Goal: Task Accomplishment & Management: Use online tool/utility

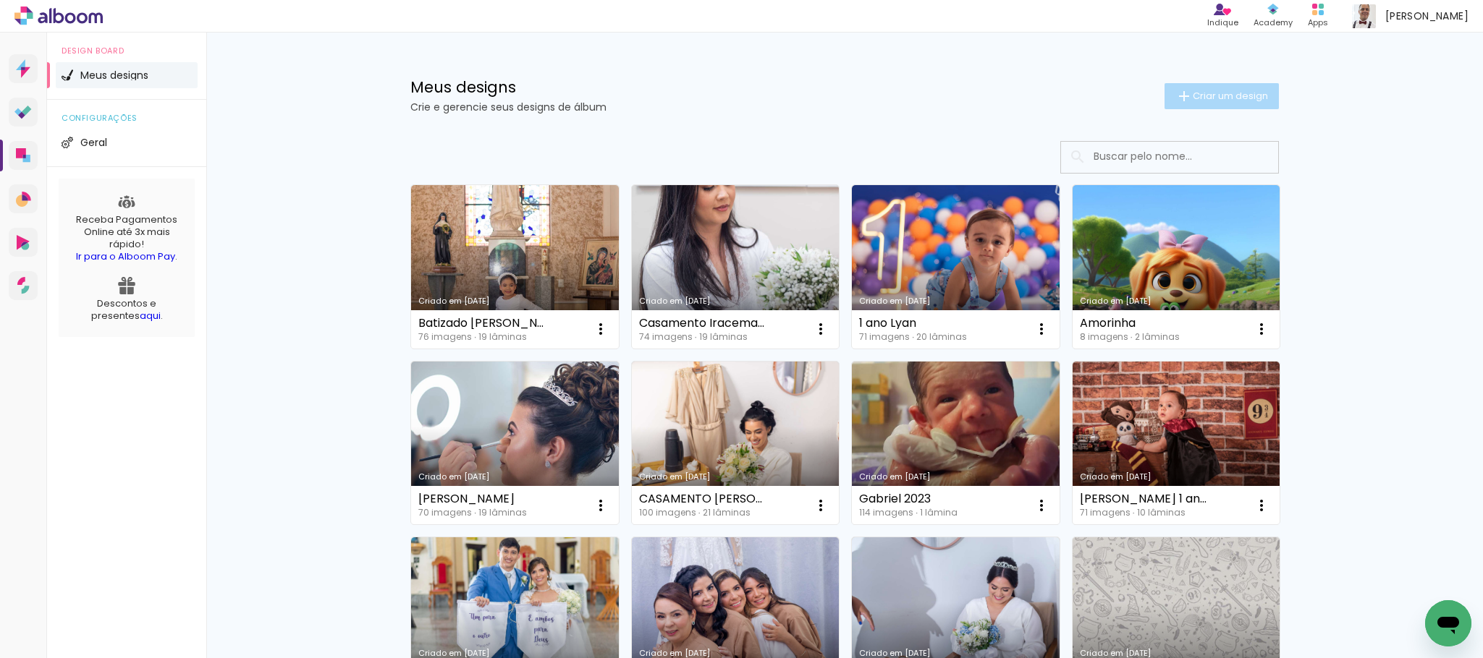
click at [1209, 94] on span "Criar um design" at bounding box center [1229, 95] width 75 height 9
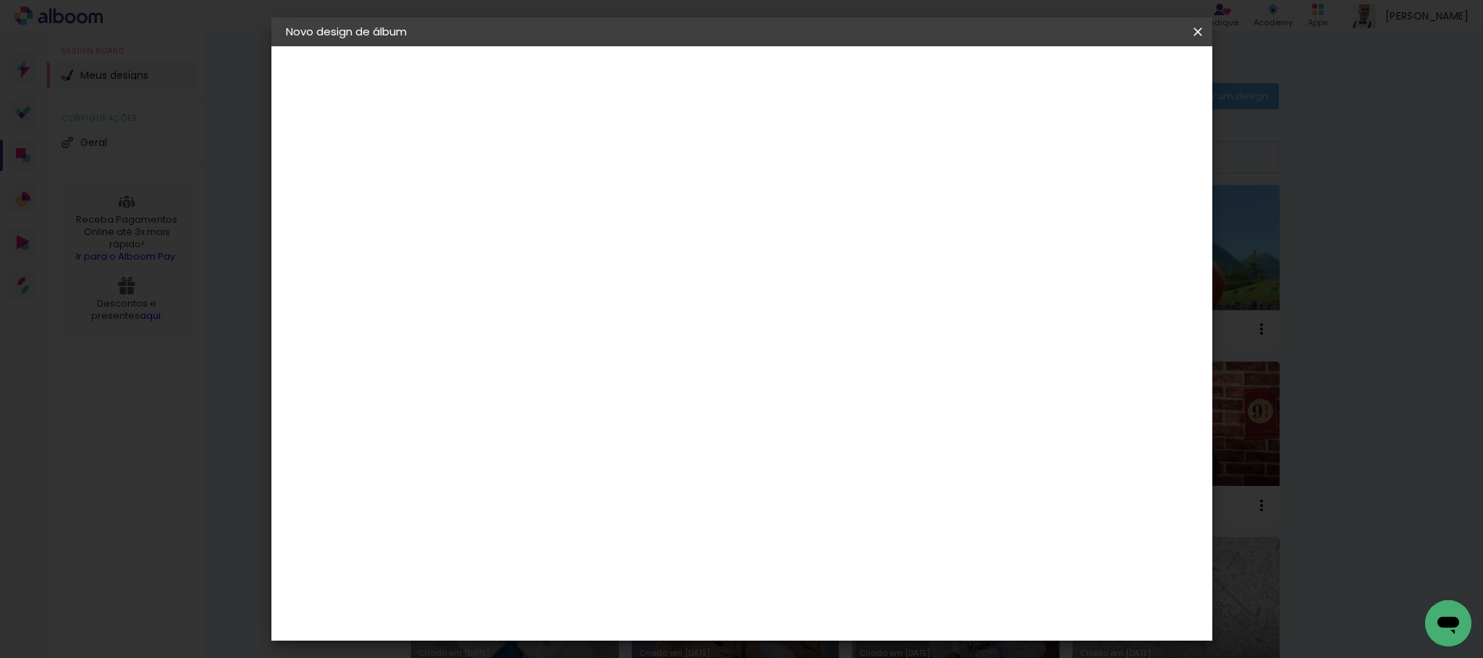
click at [522, 192] on input at bounding box center [522, 194] width 0 height 22
click at [522, 204] on input at bounding box center [522, 194] width 0 height 22
type input "[PERSON_NAME] e [PERSON_NAME]"
type paper-input "[PERSON_NAME] e [PERSON_NAME]"
click at [0, 0] on slot "Avançar" at bounding box center [0, 0] width 0 height 0
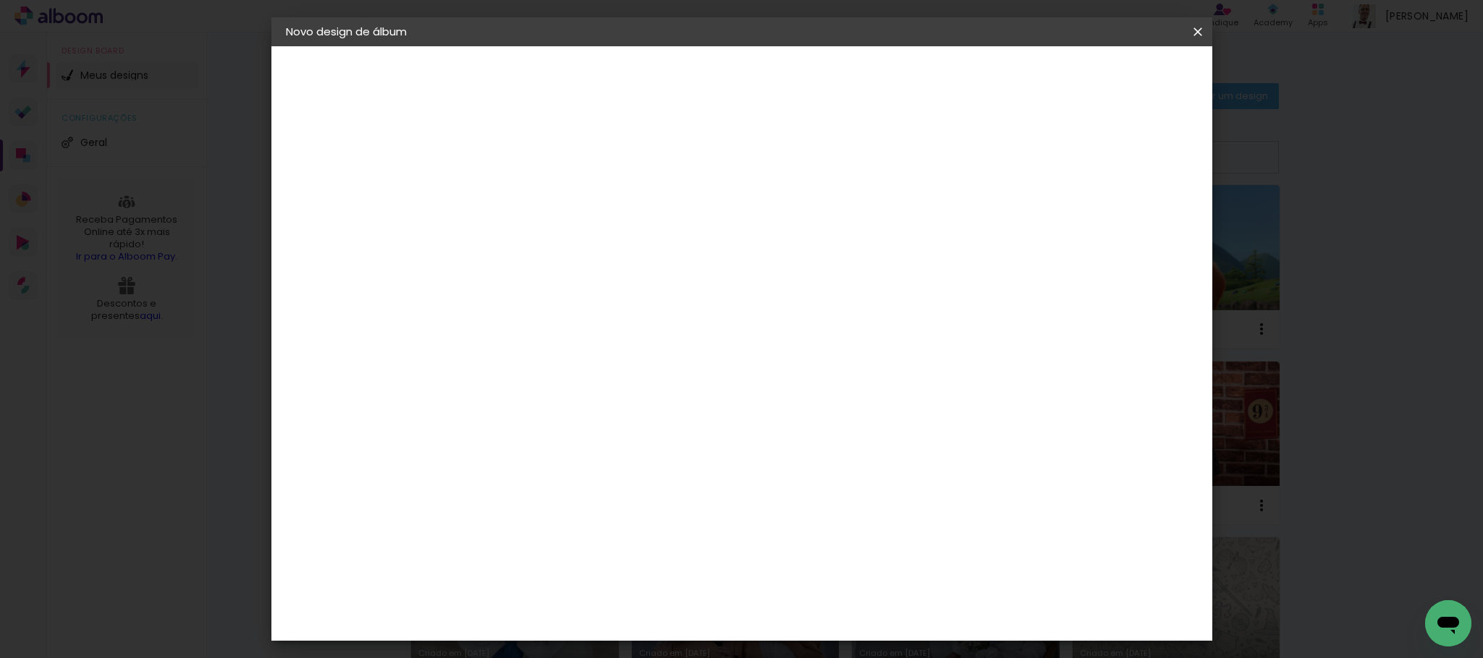
click at [621, 226] on input "Brasil" at bounding box center [553, 231] width 135 height 18
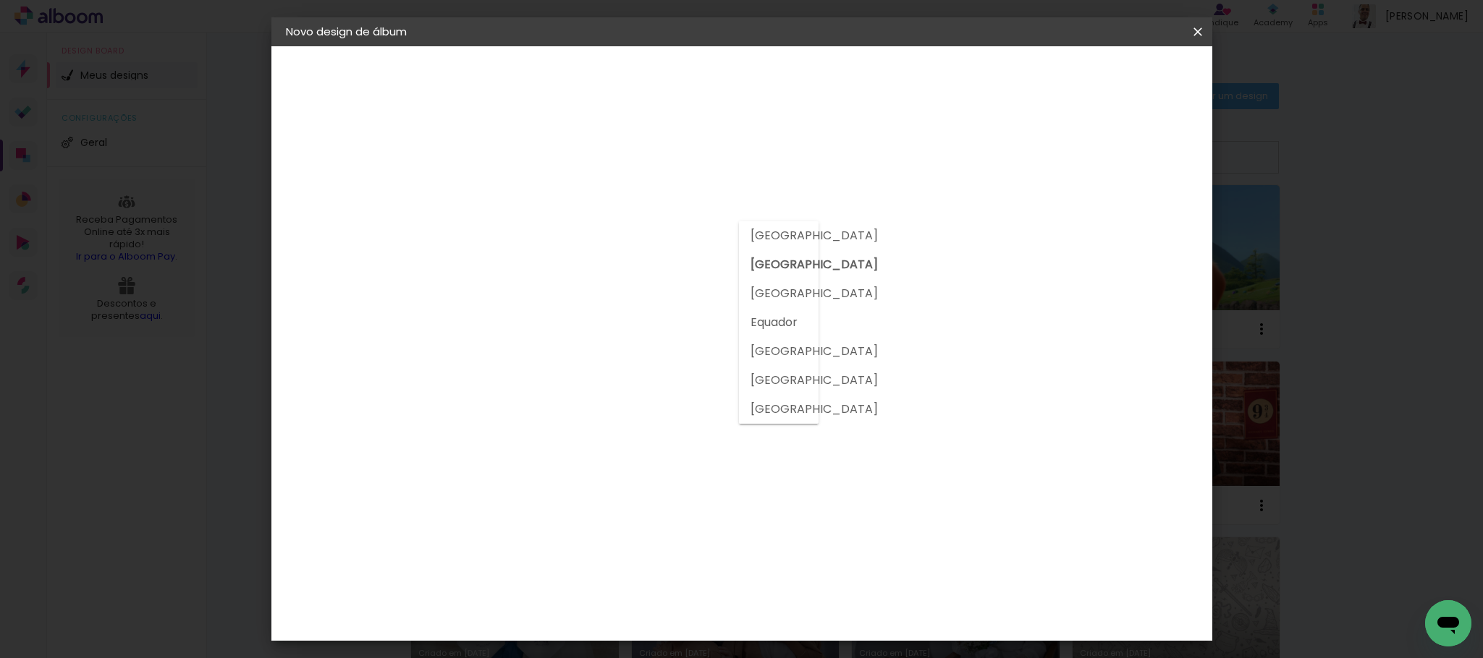
click at [632, 280] on input at bounding box center [559, 275] width 146 height 18
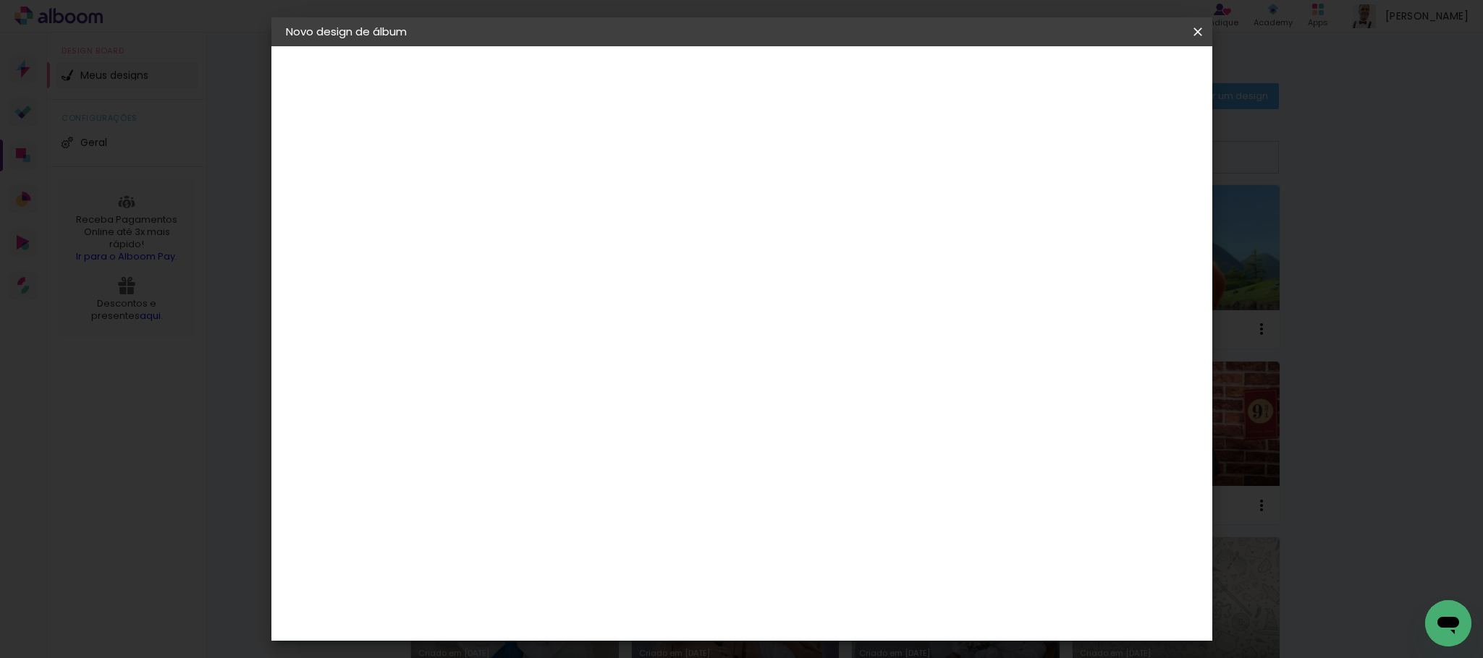
click at [632, 280] on input at bounding box center [559, 275] width 146 height 18
click at [567, 278] on input "un" at bounding box center [559, 275] width 146 height 18
click at [603, 273] on input "un" at bounding box center [544, 275] width 117 height 18
type input "unversal"
type paper-input "unversal"
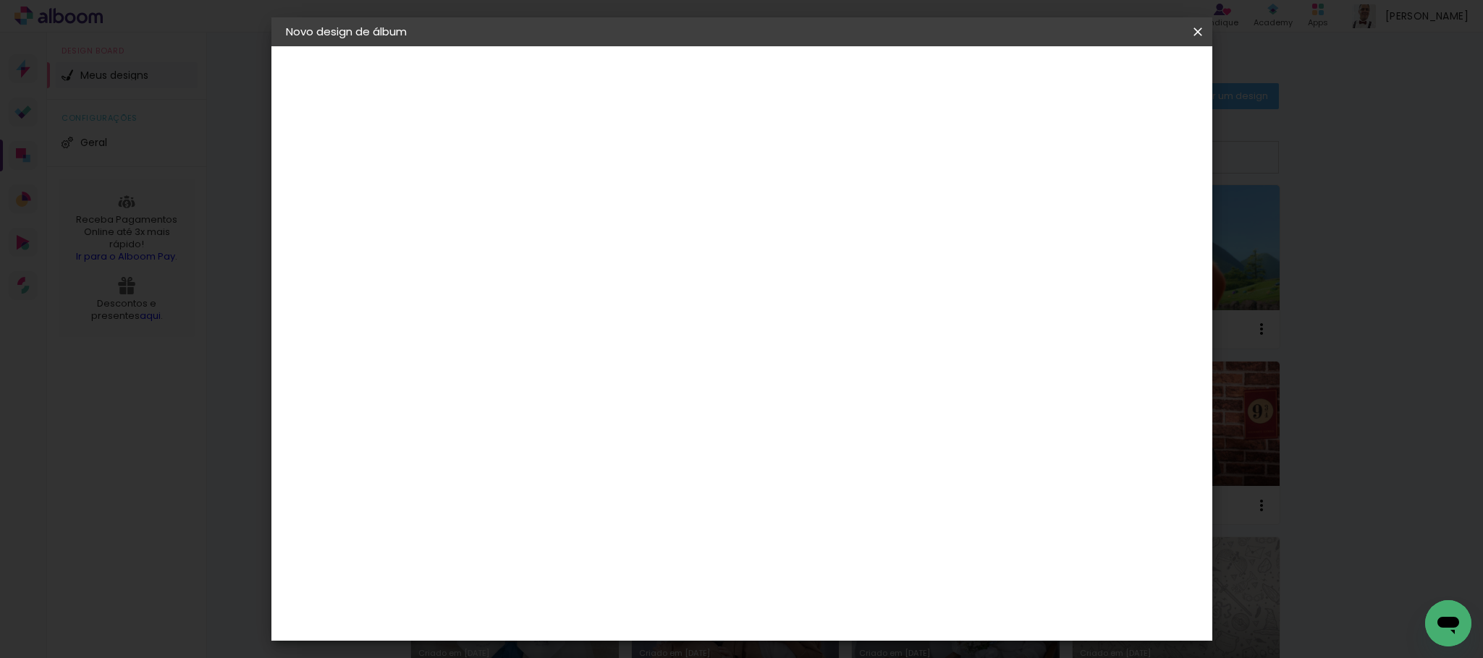
type input "univer"
type paper-input "univer"
click at [582, 326] on div "Photoalbum Universal" at bounding box center [547, 329] width 70 height 23
click at [582, 332] on div "Photoalbum Universal" at bounding box center [547, 329] width 70 height 23
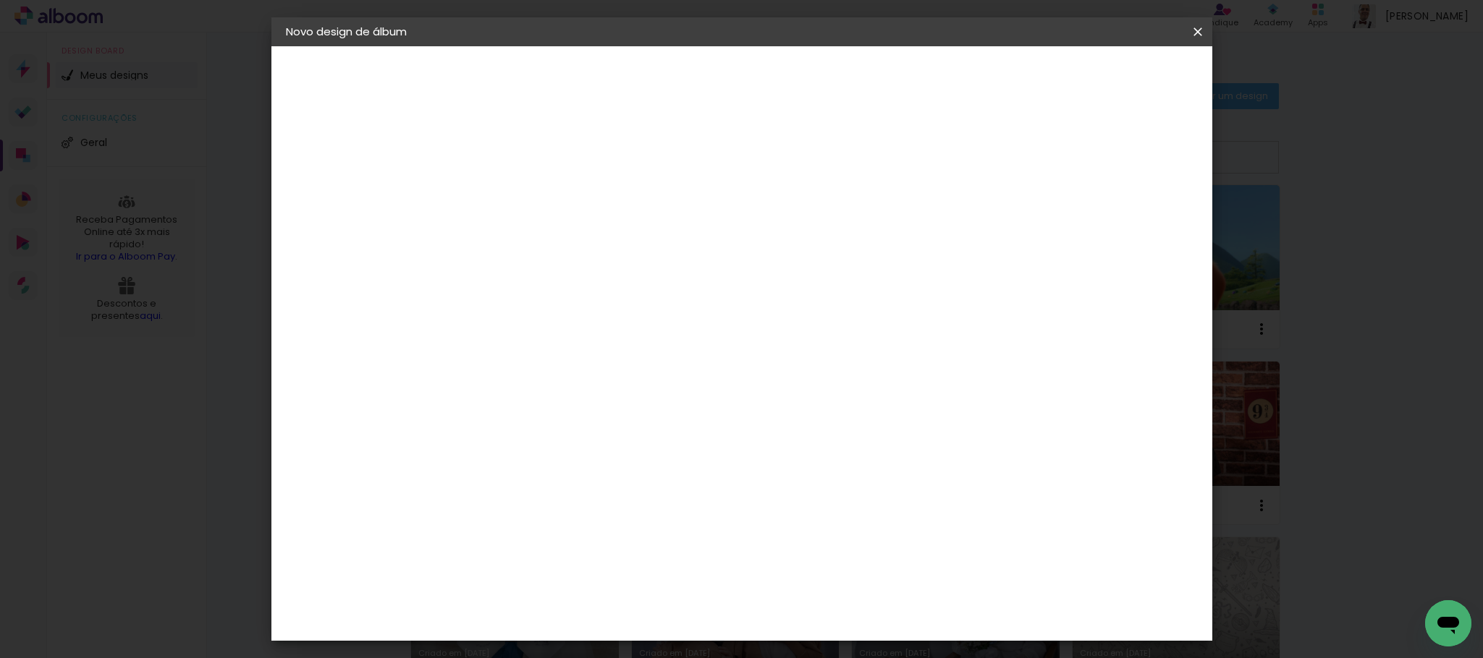
click at [755, 232] on paper-item "Tamanho Livre" at bounding box center [690, 220] width 129 height 32
click at [0, 0] on slot "Tamanho Livre" at bounding box center [0, 0] width 0 height 0
click at [0, 0] on slot "Avançar" at bounding box center [0, 0] width 0 height 0
click at [1101, 72] on span "Iniciar design" at bounding box center [1068, 77] width 66 height 10
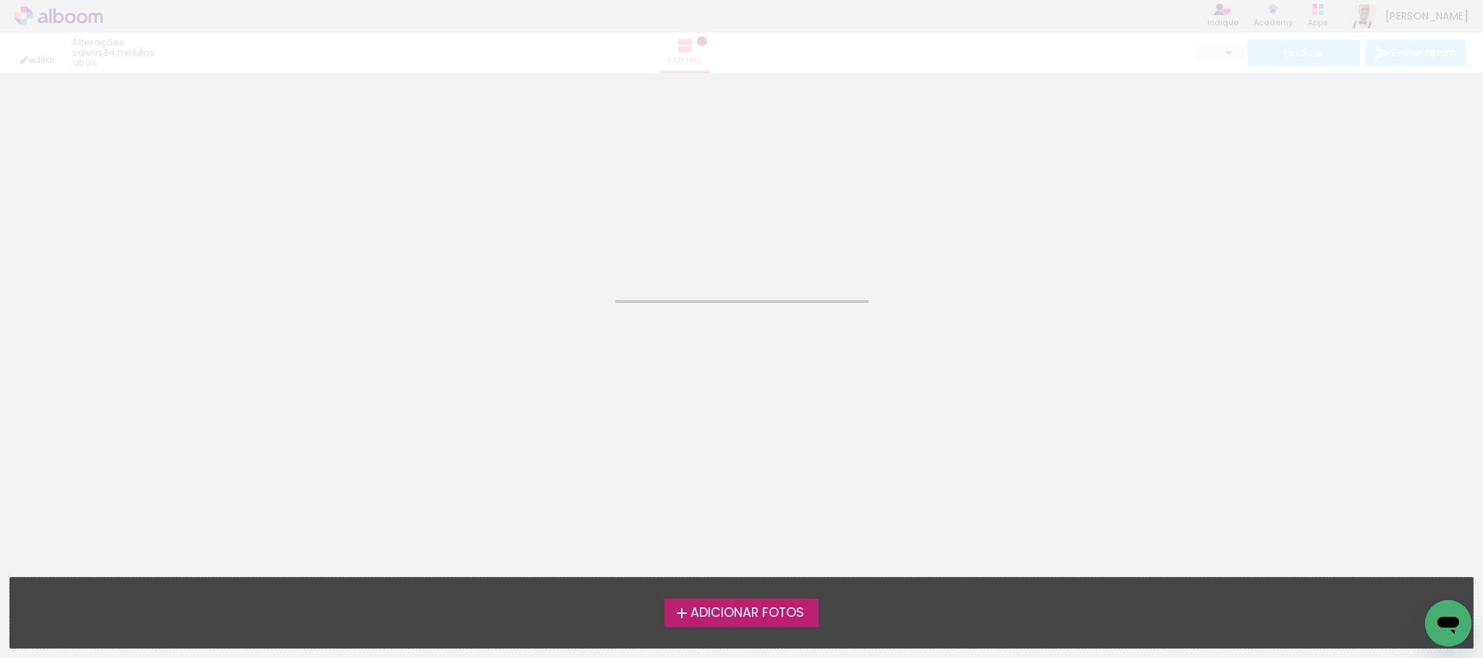
click at [705, 600] on label "Adicionar Fotos" at bounding box center [741, 612] width 154 height 27
click at [0, 0] on input "file" at bounding box center [0, 0] width 0 height 0
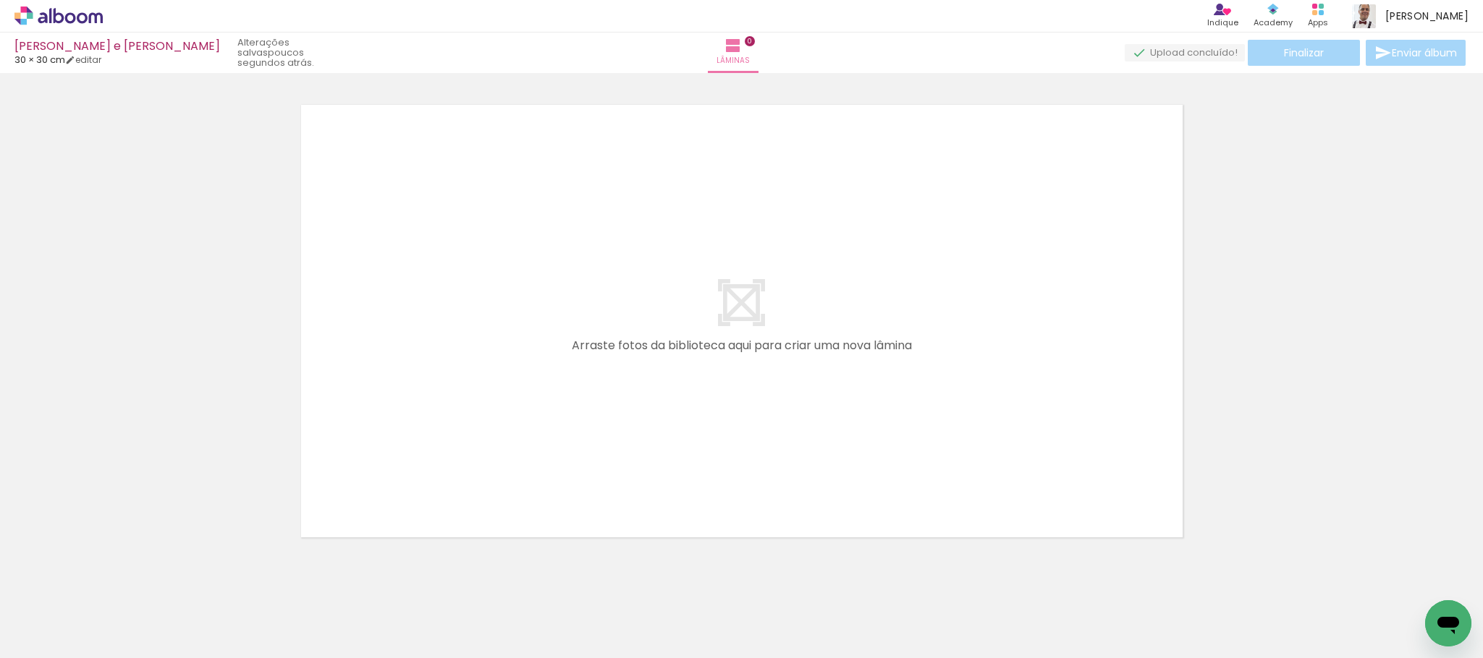
scroll to position [0, 5853]
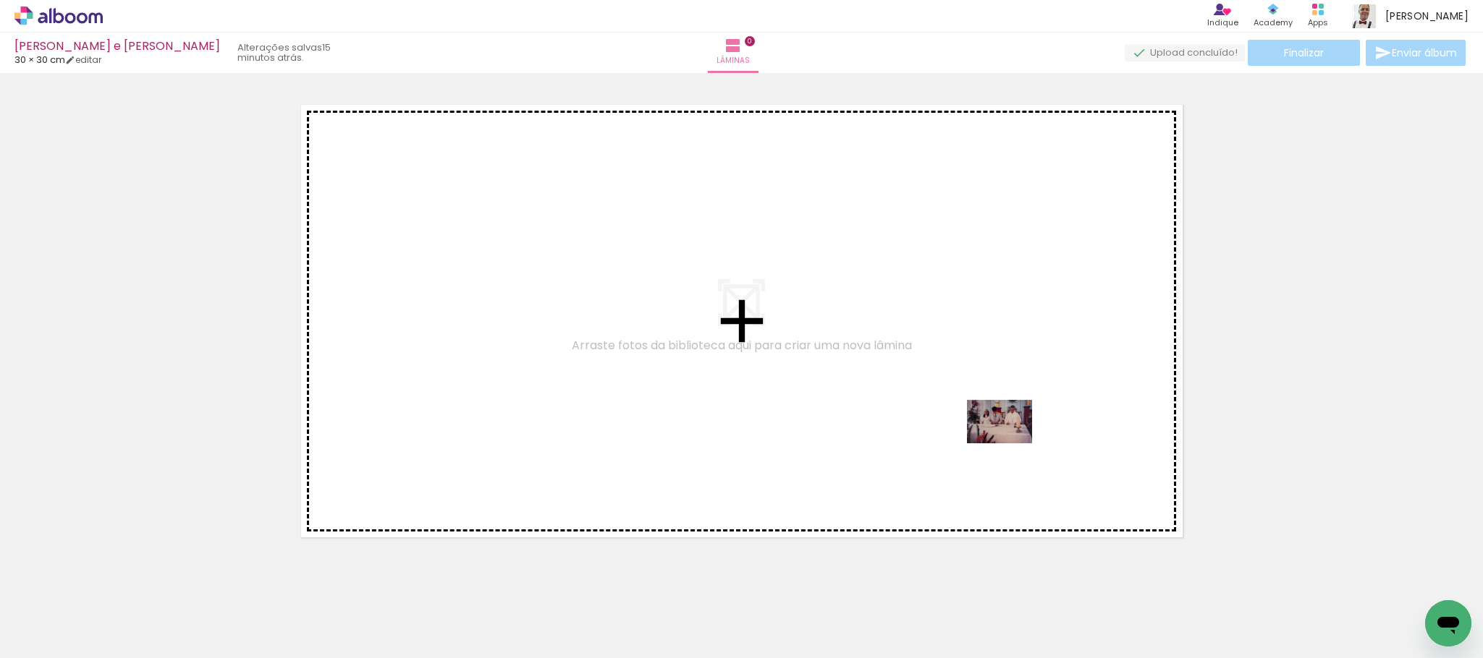
drag, startPoint x: 1416, startPoint y: 606, endPoint x: 1216, endPoint y: 485, distance: 233.4
click at [947, 384] on quentale-workspace at bounding box center [741, 329] width 1483 height 658
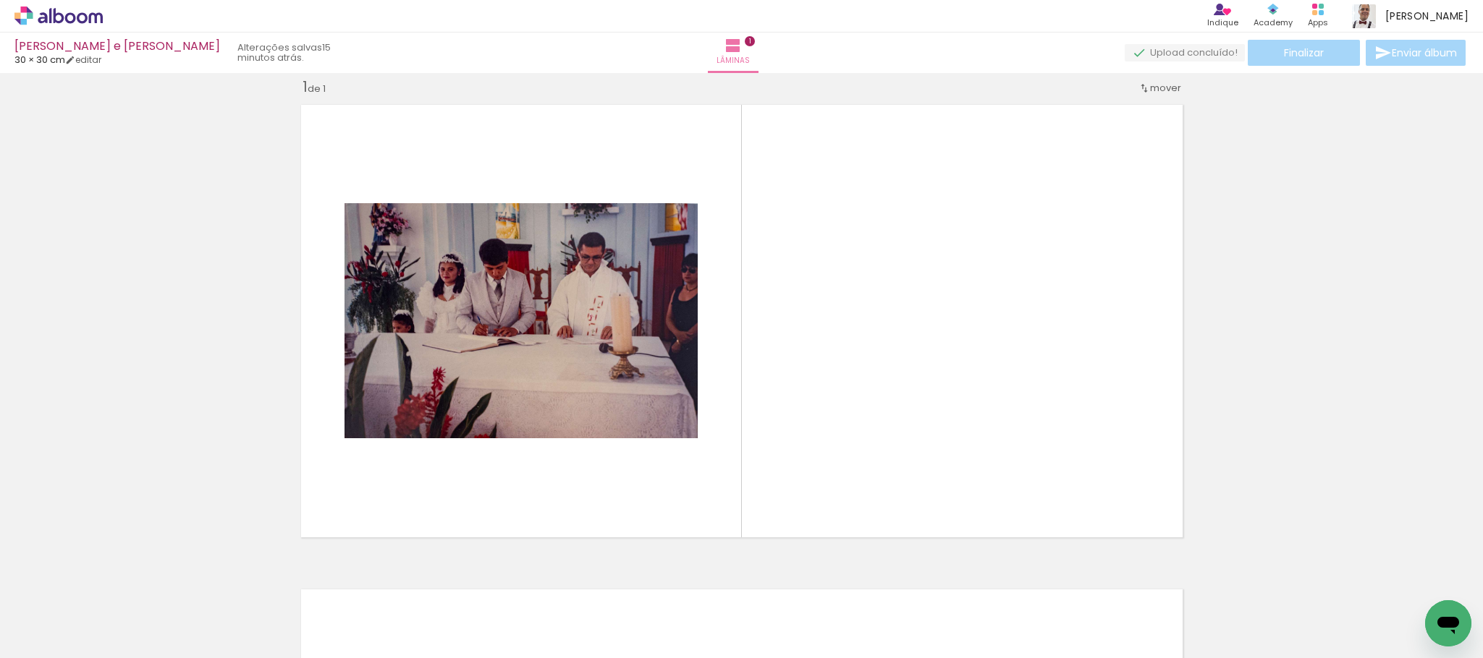
scroll to position [18, 0]
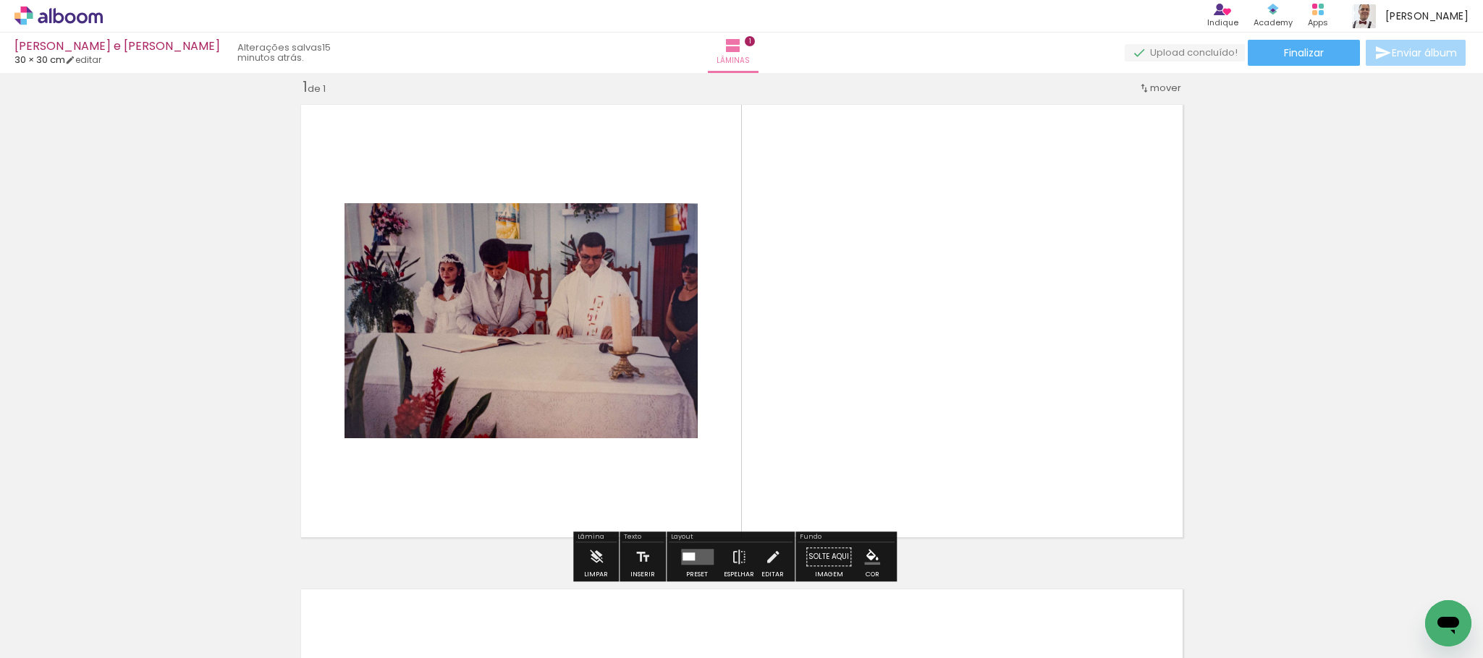
click at [79, 610] on iron-icon at bounding box center [74, 615] width 12 height 12
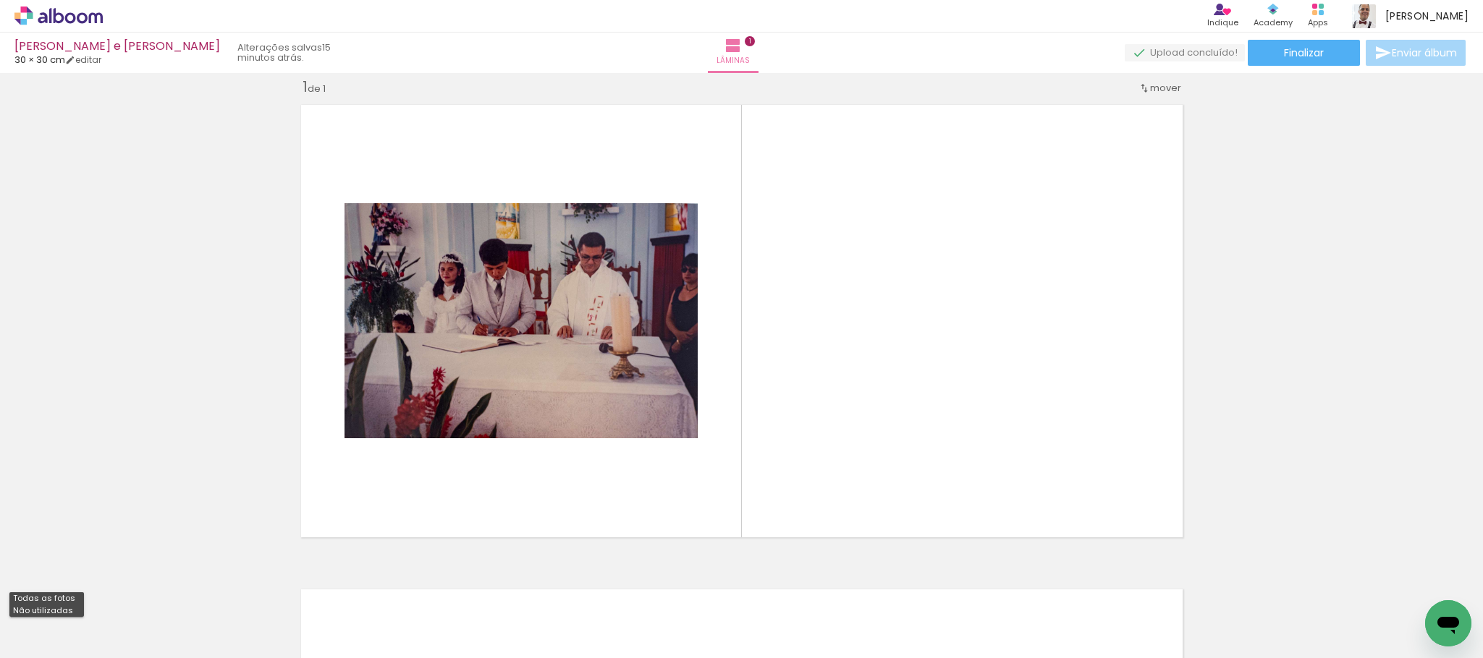
click at [0, 0] on slot "Não utilizadas" at bounding box center [0, 0] width 0 height 0
type input "Não utilizadas"
drag, startPoint x: 1407, startPoint y: 614, endPoint x: 1411, endPoint y: 658, distance: 43.6
click at [1030, 395] on quentale-workspace at bounding box center [741, 329] width 1483 height 658
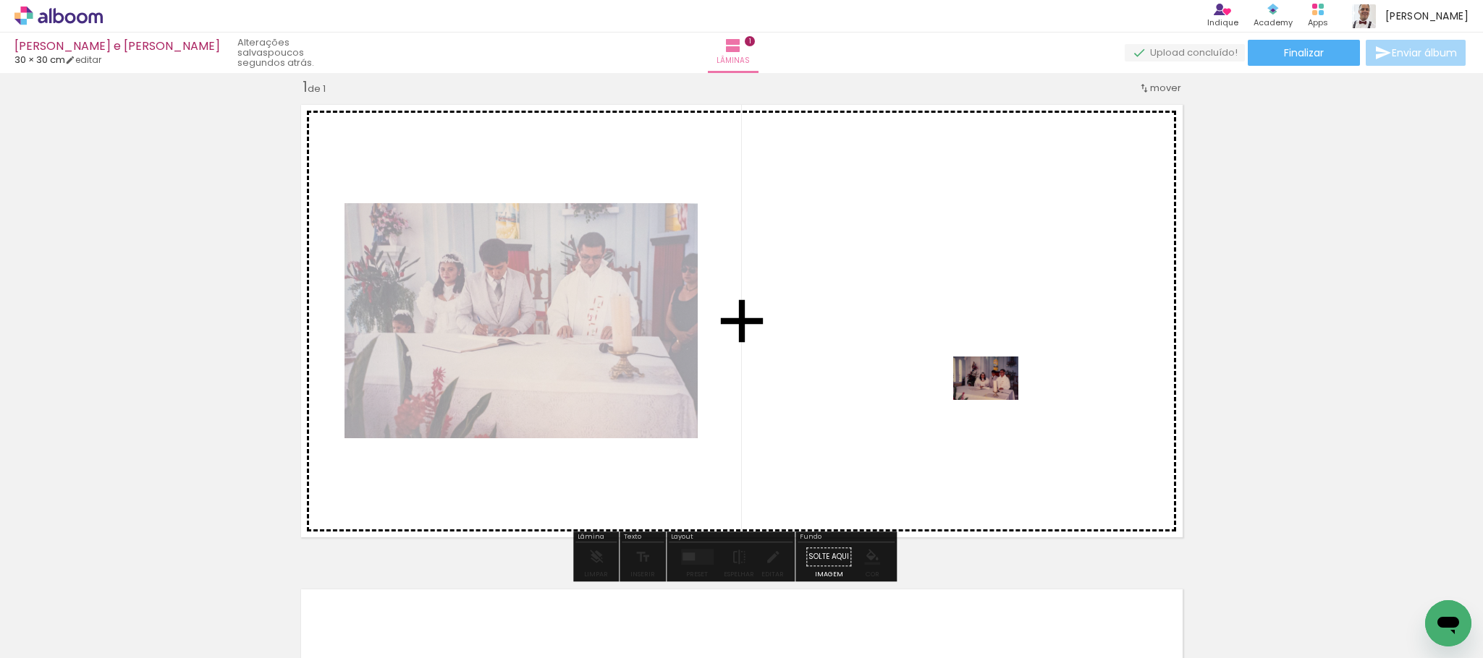
drag, startPoint x: 1262, startPoint y: 571, endPoint x: 996, endPoint y: 398, distance: 316.9
click at [996, 398] on quentale-workspace at bounding box center [741, 329] width 1483 height 658
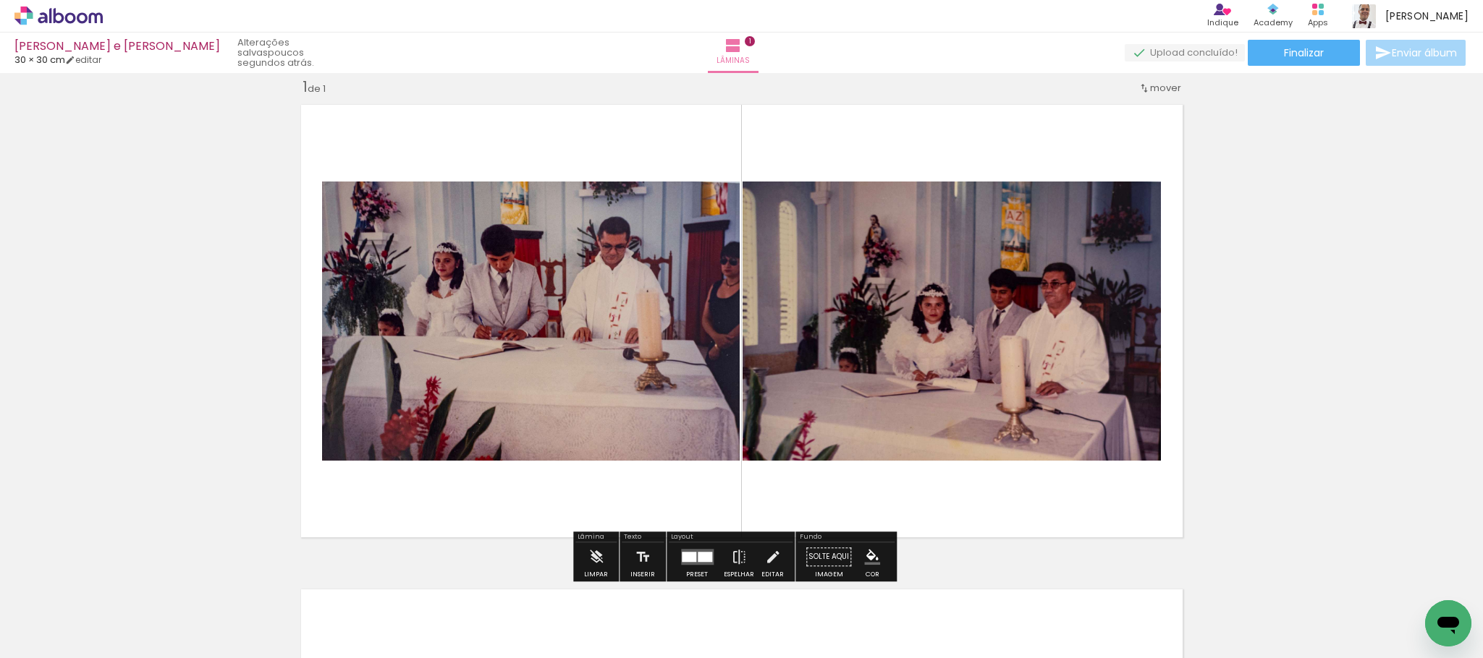
scroll to position [0, 5691]
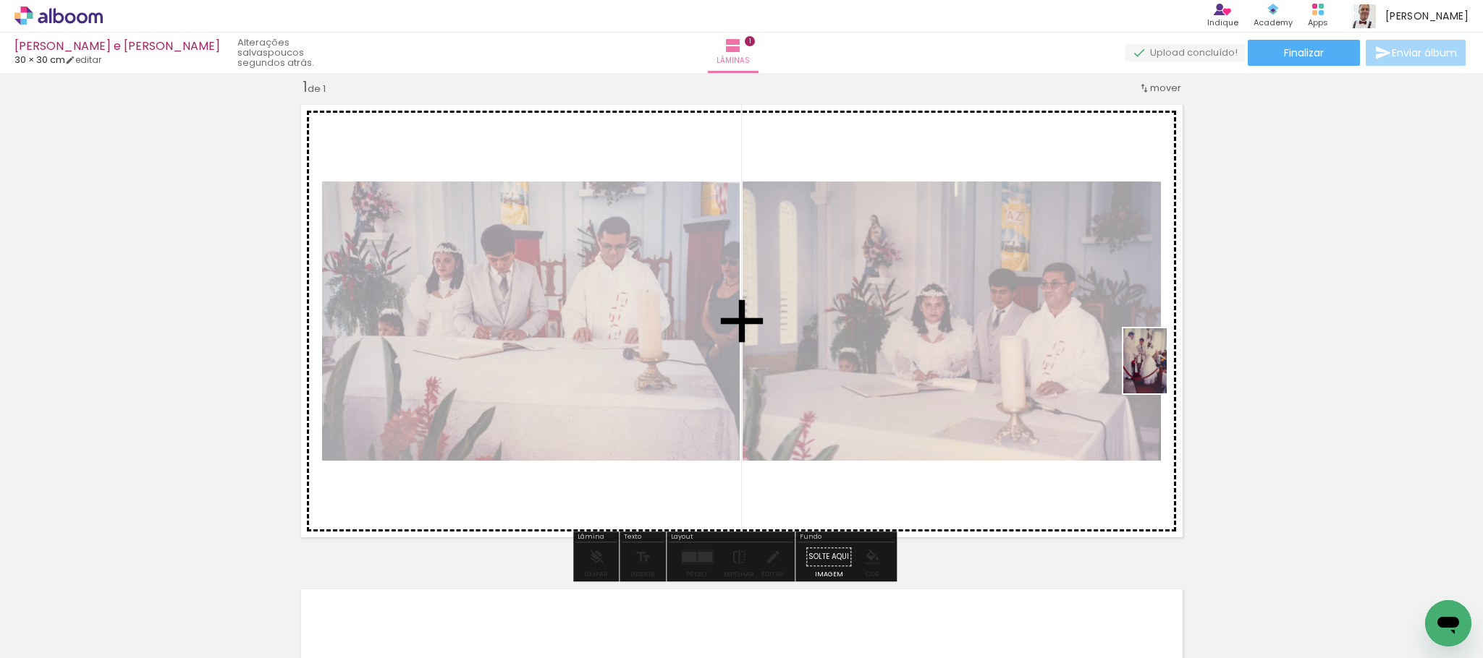
drag, startPoint x: 1407, startPoint y: 610, endPoint x: 1166, endPoint y: 372, distance: 338.2
click at [1166, 372] on quentale-workspace at bounding box center [741, 329] width 1483 height 658
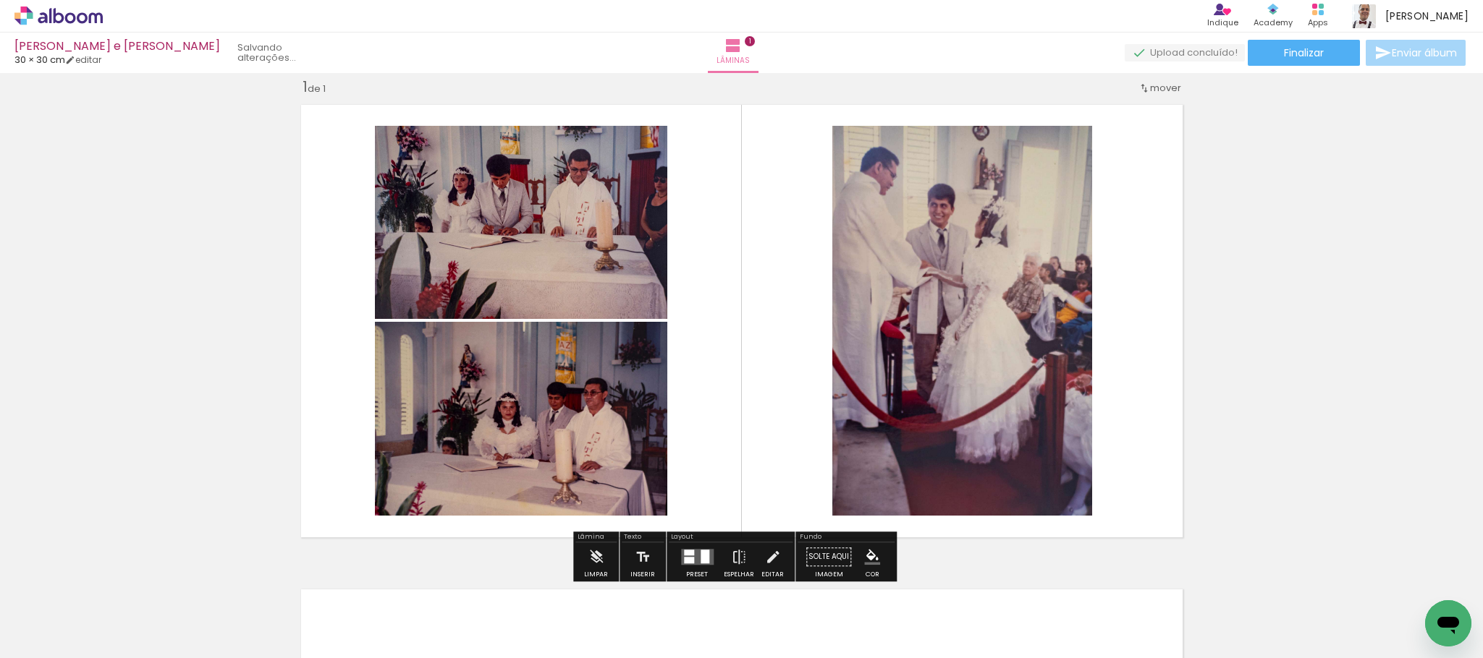
scroll to position [0, 5610]
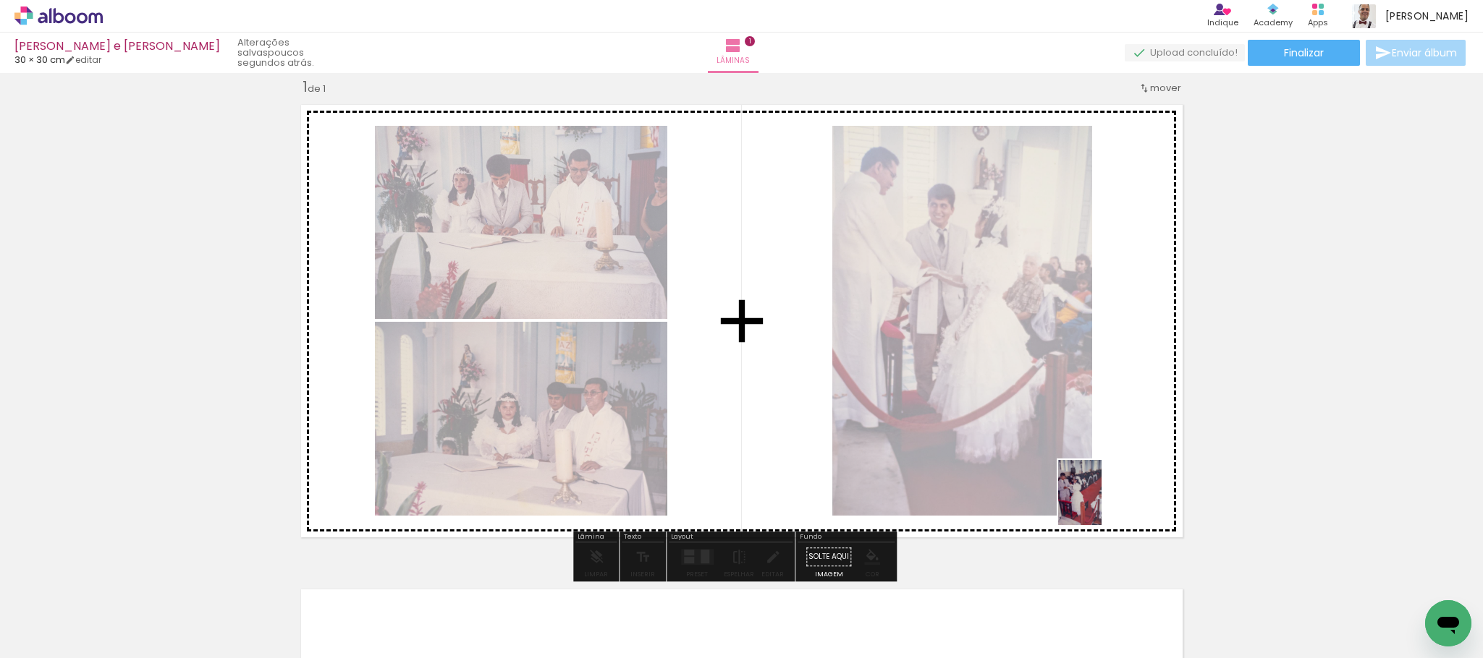
drag, startPoint x: 1414, startPoint y: 629, endPoint x: 1101, endPoint y: 501, distance: 338.5
click at [1101, 501] on quentale-workspace at bounding box center [741, 329] width 1483 height 658
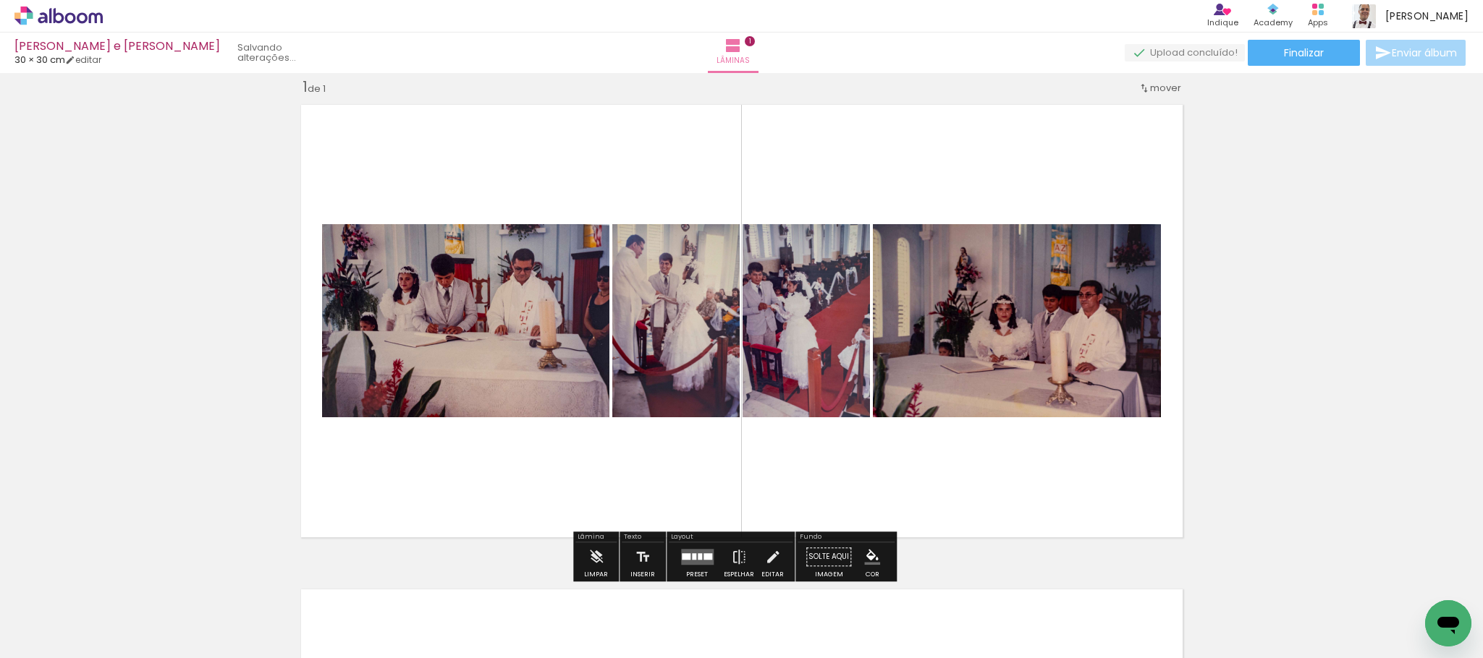
scroll to position [0, 5529]
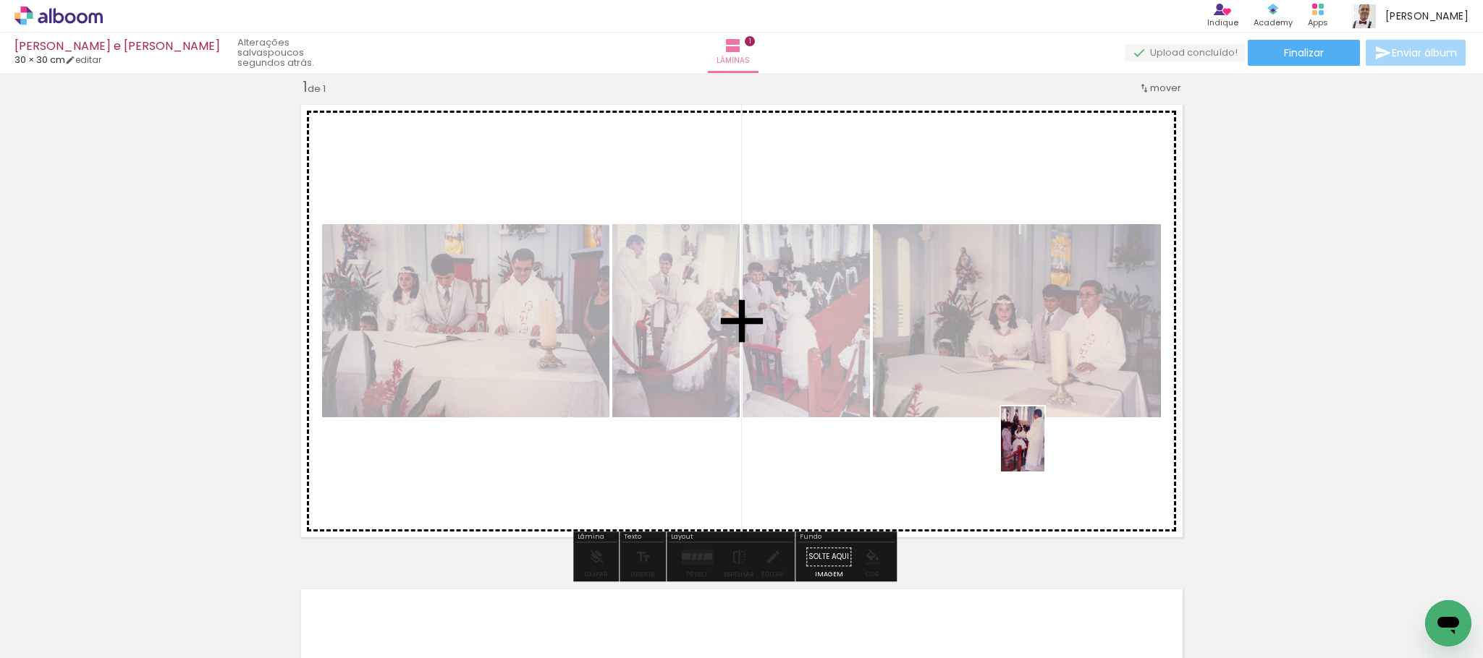
drag, startPoint x: 1407, startPoint y: 606, endPoint x: 1040, endPoint y: 456, distance: 395.8
click at [1040, 456] on quentale-workspace at bounding box center [741, 329] width 1483 height 658
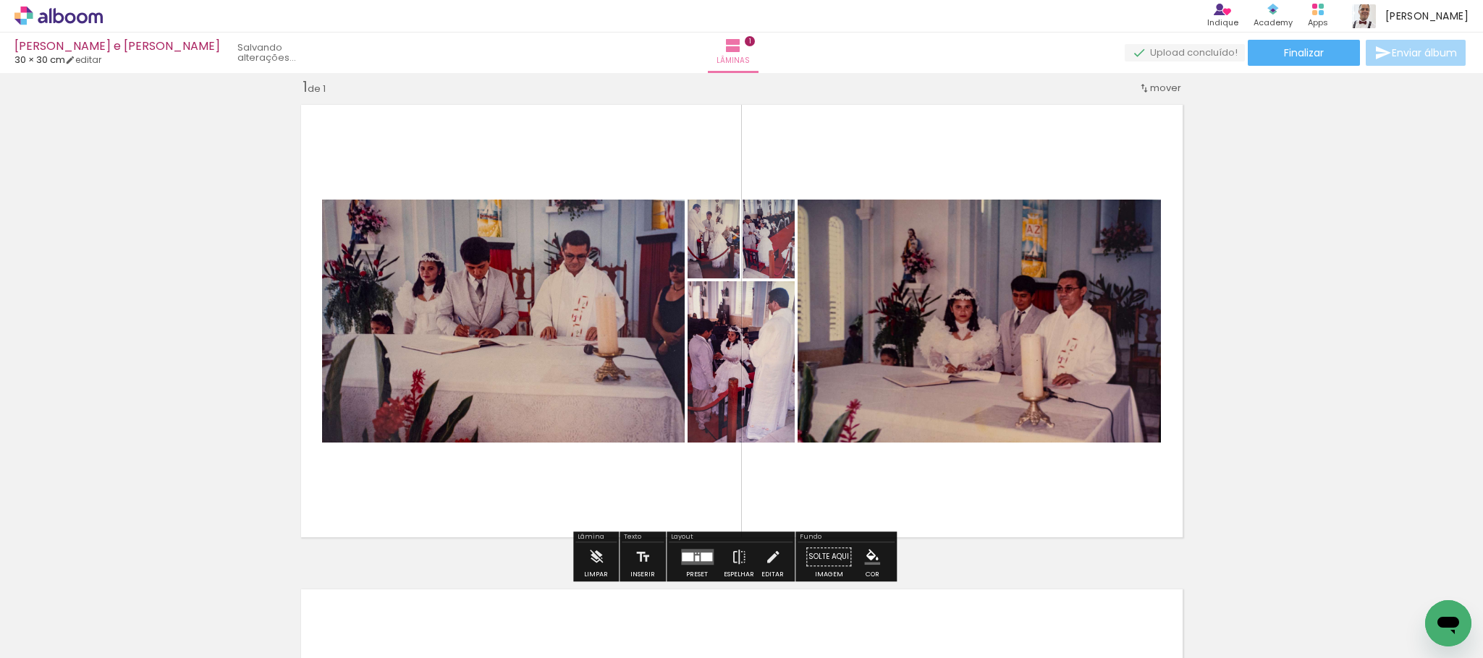
scroll to position [0, 5448]
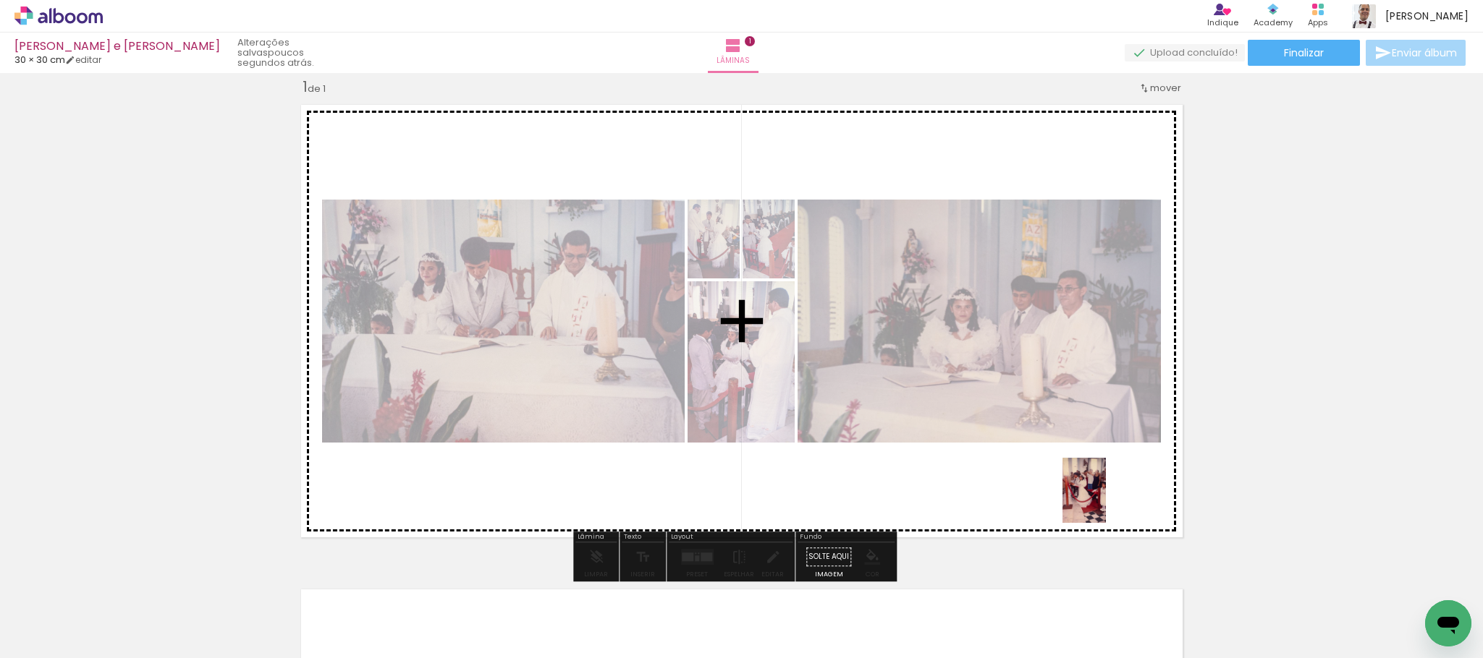
drag, startPoint x: 1415, startPoint y: 601, endPoint x: 1093, endPoint y: 499, distance: 338.4
click at [1093, 499] on quentale-workspace at bounding box center [741, 329] width 1483 height 658
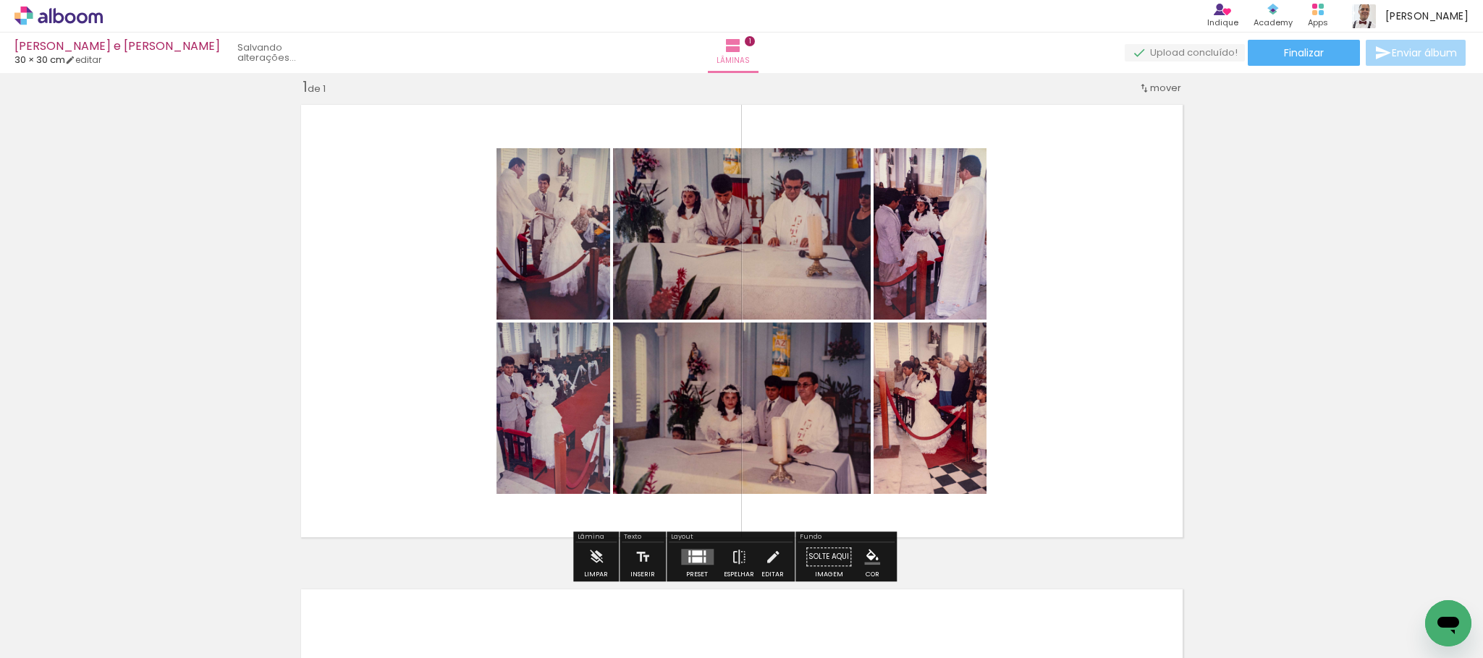
scroll to position [0, 5366]
click at [695, 564] on quentale-layouter at bounding box center [697, 557] width 33 height 16
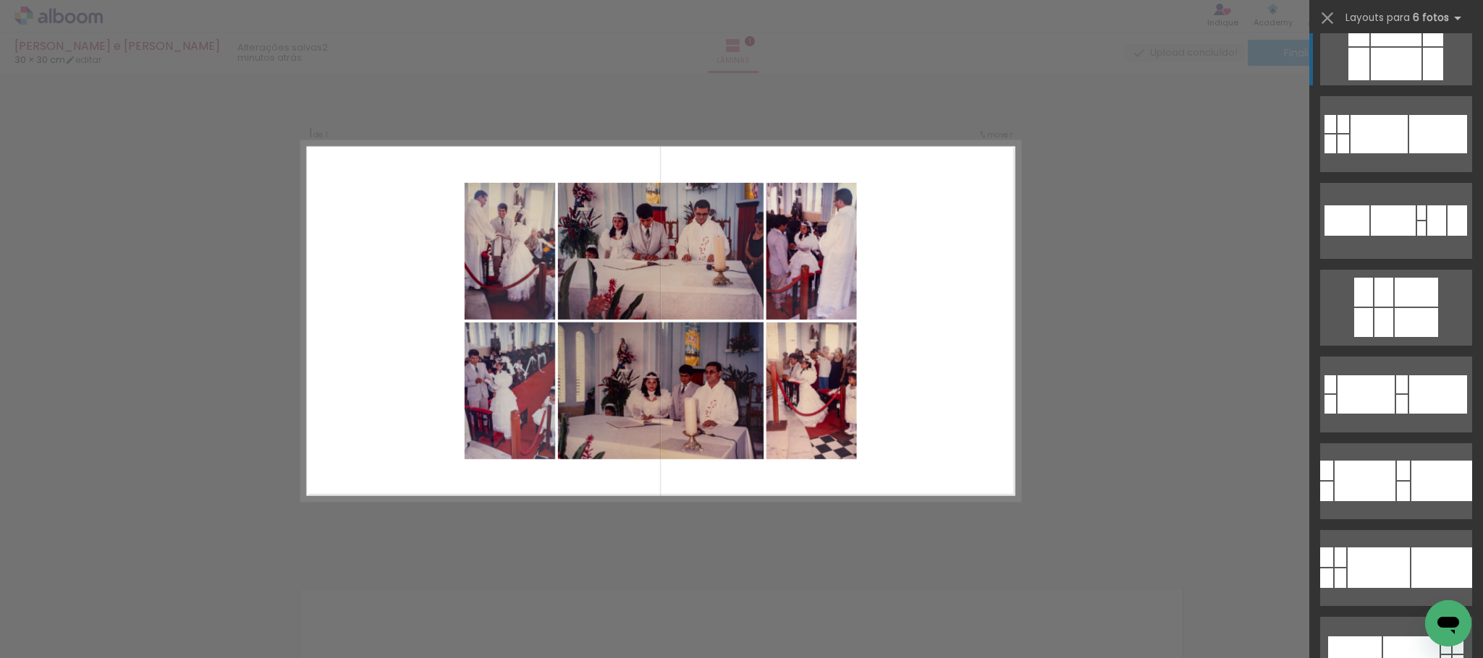
scroll to position [1606, 0]
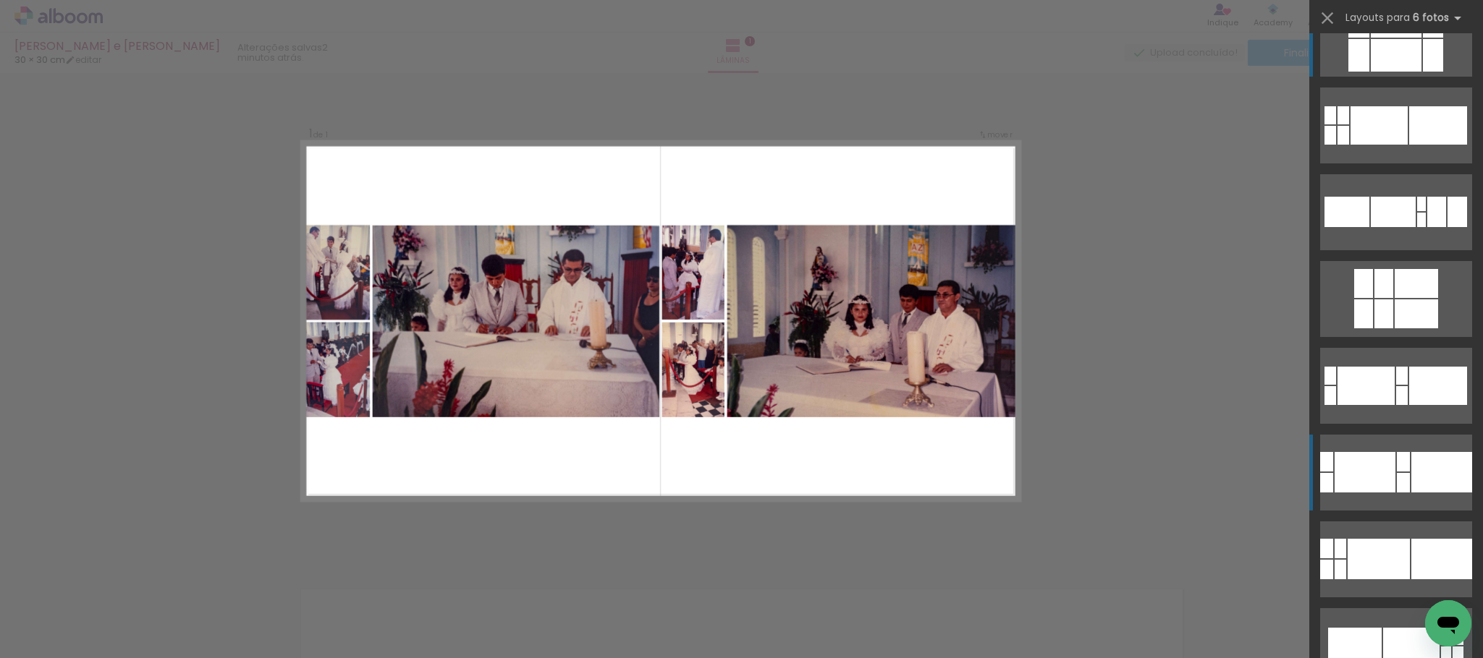
click at [1376, 469] on div at bounding box center [1364, 472] width 61 height 41
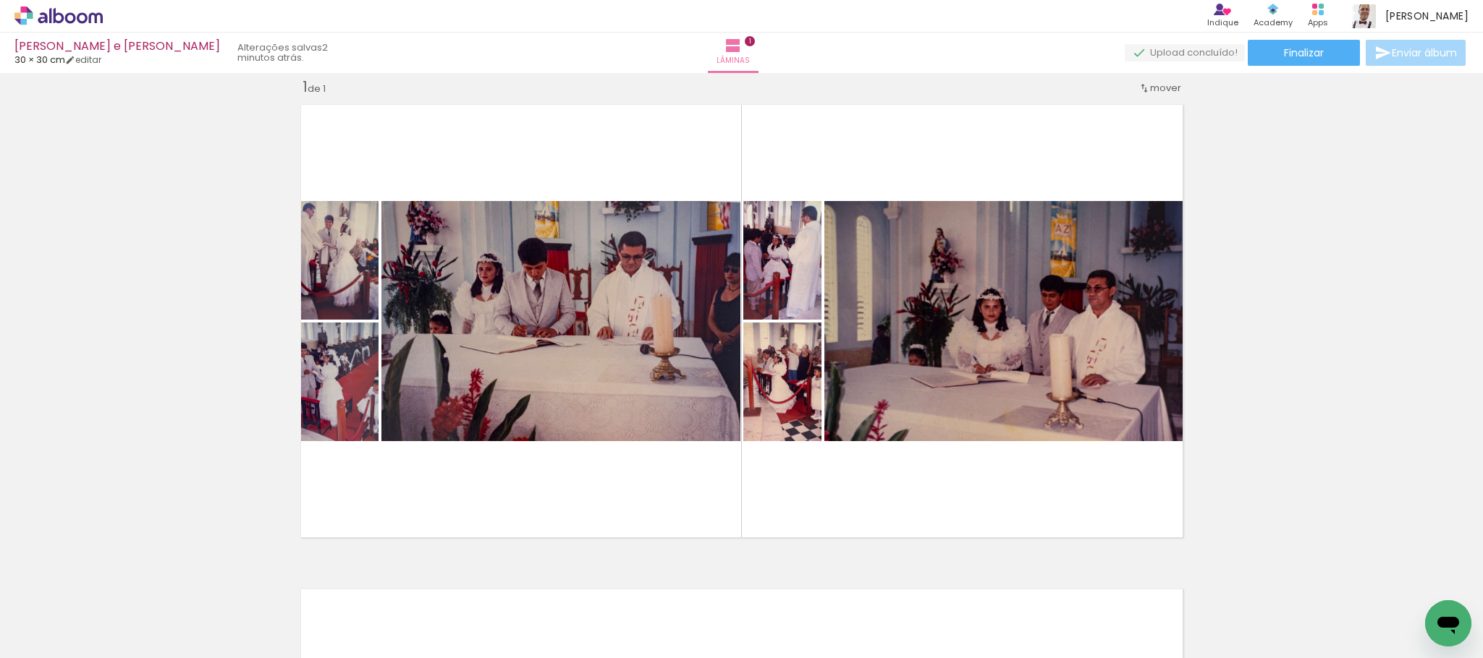
scroll to position [1693, 0]
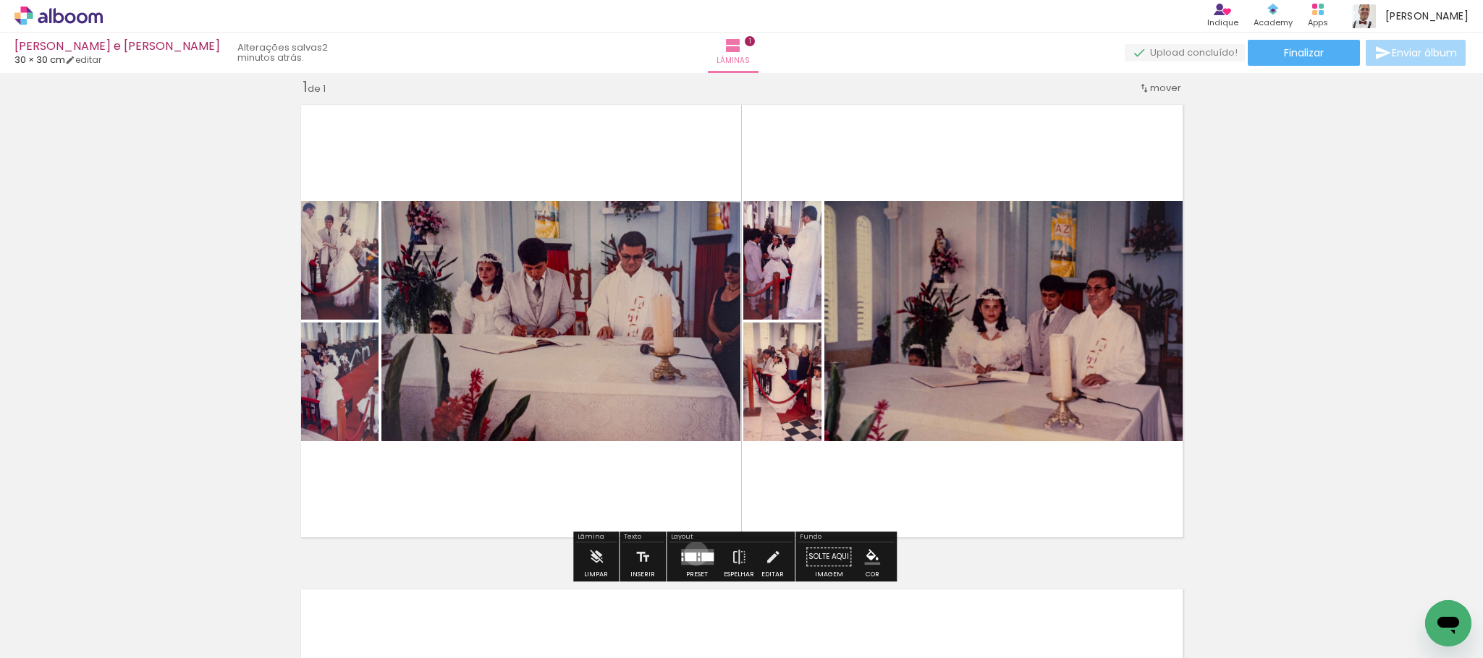
click at [692, 554] on quentale-layouter at bounding box center [697, 557] width 33 height 16
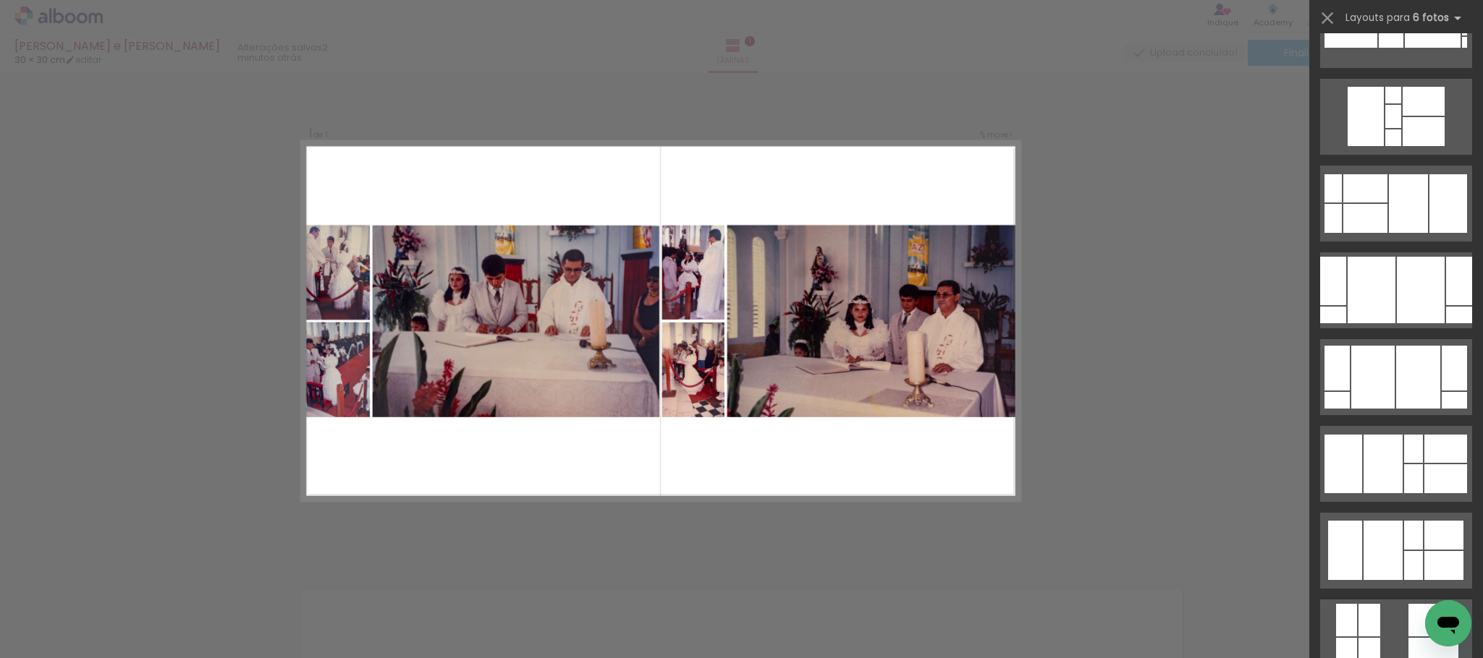
scroll to position [3638, 0]
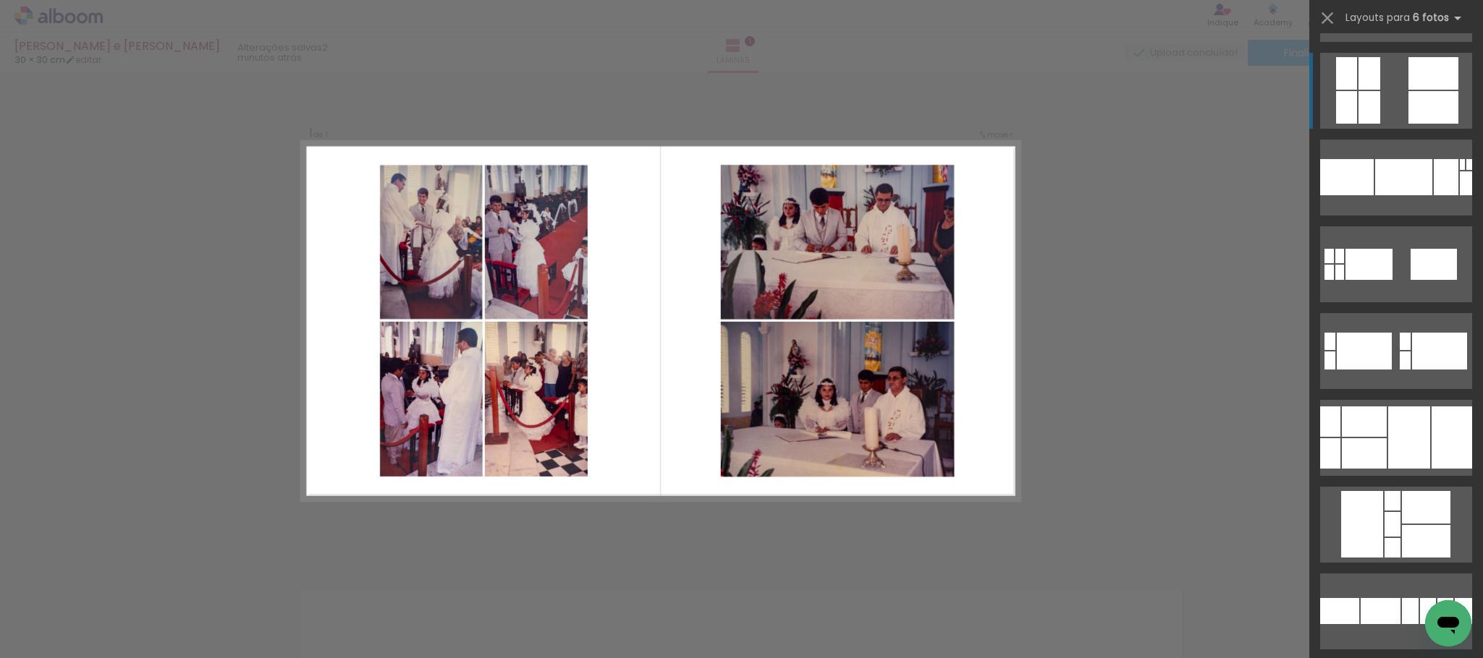
click at [1396, 82] on quentale-layouter at bounding box center [1396, 91] width 152 height 76
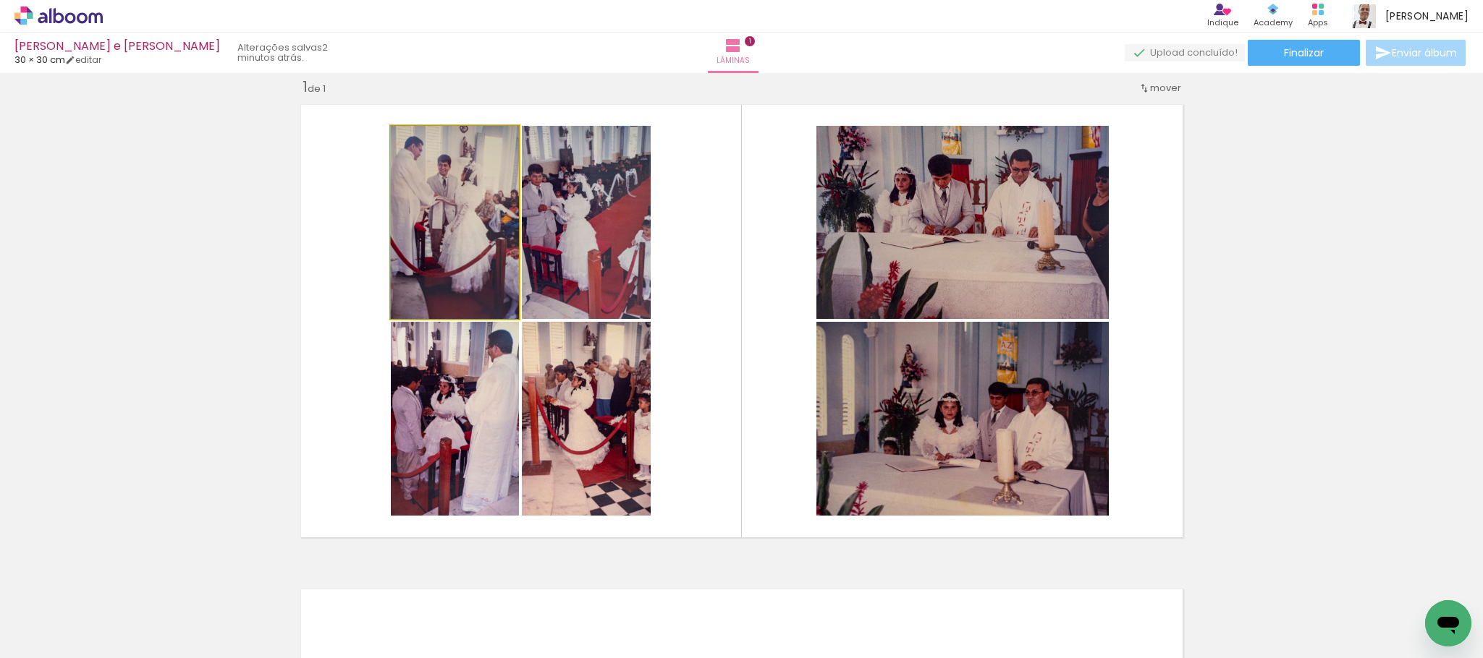
click at [460, 266] on quentale-photo at bounding box center [455, 222] width 128 height 193
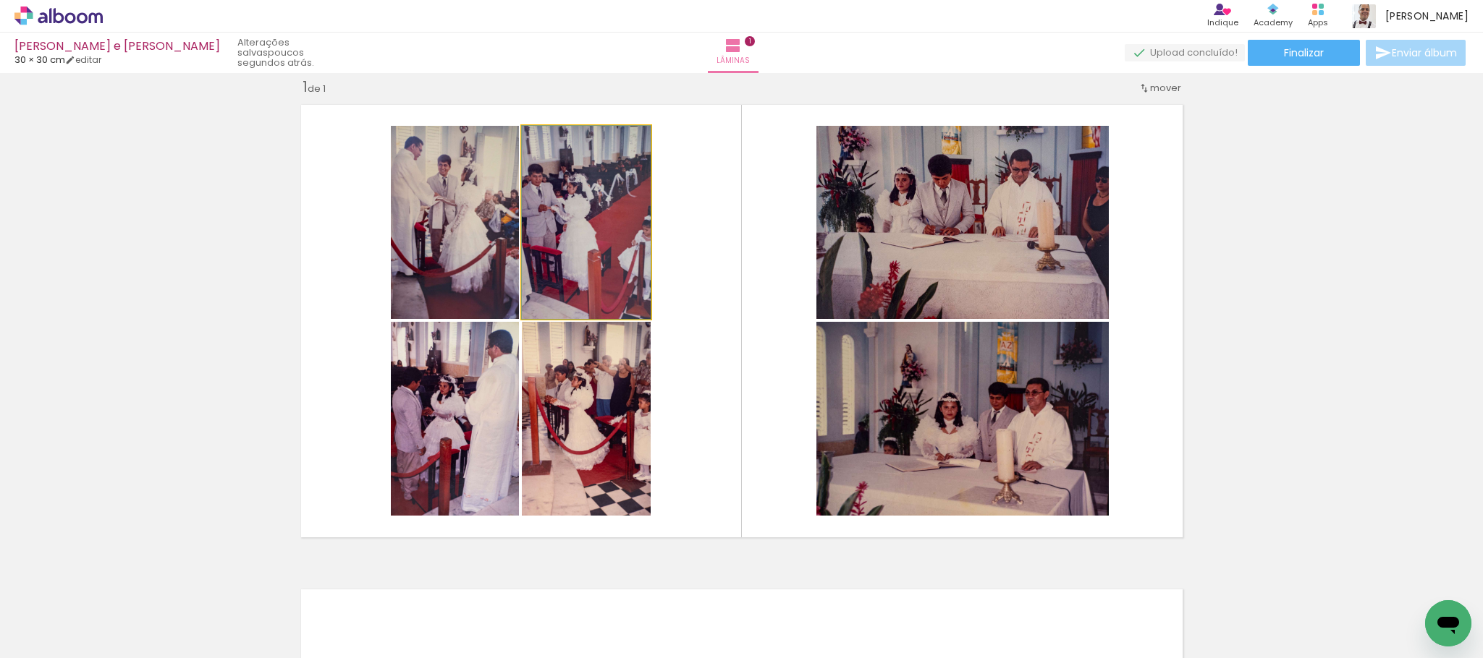
click at [599, 211] on quentale-photo at bounding box center [586, 222] width 129 height 193
click at [580, 218] on quentale-photo at bounding box center [586, 222] width 129 height 193
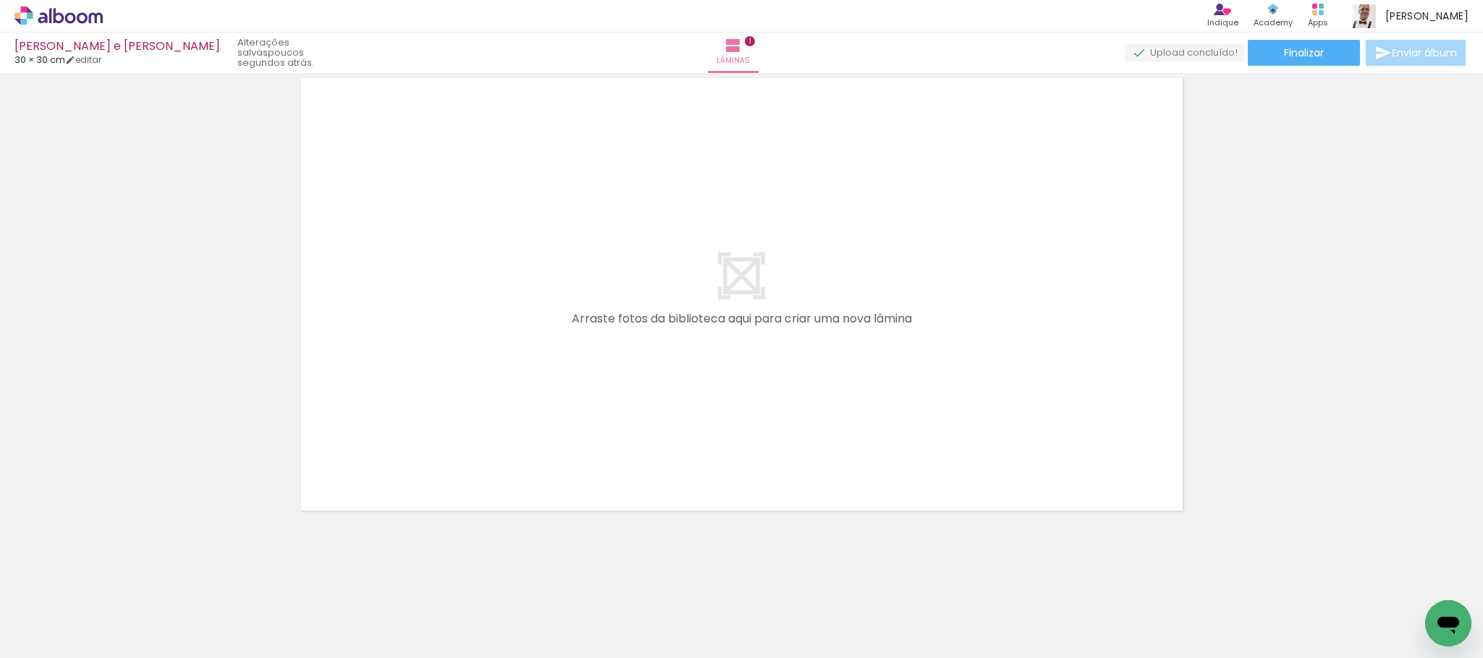
scroll to position [530, 0]
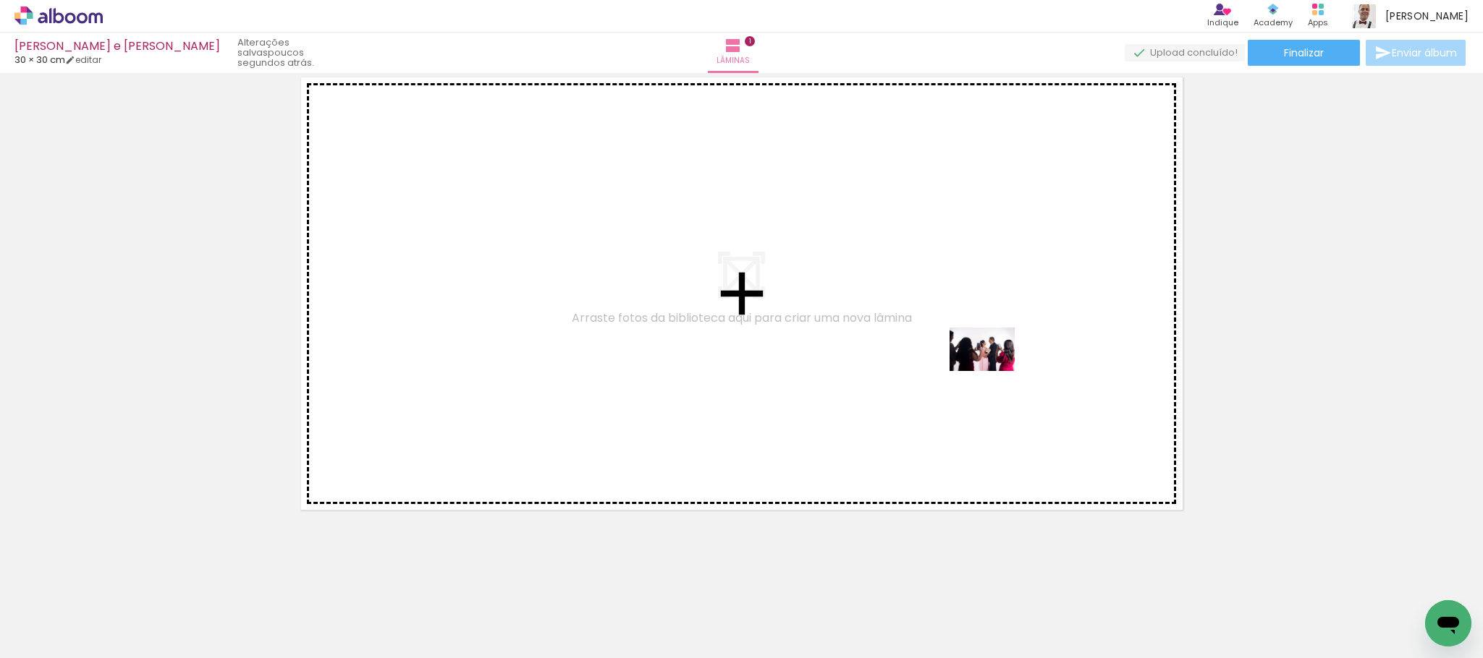
drag, startPoint x: 1035, startPoint y: 616, endPoint x: 993, endPoint y: 369, distance: 251.1
click at [993, 369] on quentale-workspace at bounding box center [741, 329] width 1483 height 658
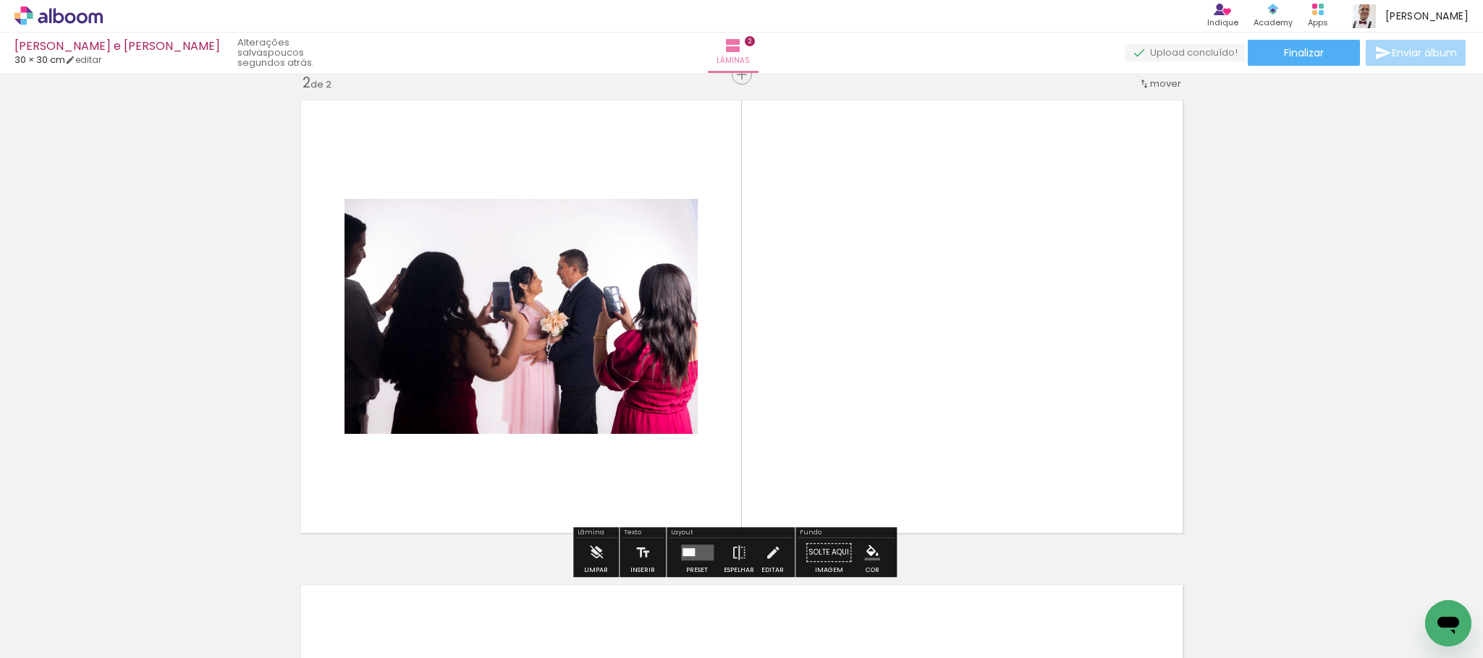
scroll to position [0, 5285]
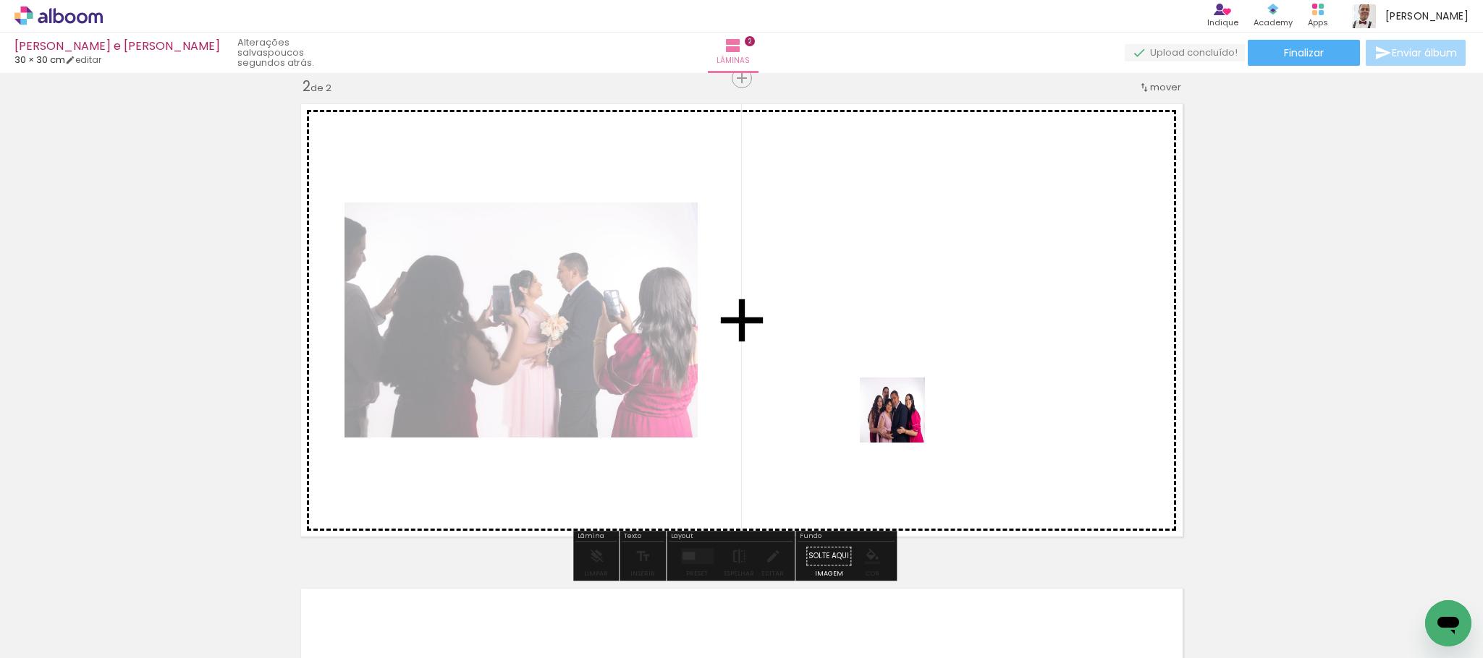
drag, startPoint x: 1111, startPoint y: 623, endPoint x: 860, endPoint y: 402, distance: 335.3
click at [860, 402] on quentale-workspace at bounding box center [741, 329] width 1483 height 658
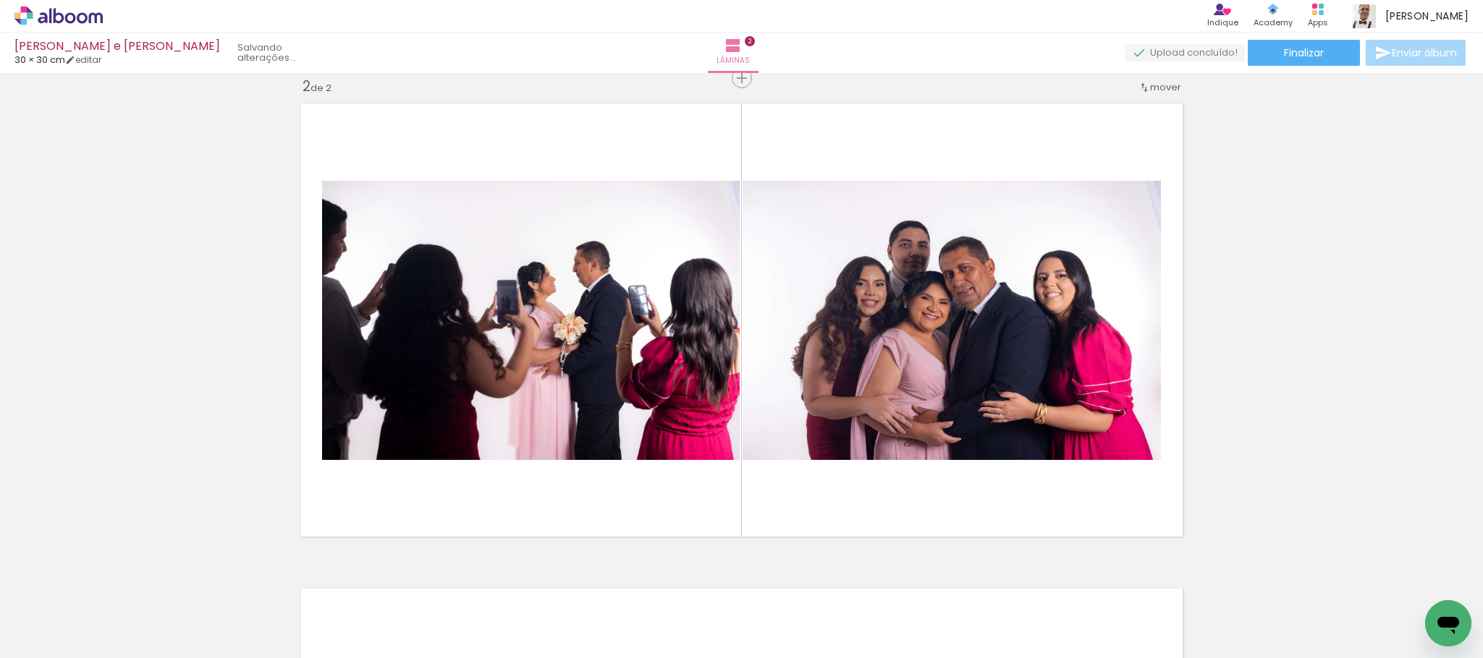
scroll to position [0, 5205]
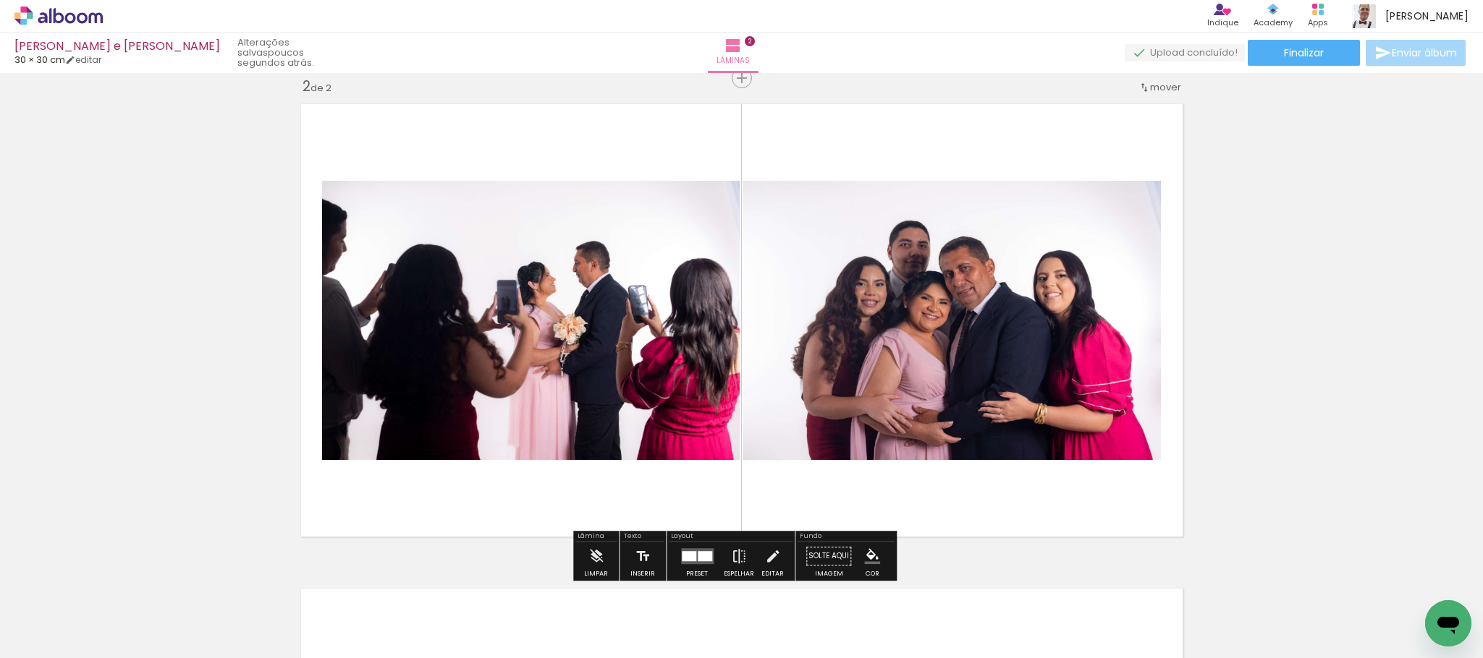
click at [198, 234] on div "Inserir lâmina 1 de 2 Inserir lâmina 2 de 2" at bounding box center [741, 302] width 1483 height 1455
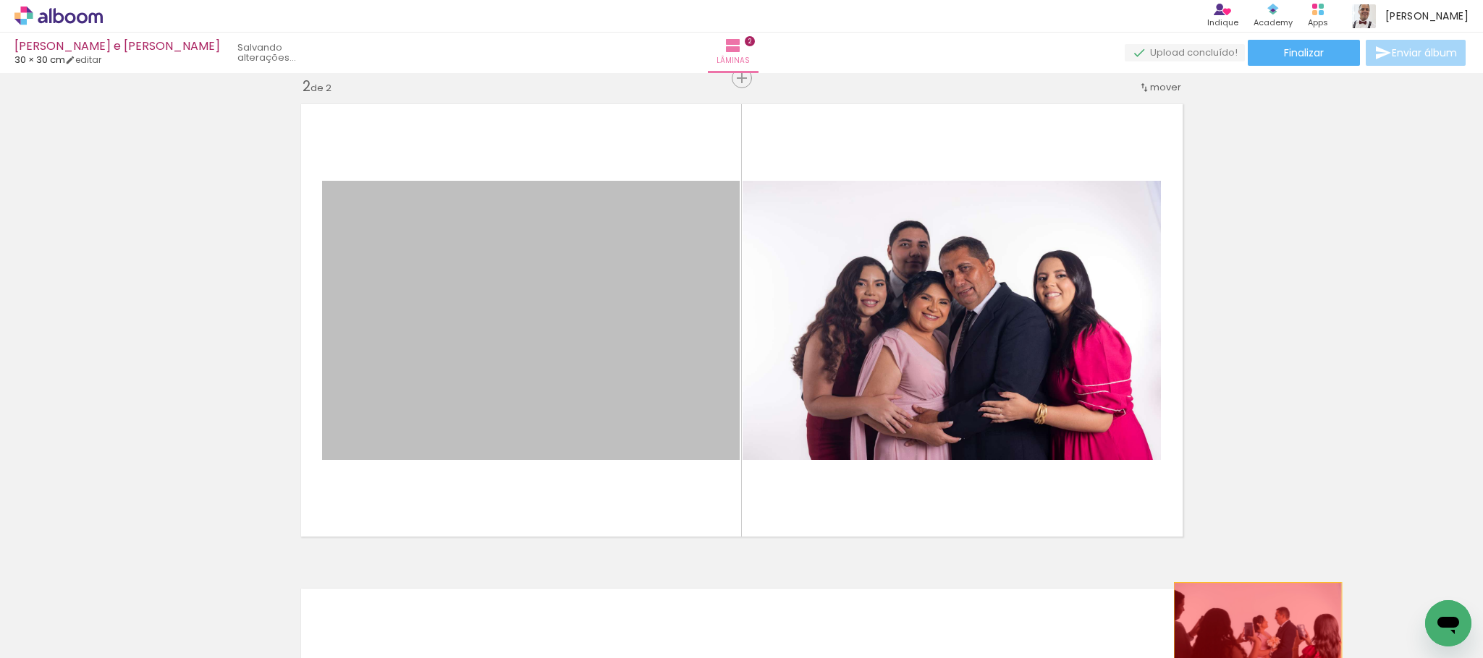
drag, startPoint x: 509, startPoint y: 279, endPoint x: 1249, endPoint y: 639, distance: 823.2
click at [1249, 639] on quentale-workspace at bounding box center [741, 329] width 1483 height 658
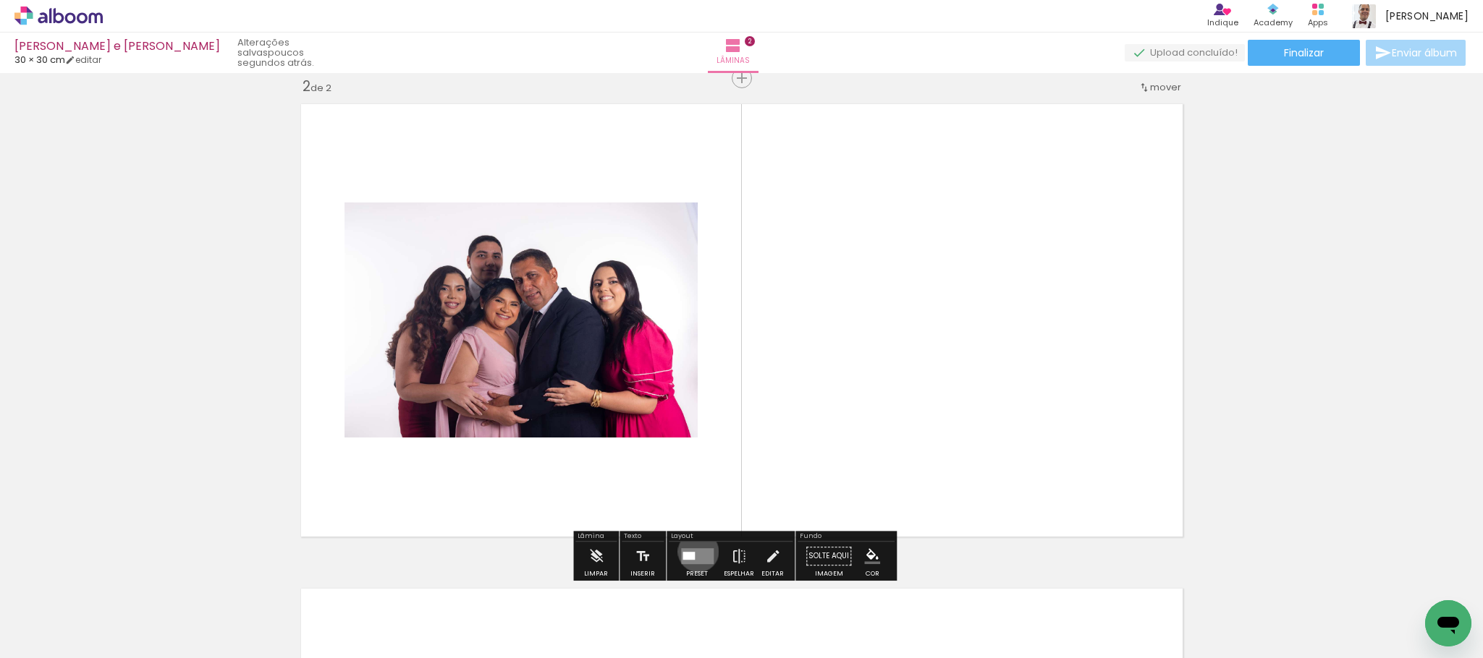
click at [695, 552] on quentale-layouter at bounding box center [697, 556] width 33 height 16
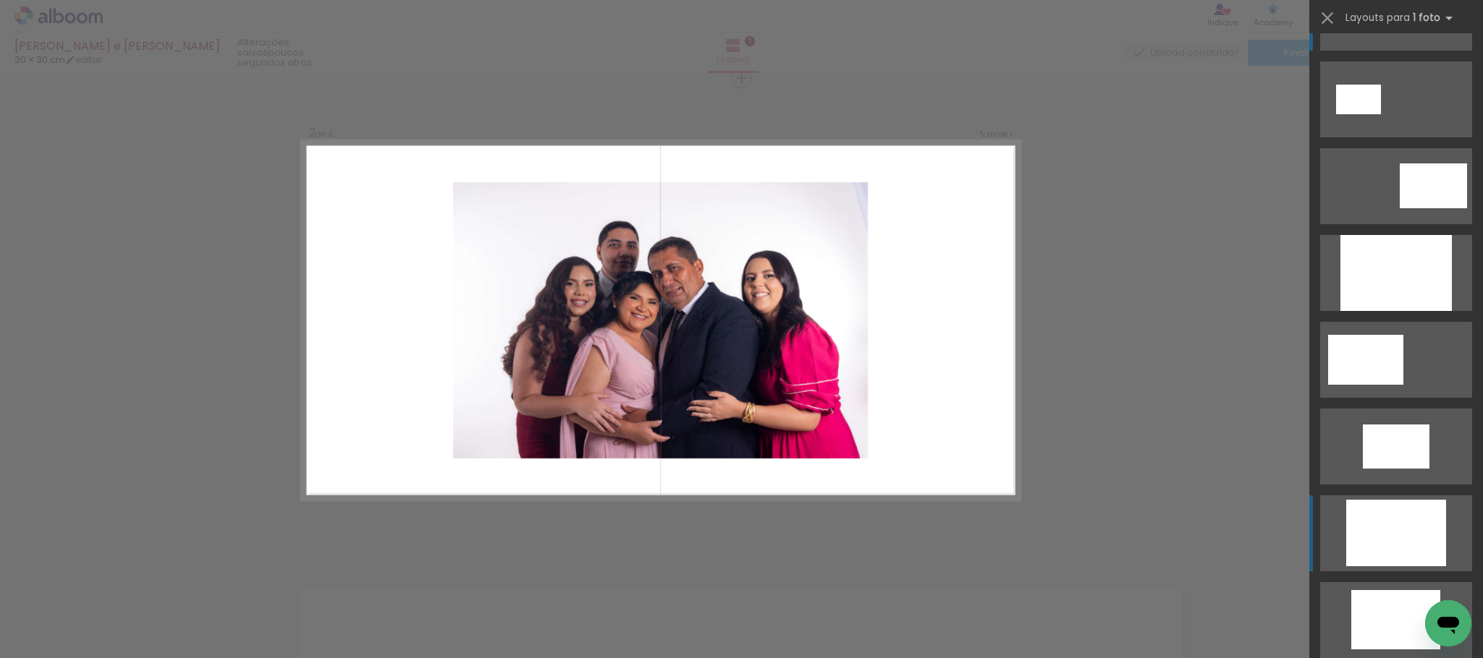
scroll to position [431, 0]
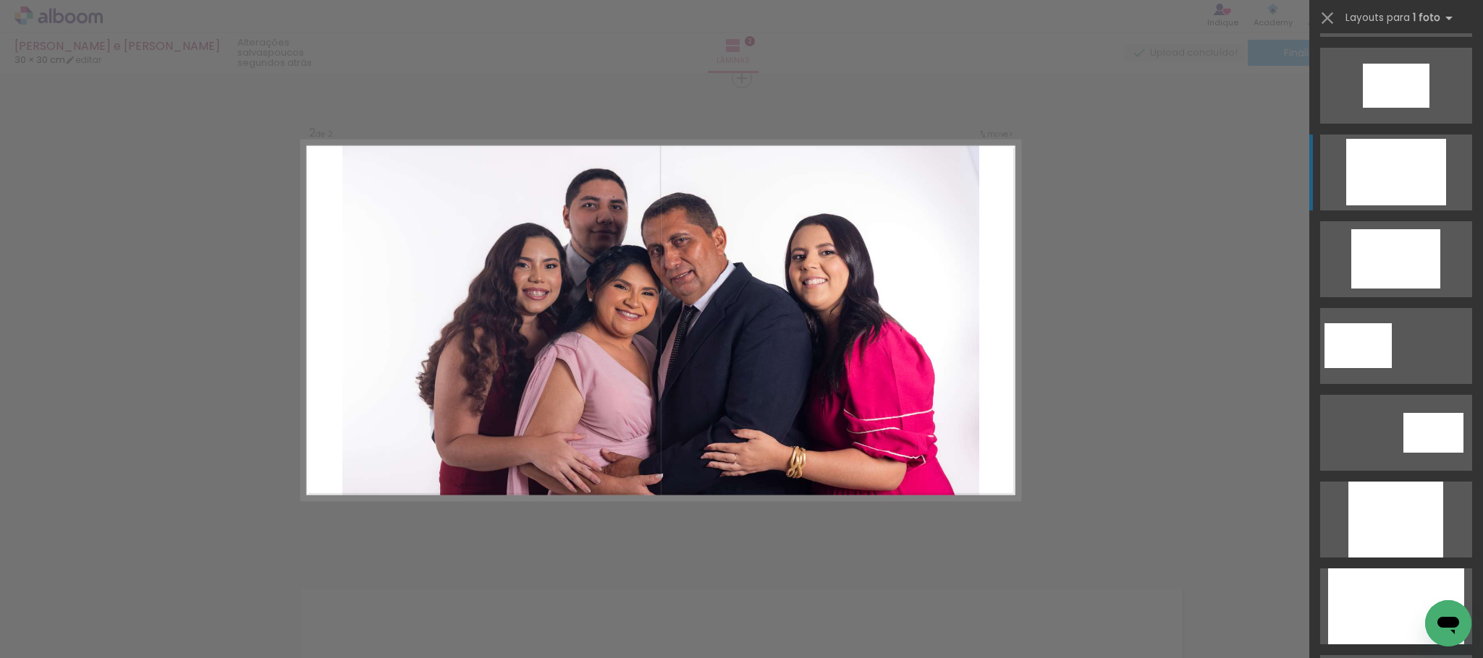
click at [1387, 611] on div at bounding box center [1396, 607] width 136 height 76
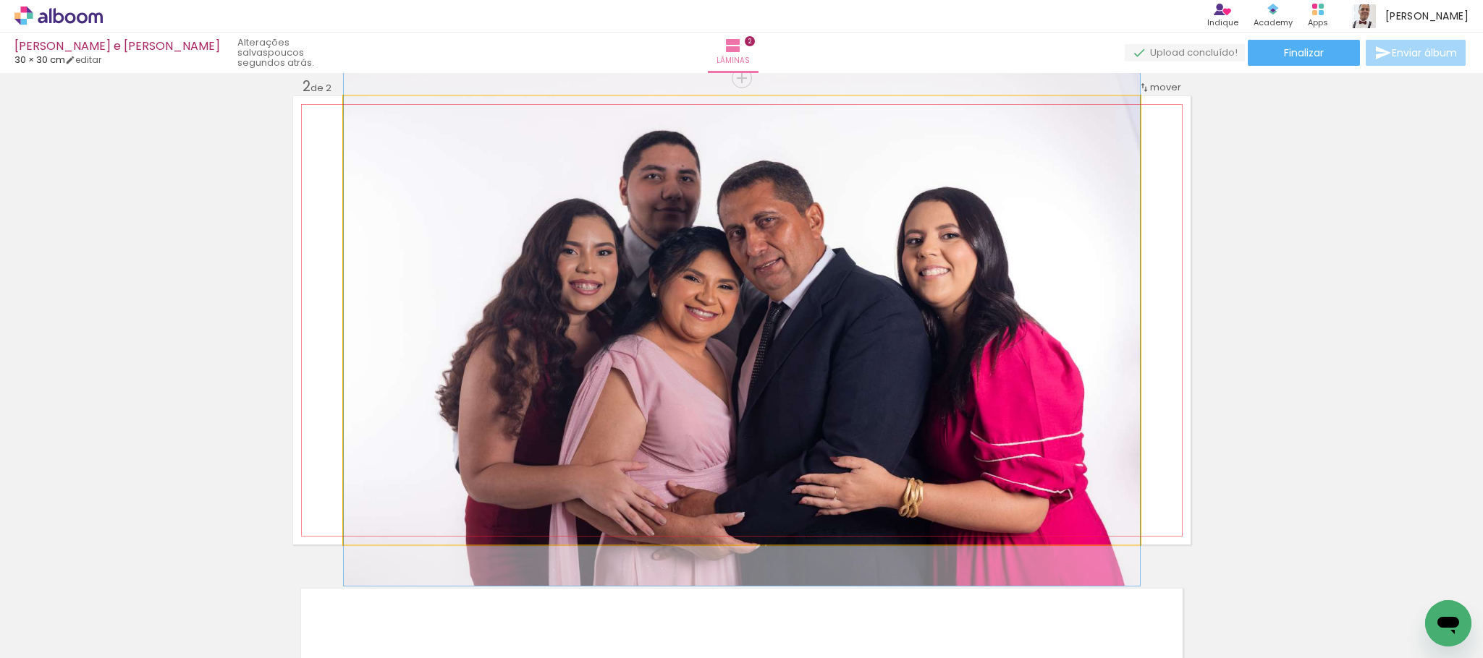
click at [938, 463] on quentale-photo at bounding box center [742, 320] width 796 height 449
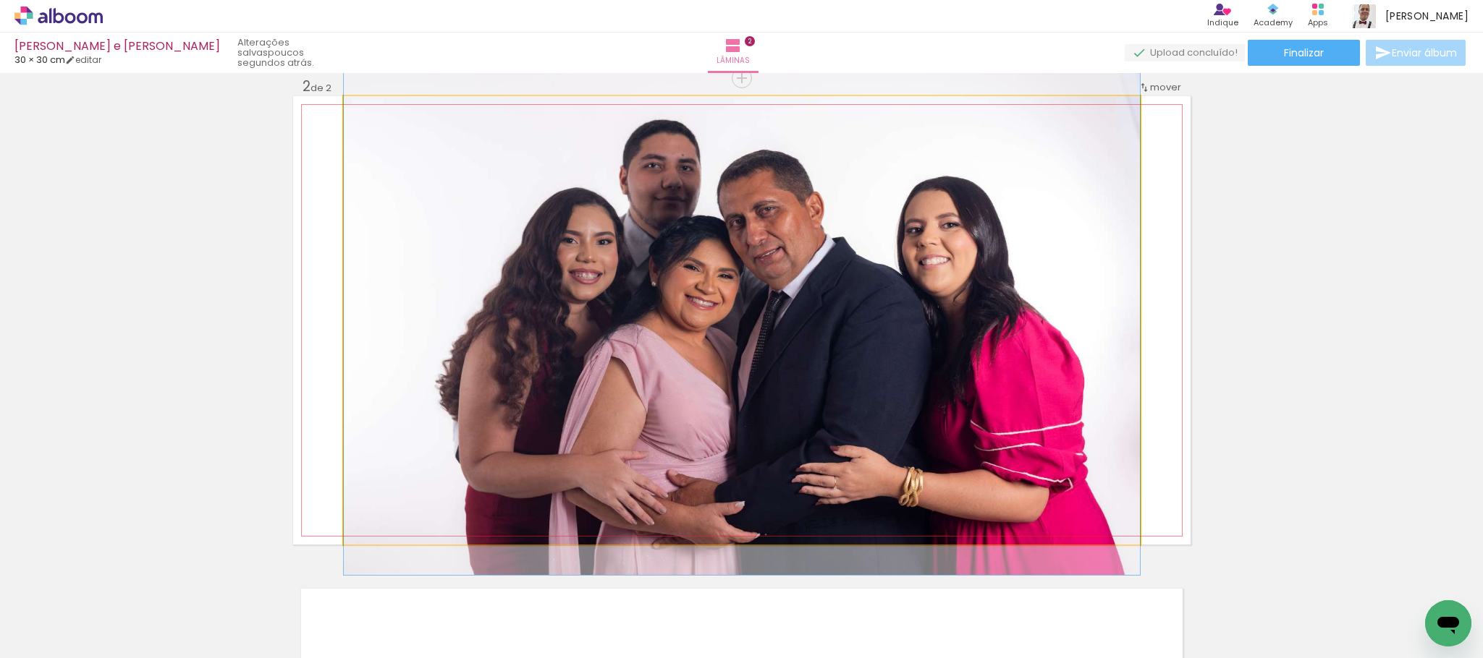
drag, startPoint x: 881, startPoint y: 398, endPoint x: 897, endPoint y: 387, distance: 19.3
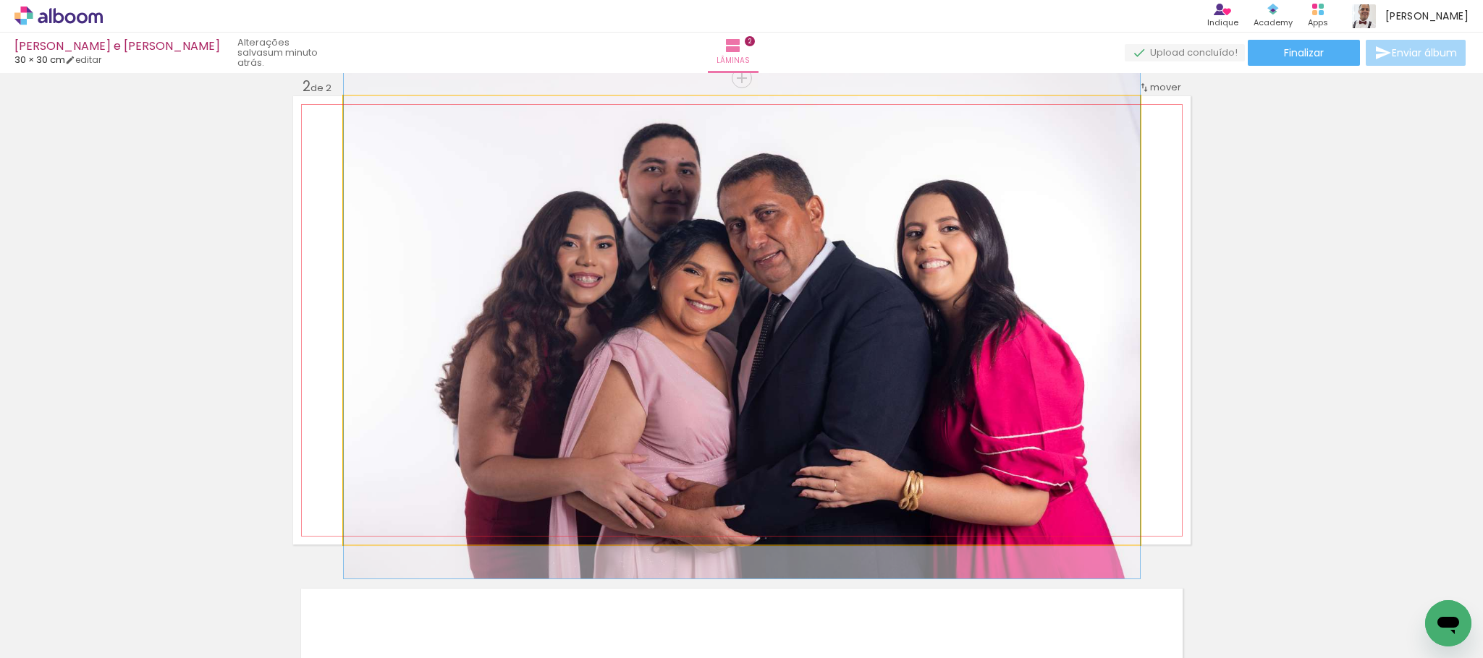
drag, startPoint x: 845, startPoint y: 417, endPoint x: 864, endPoint y: 421, distance: 19.2
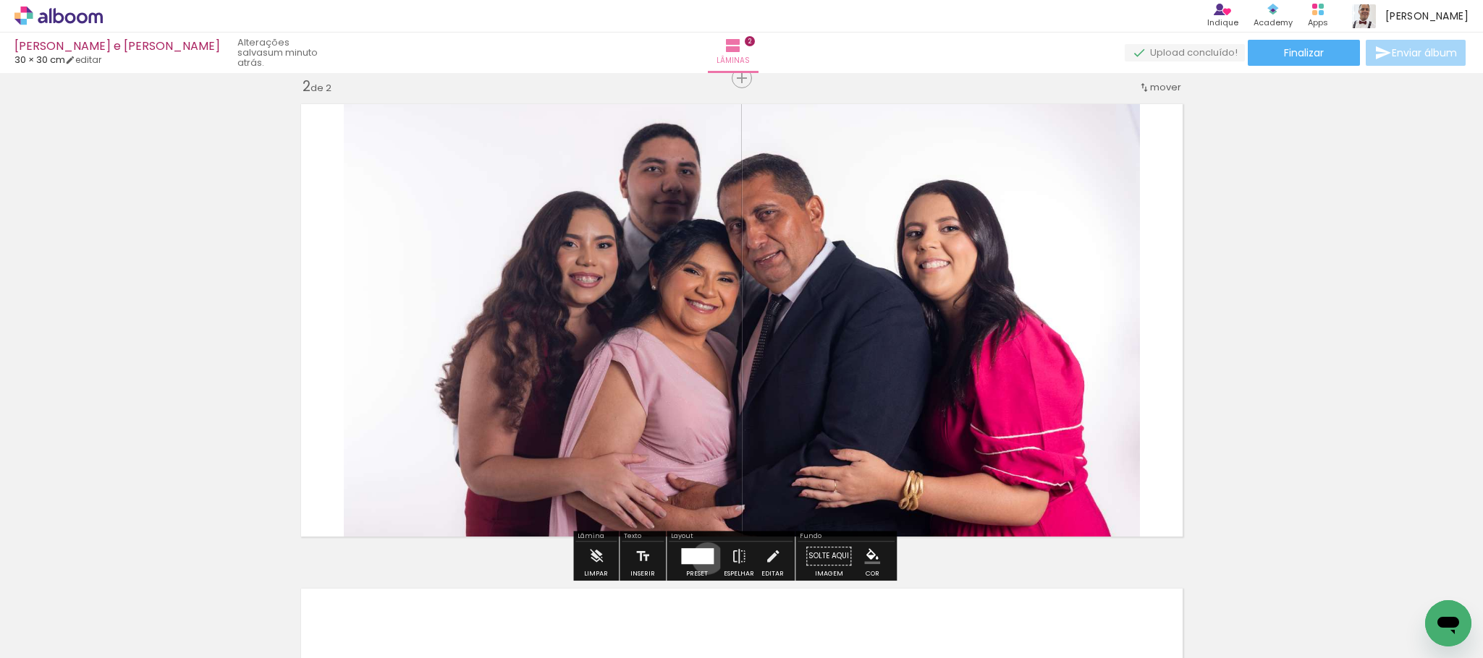
click at [704, 559] on div at bounding box center [697, 556] width 33 height 16
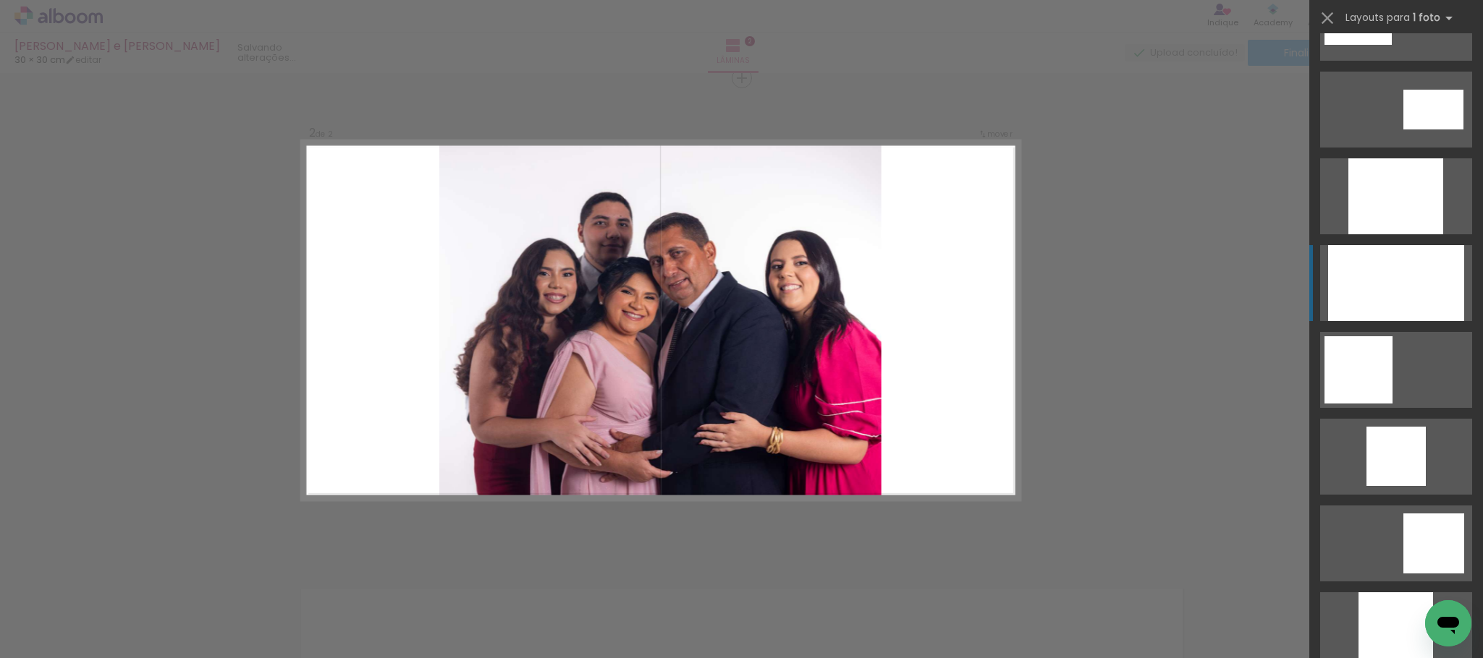
scroll to position [749, 0]
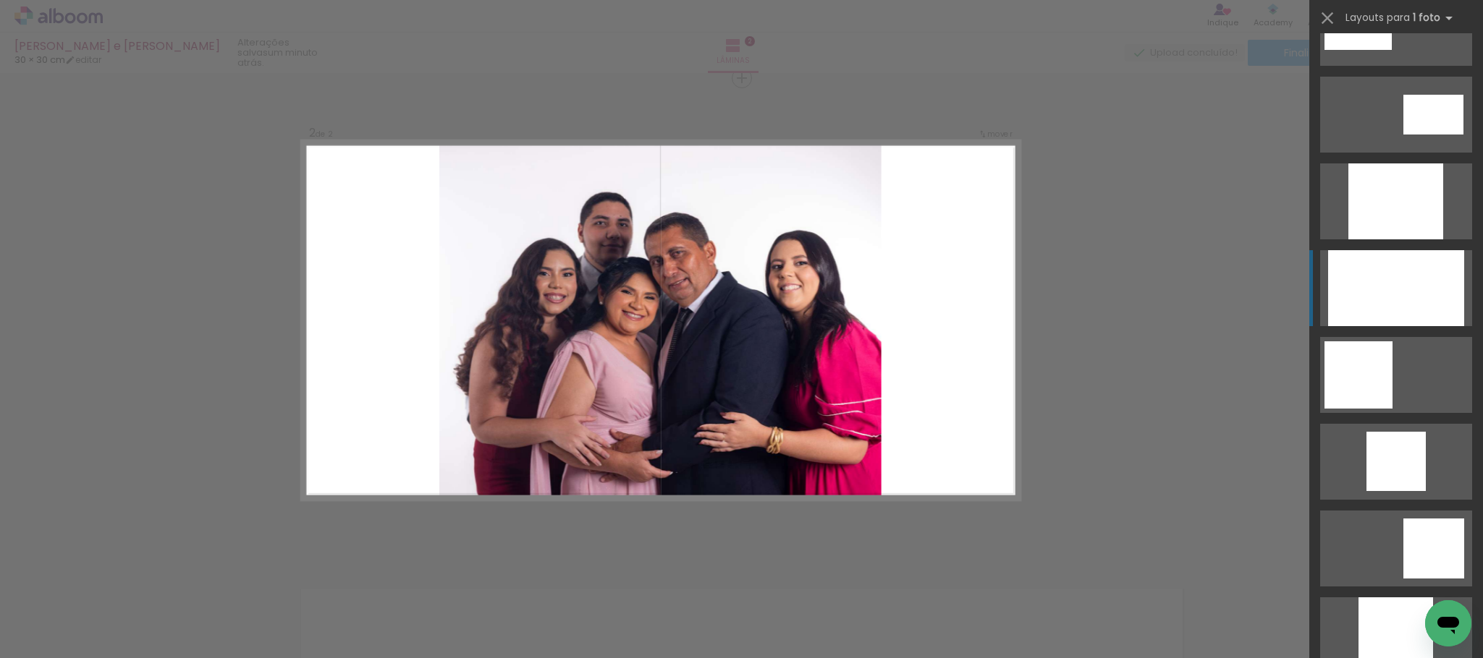
click at [1374, 213] on div at bounding box center [1395, 202] width 95 height 76
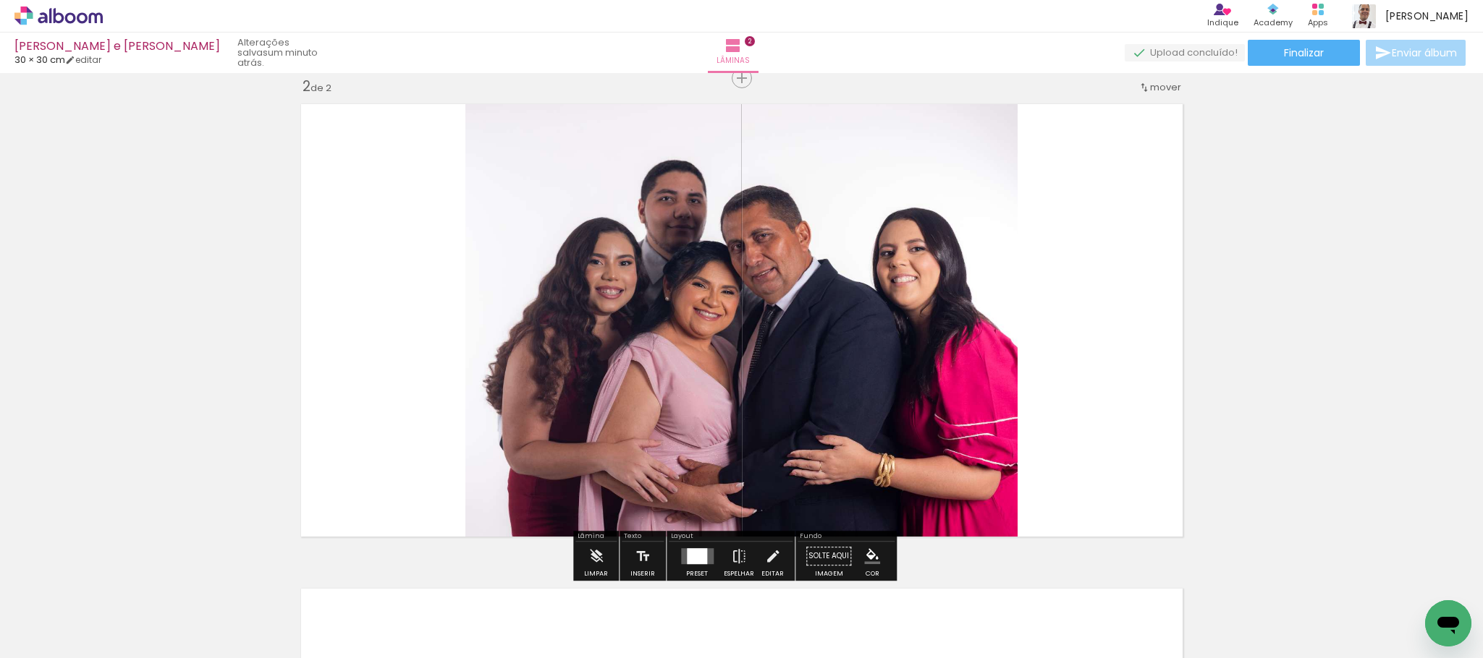
click at [784, 413] on quentale-photo at bounding box center [741, 320] width 552 height 449
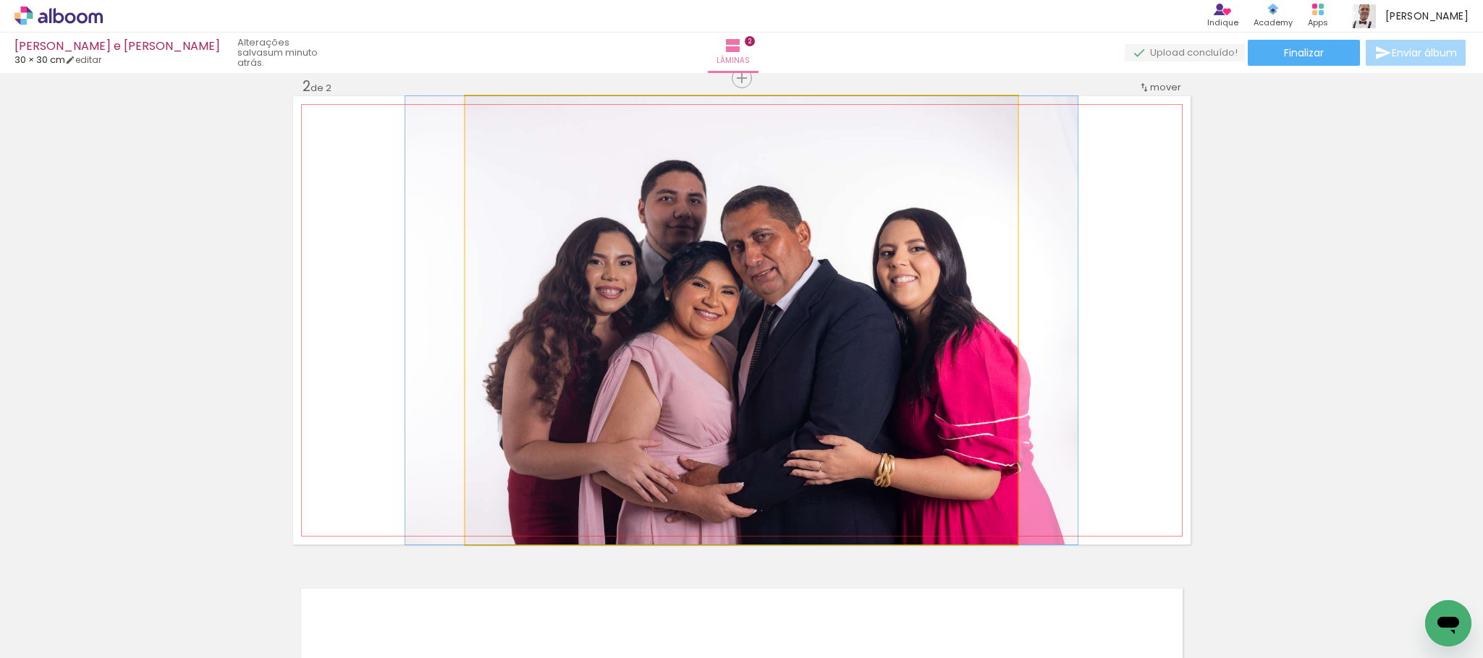
drag, startPoint x: 784, startPoint y: 413, endPoint x: 654, endPoint y: 419, distance: 130.4
click at [654, 419] on quentale-photo at bounding box center [741, 320] width 552 height 449
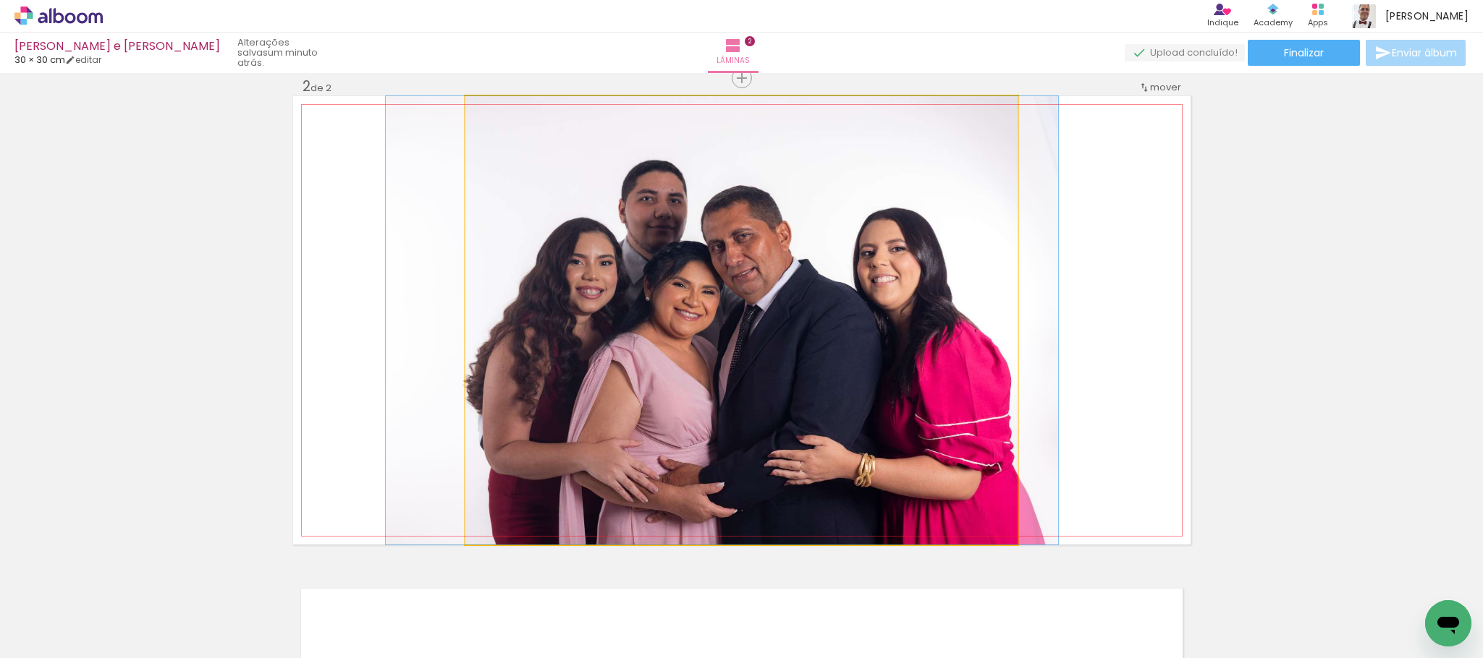
drag, startPoint x: 741, startPoint y: 404, endPoint x: 721, endPoint y: 436, distance: 38.0
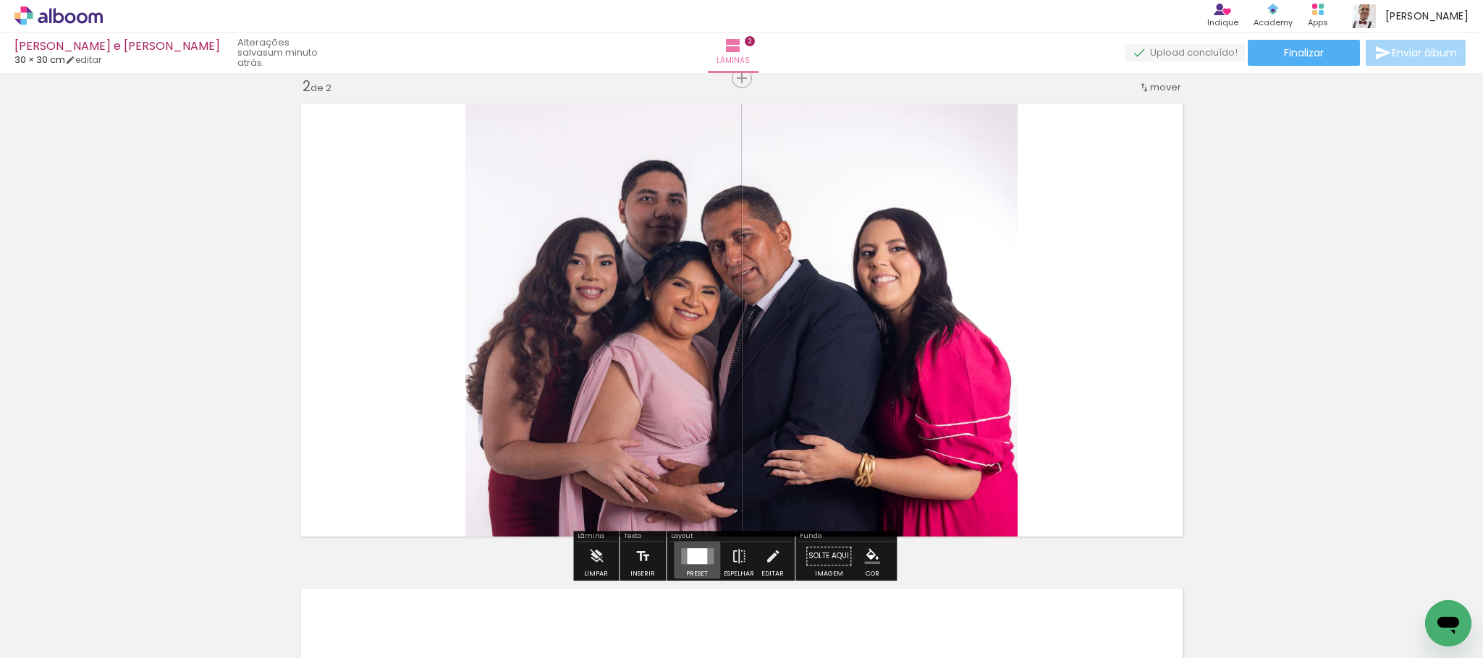
click at [692, 554] on div at bounding box center [697, 556] width 20 height 16
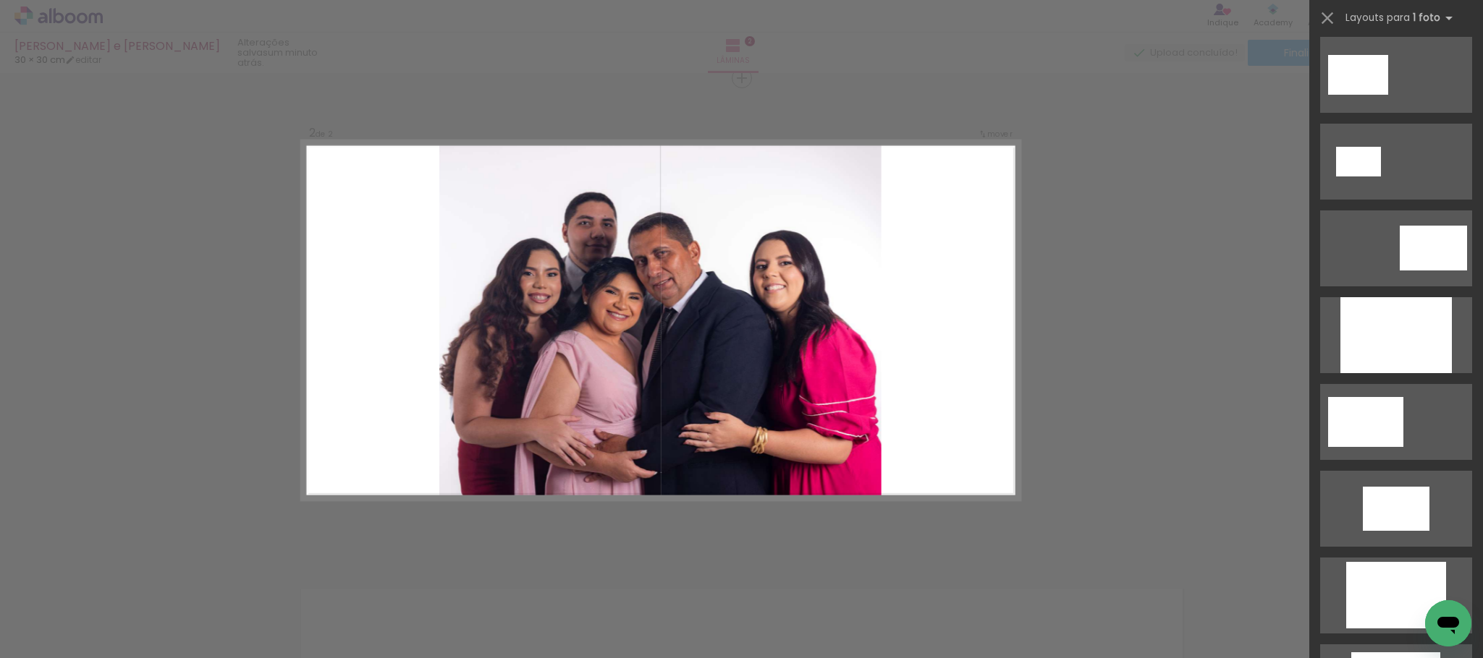
scroll to position [131, 0]
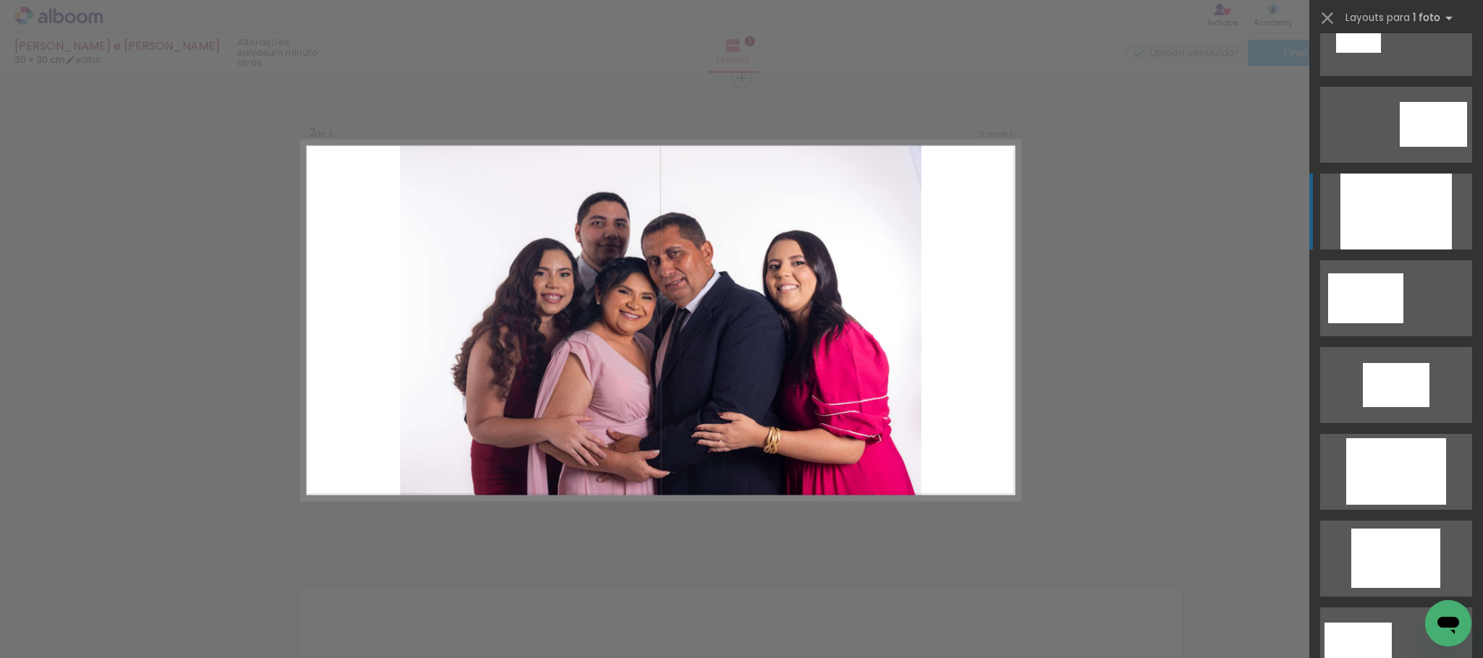
click at [1392, 215] on div at bounding box center [1395, 212] width 111 height 76
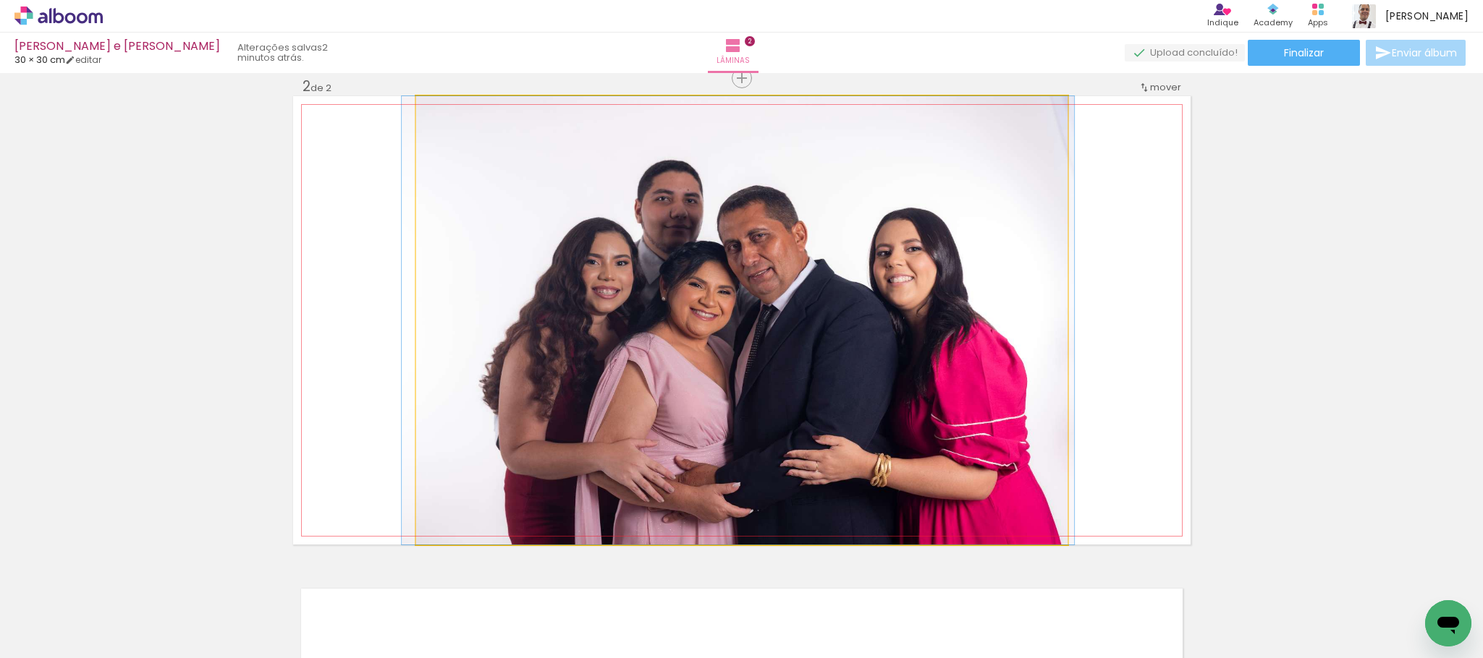
click at [966, 305] on quentale-photo at bounding box center [741, 320] width 651 height 449
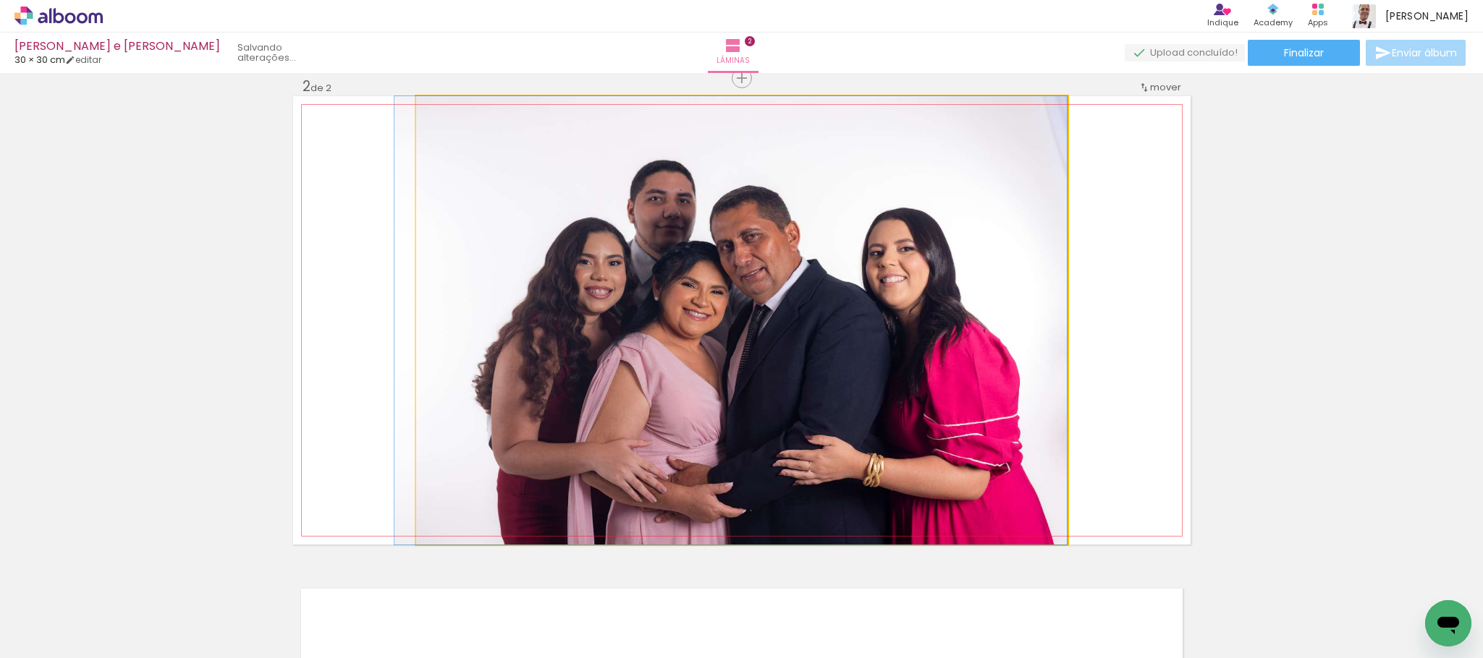
drag, startPoint x: 862, startPoint y: 335, endPoint x: 838, endPoint y: 346, distance: 26.9
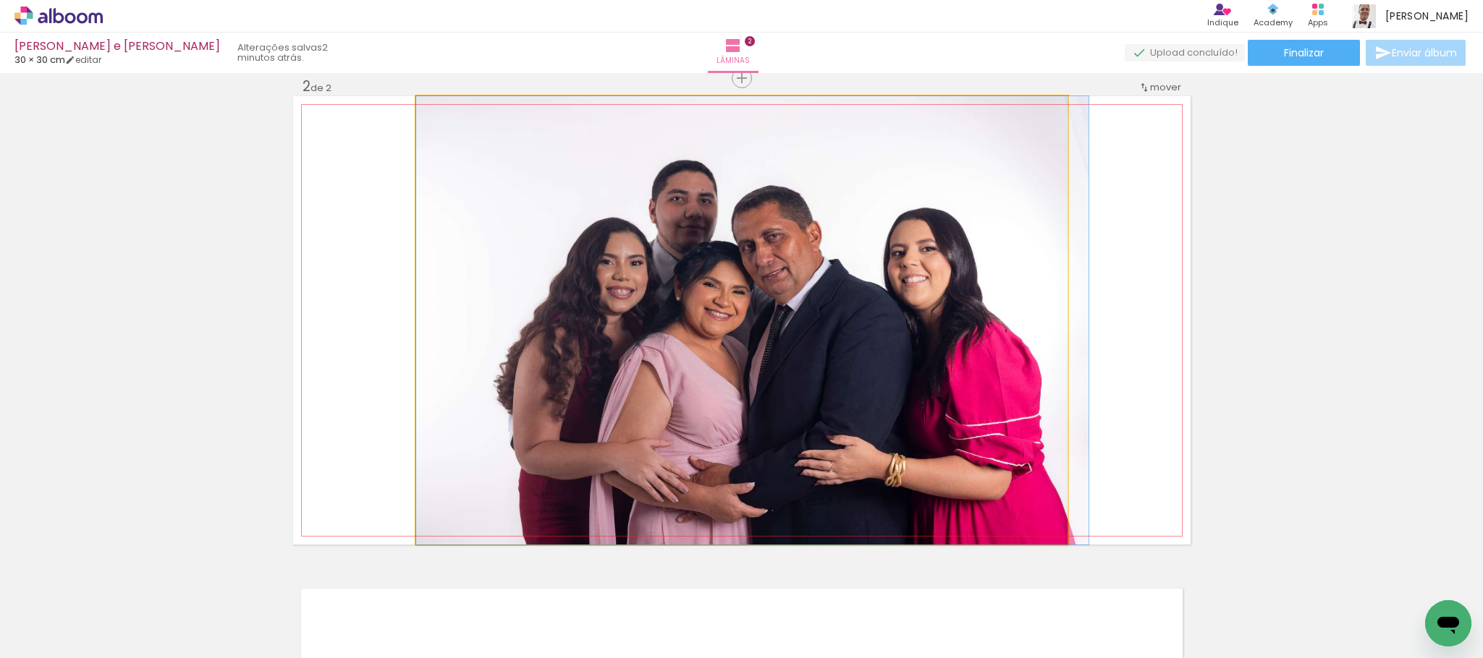
drag, startPoint x: 883, startPoint y: 349, endPoint x: 986, endPoint y: 347, distance: 102.8
drag, startPoint x: 973, startPoint y: 361, endPoint x: 1056, endPoint y: 378, distance: 84.1
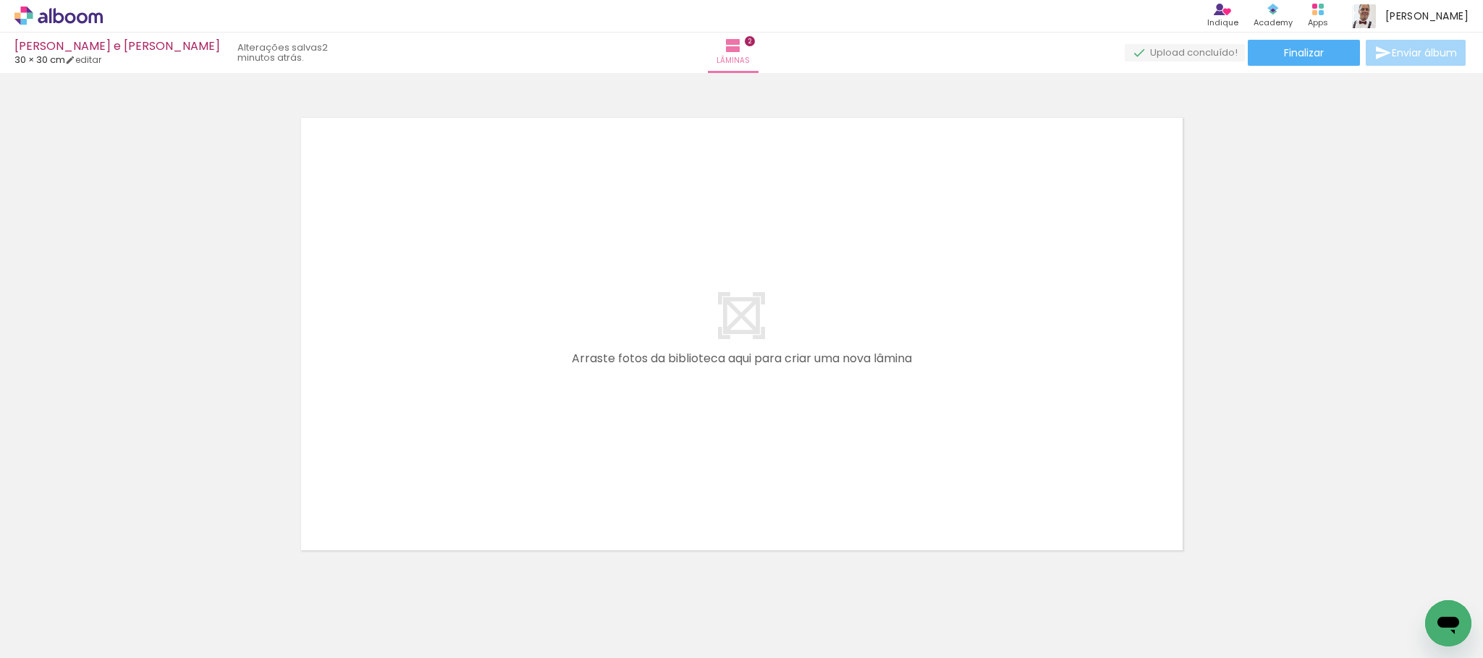
scroll to position [1014, 0]
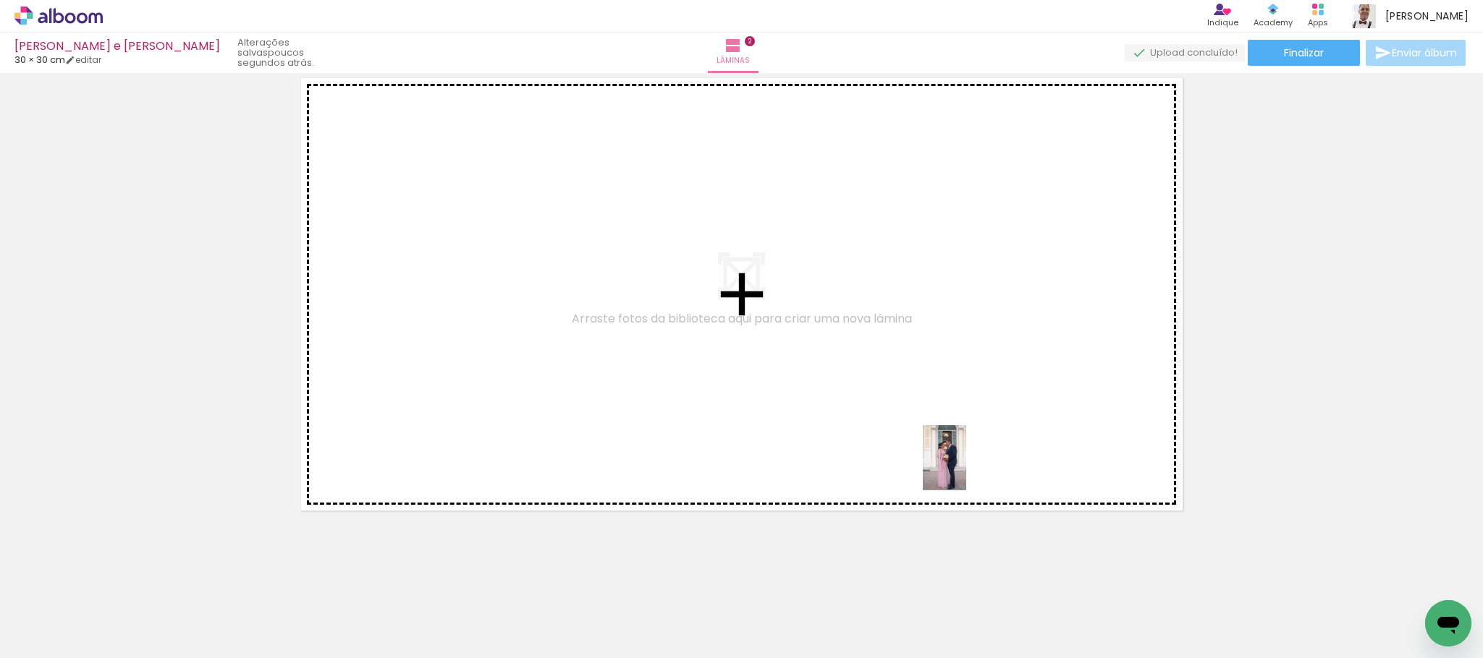
drag, startPoint x: 1433, startPoint y: 604, endPoint x: 1227, endPoint y: 517, distance: 223.4
click at [852, 376] on quentale-workspace at bounding box center [741, 329] width 1483 height 658
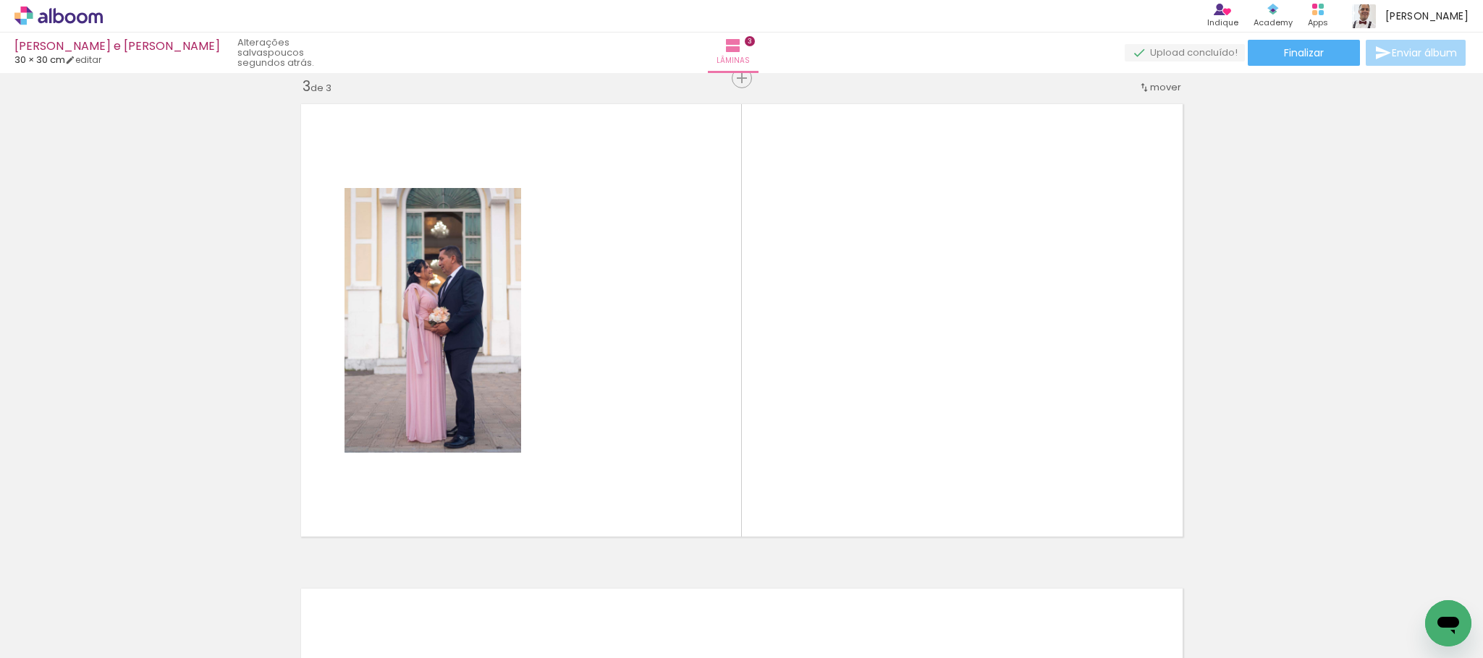
scroll to position [988, 0]
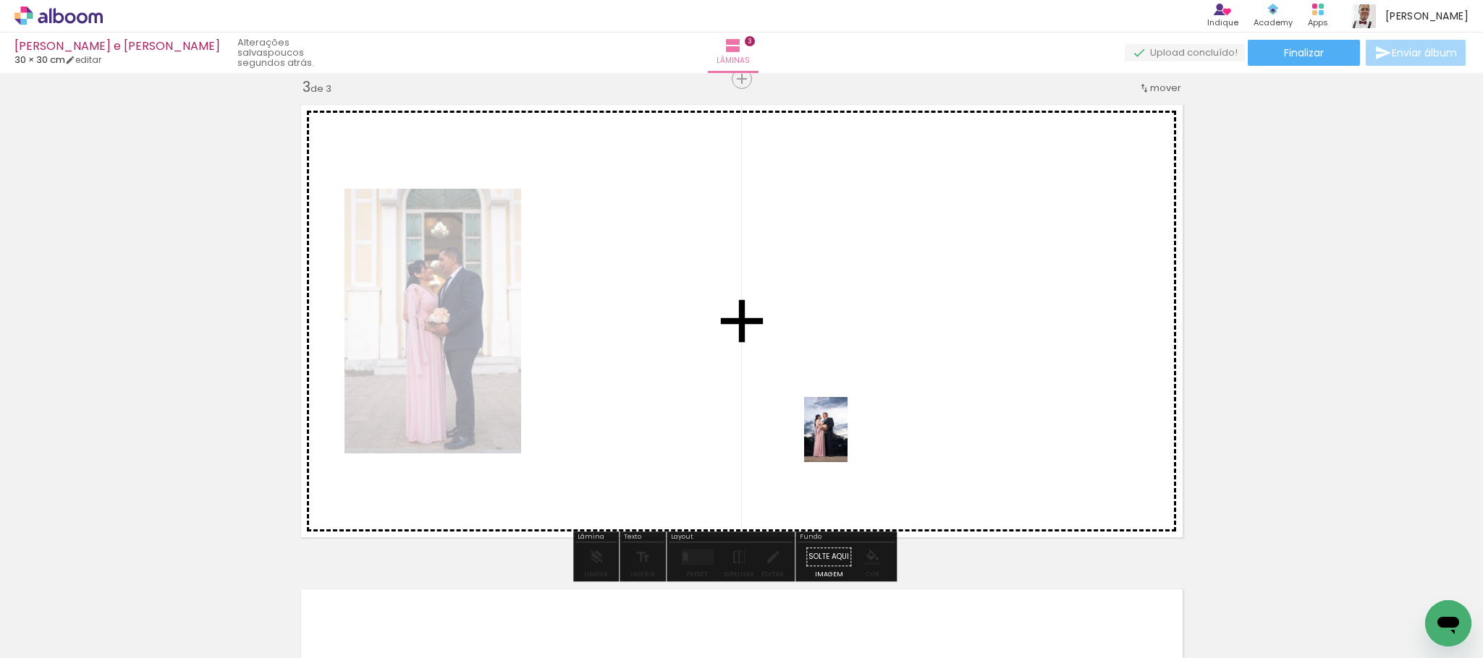
drag, startPoint x: 1420, startPoint y: 613, endPoint x: 847, endPoint y: 441, distance: 598.4
click at [847, 441] on quentale-workspace at bounding box center [741, 329] width 1483 height 658
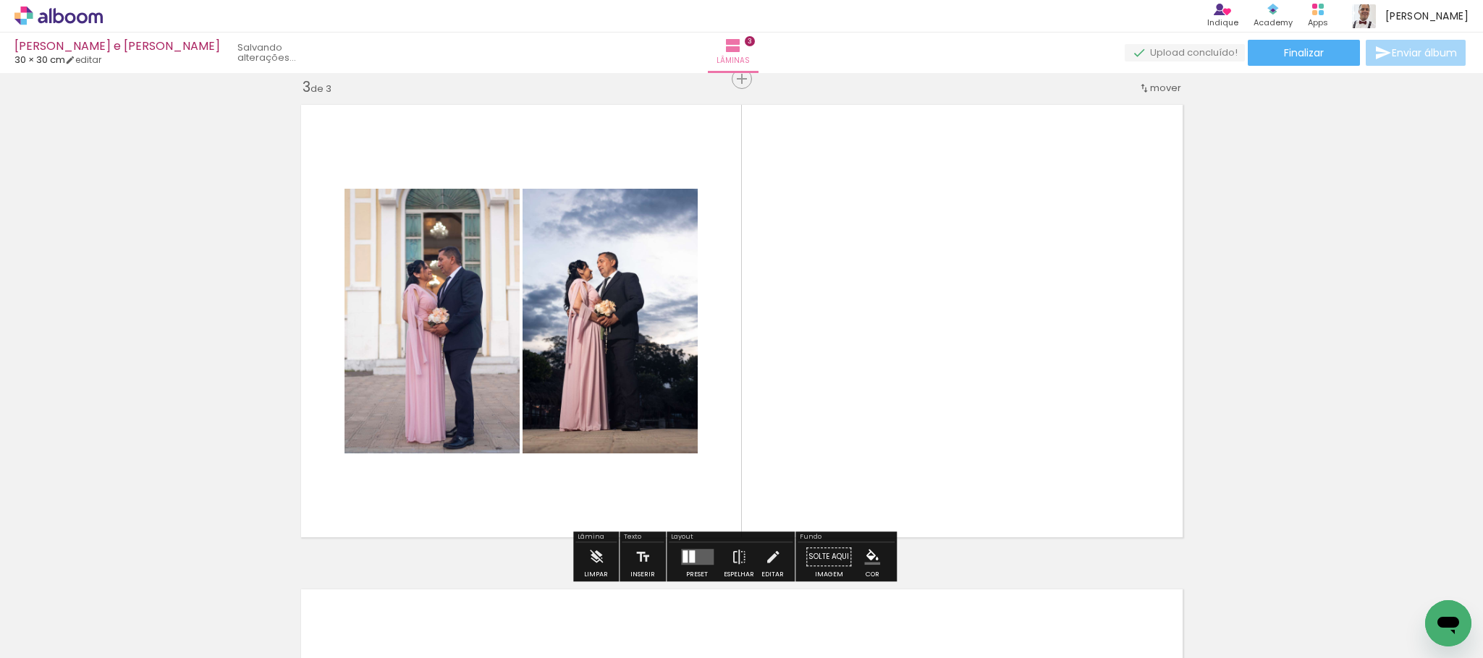
scroll to position [0, 5123]
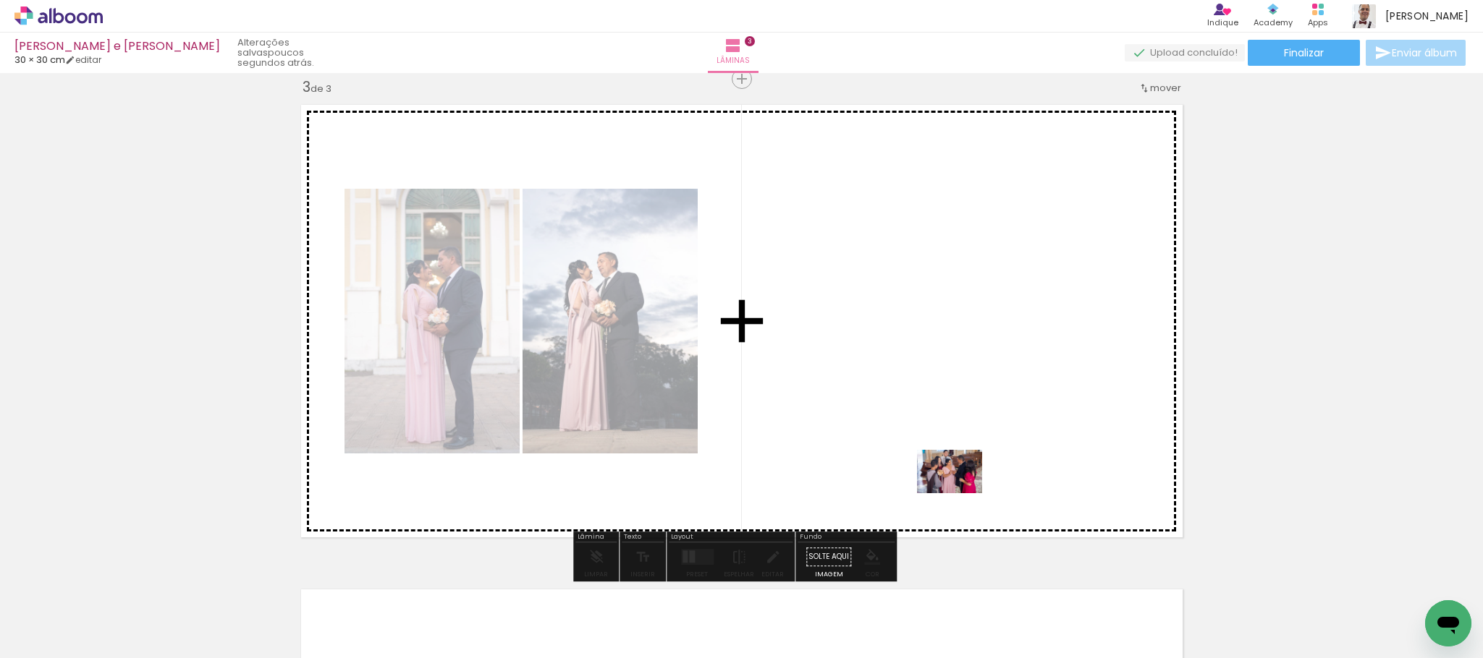
drag, startPoint x: 1416, startPoint y: 606, endPoint x: 834, endPoint y: 433, distance: 607.8
click at [834, 433] on quentale-workspace at bounding box center [741, 329] width 1483 height 658
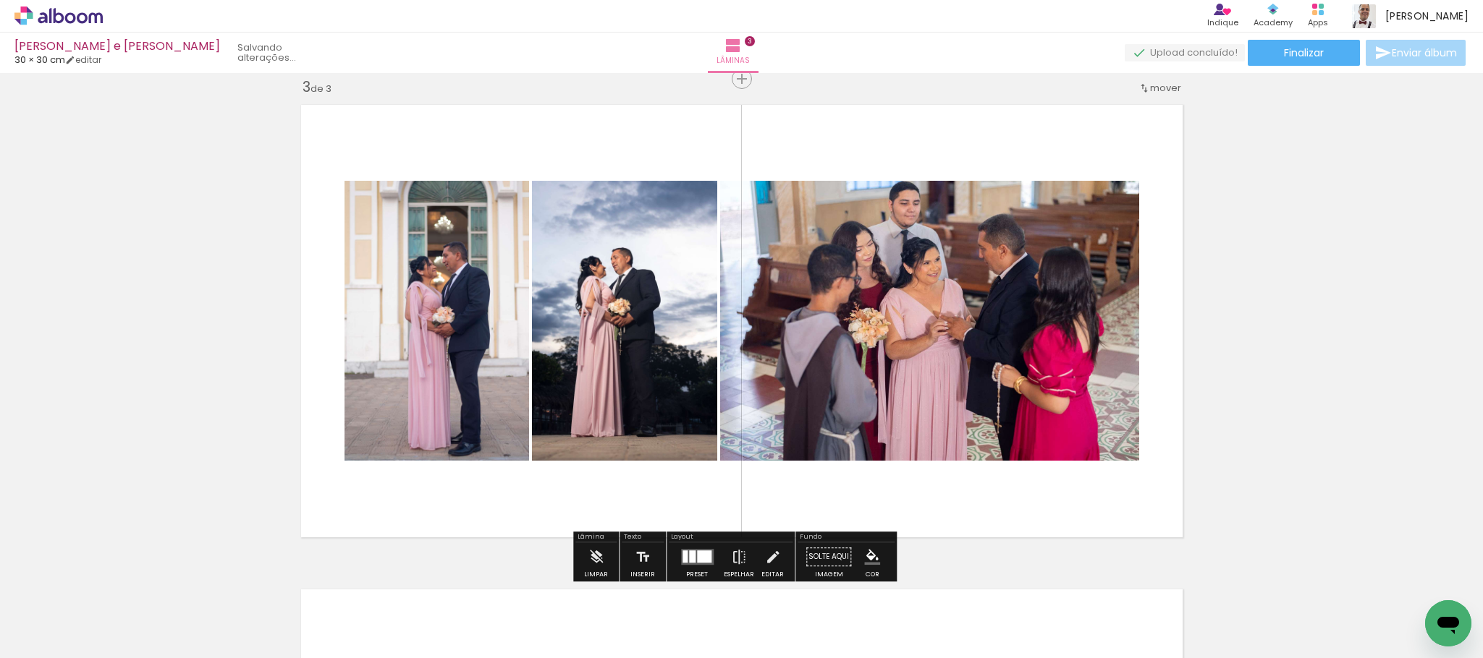
scroll to position [0, 5042]
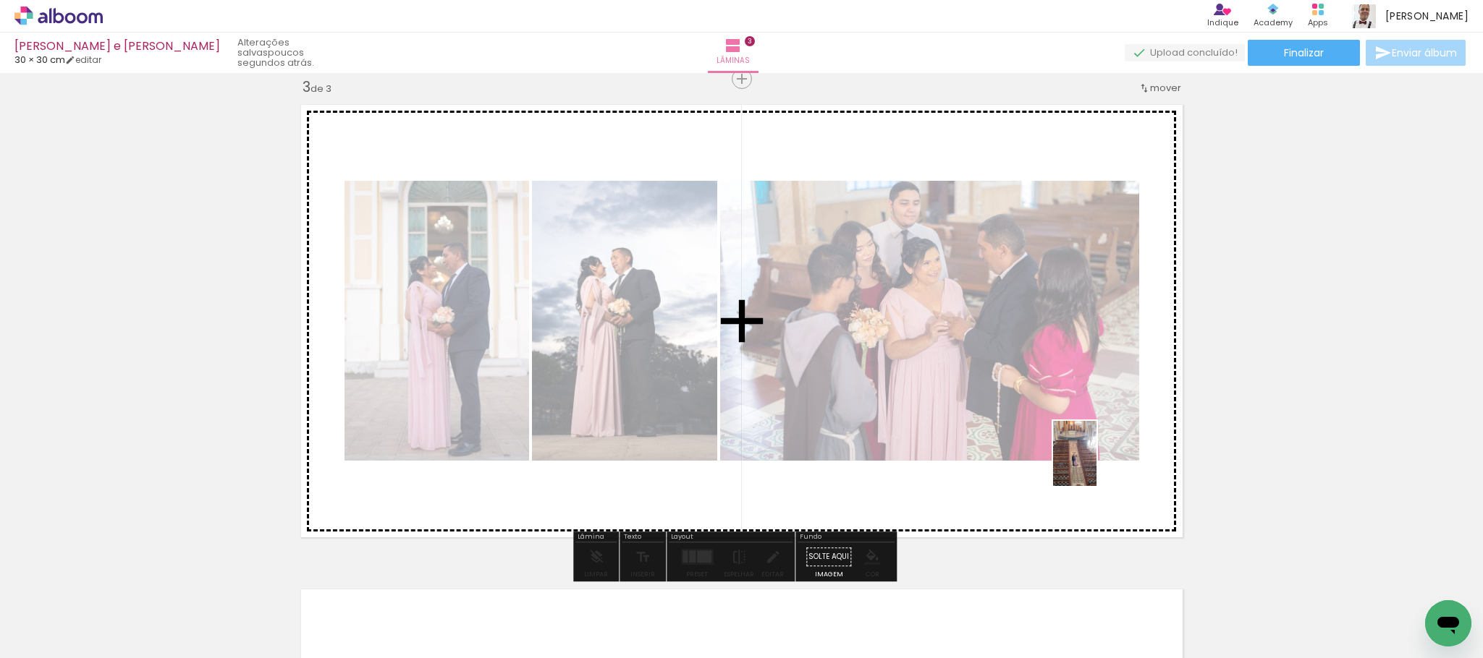
drag, startPoint x: 1422, startPoint y: 602, endPoint x: 1096, endPoint y: 469, distance: 352.4
click at [1096, 469] on quentale-workspace at bounding box center [741, 329] width 1483 height 658
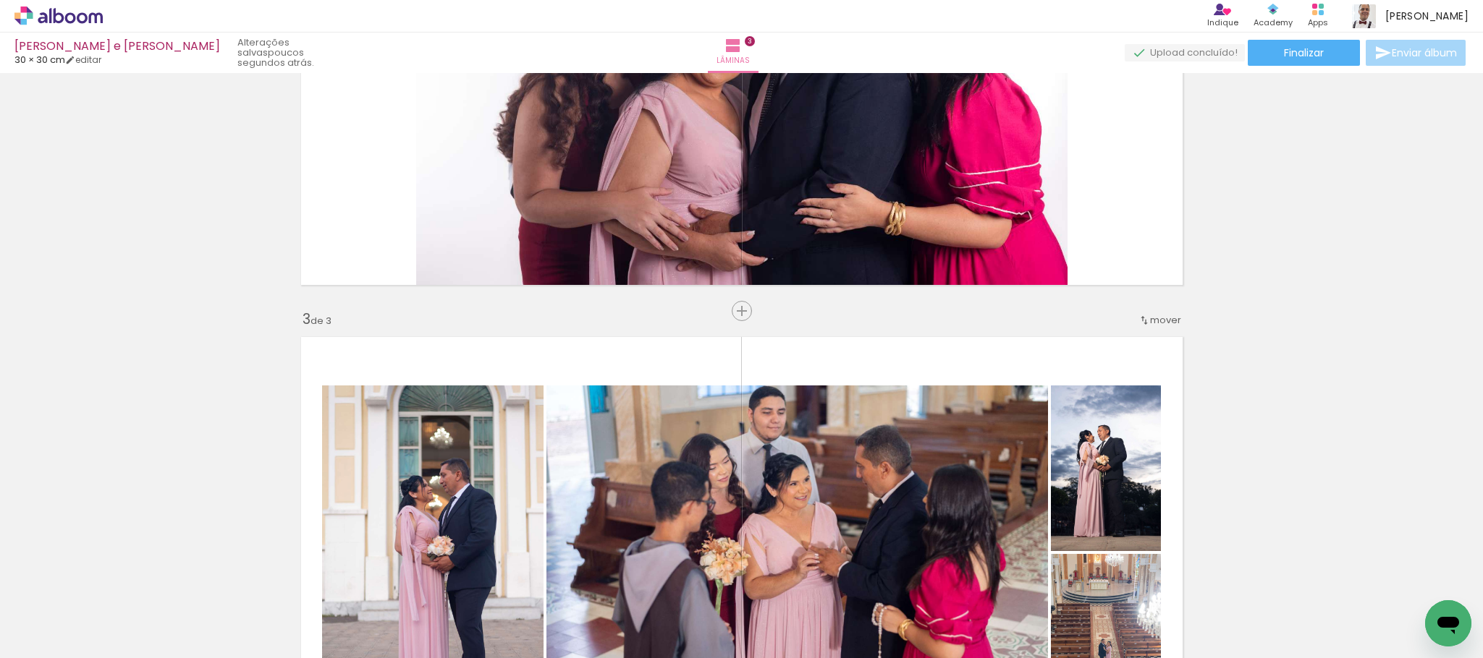
scroll to position [652, 0]
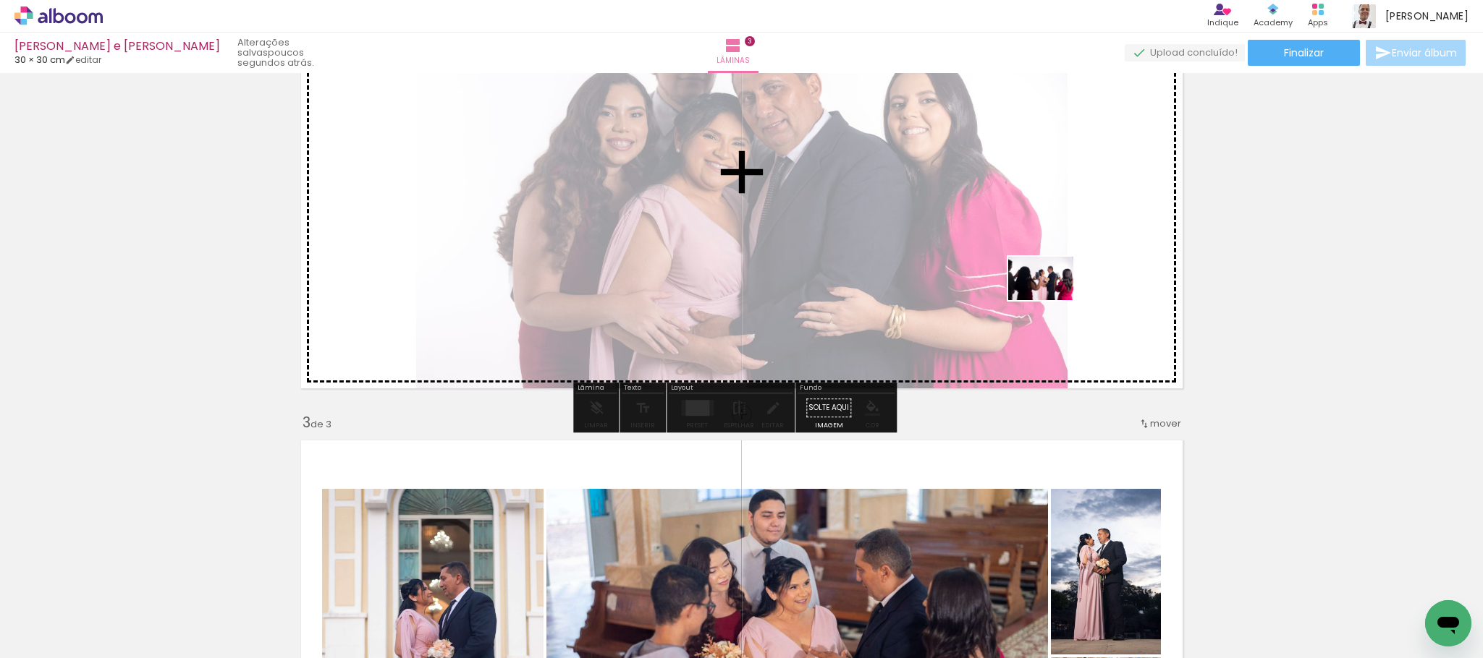
drag, startPoint x: 1407, startPoint y: 621, endPoint x: 1051, endPoint y: 300, distance: 478.5
click at [1051, 300] on quentale-workspace at bounding box center [741, 329] width 1483 height 658
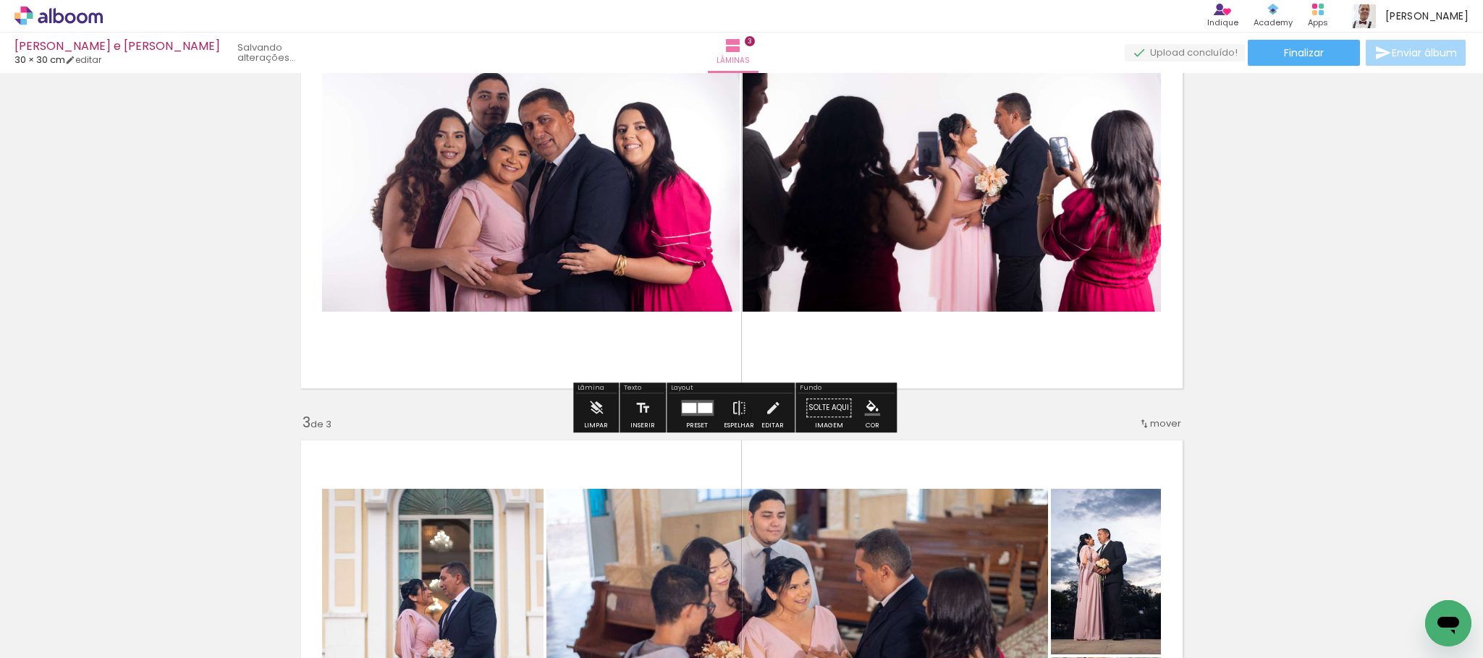
scroll to position [0, 4880]
click at [702, 404] on div at bounding box center [704, 408] width 14 height 10
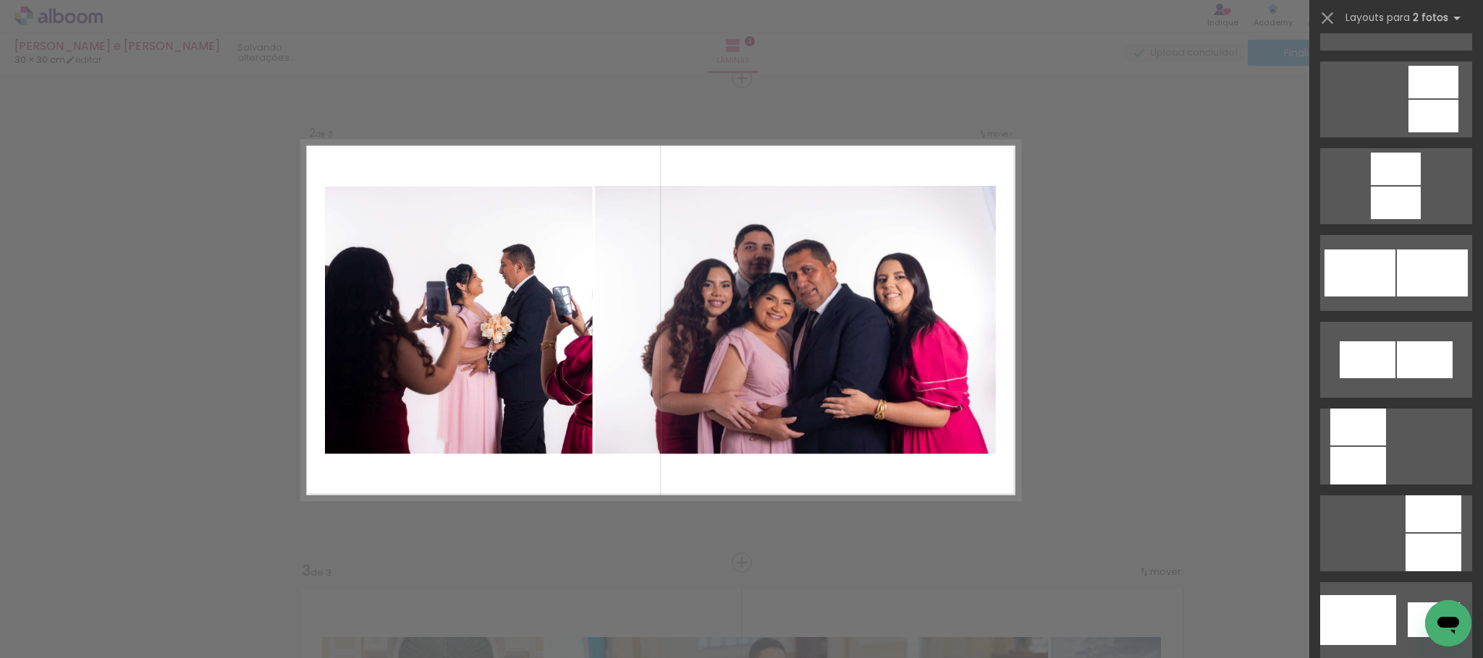
scroll to position [1646, 0]
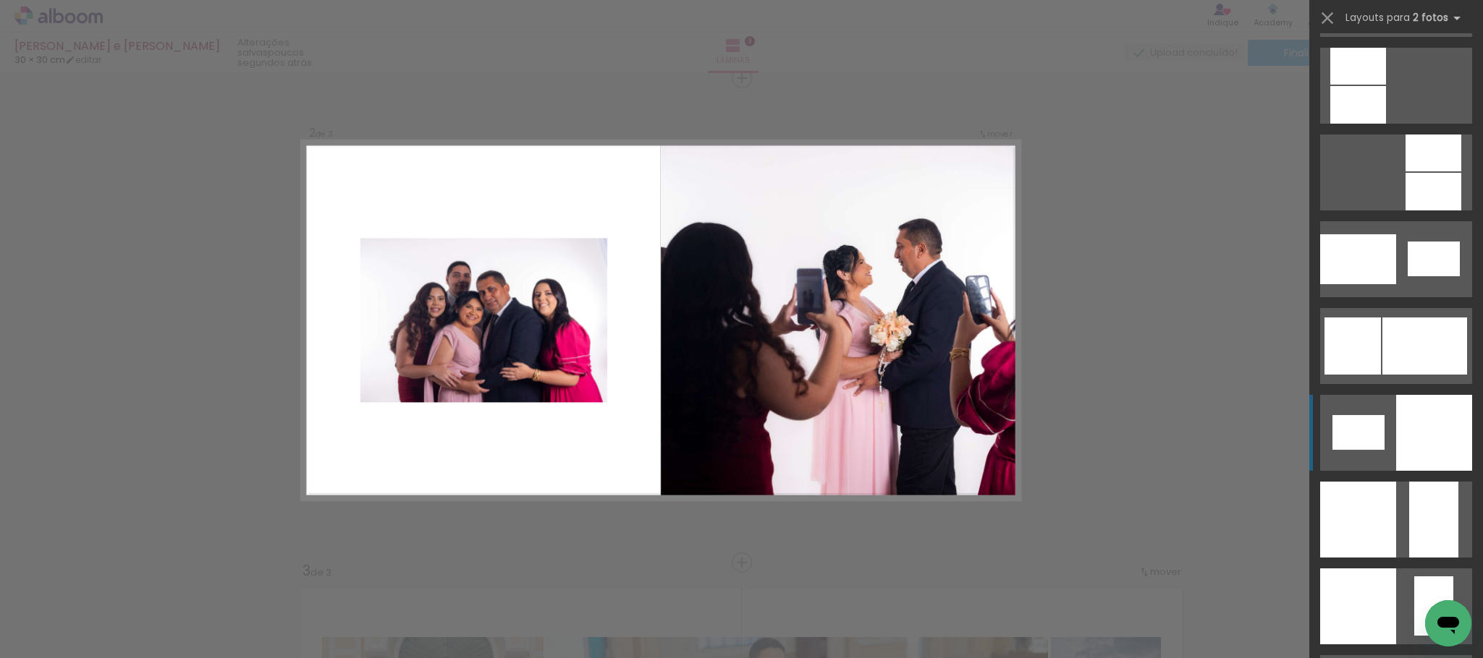
click at [1376, 451] on quentale-layouter at bounding box center [1396, 433] width 152 height 76
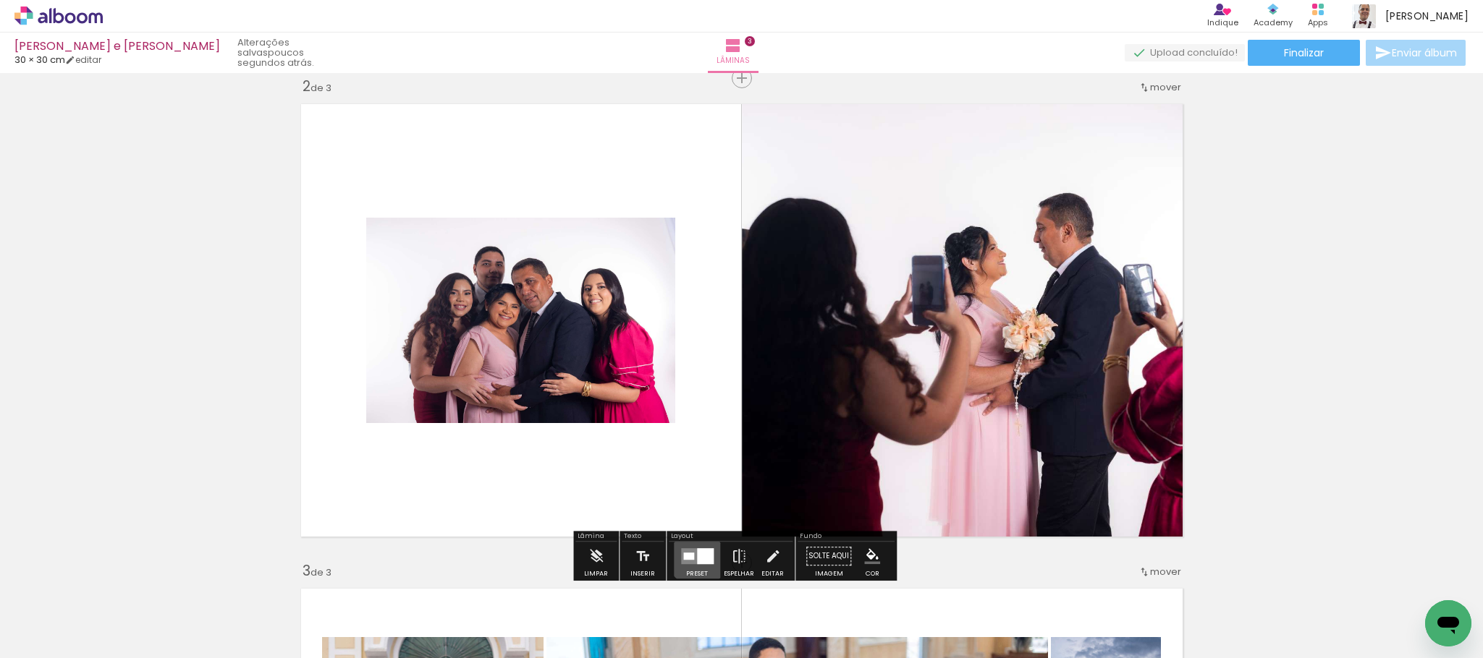
click at [697, 554] on div at bounding box center [705, 556] width 17 height 16
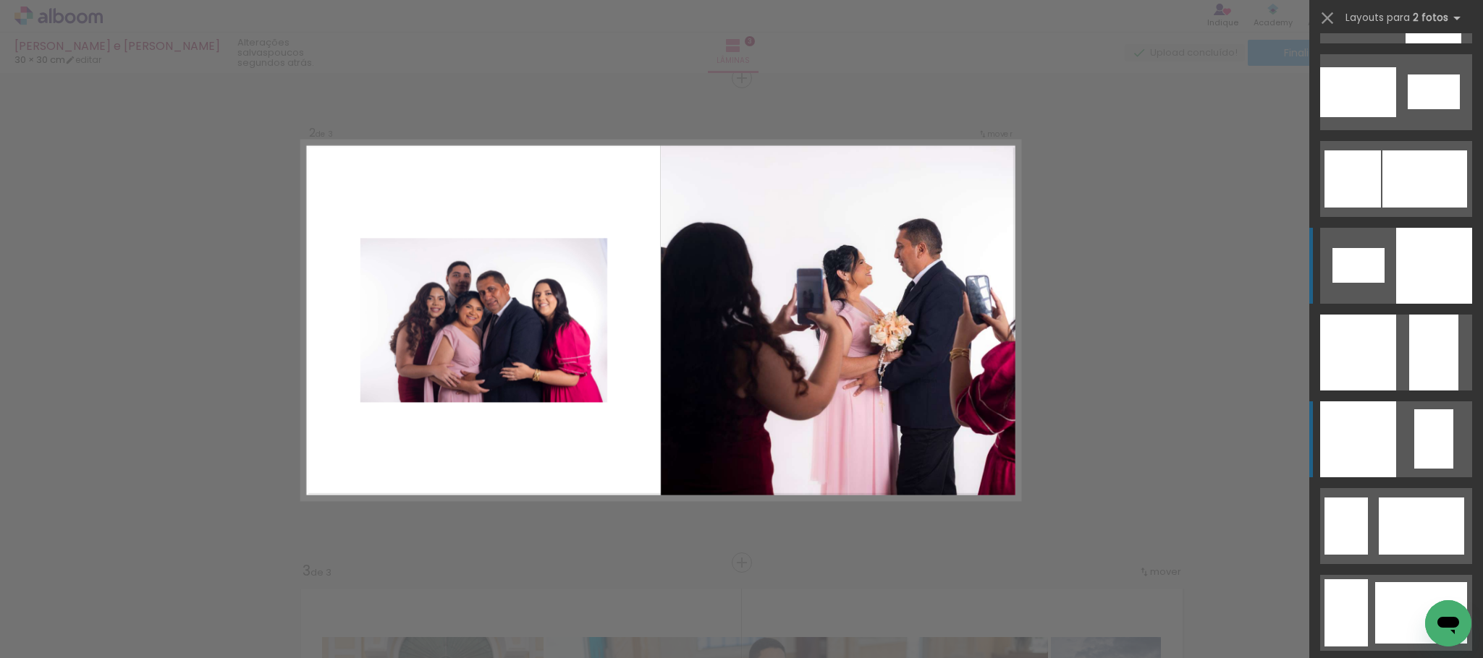
scroll to position [1704, 0]
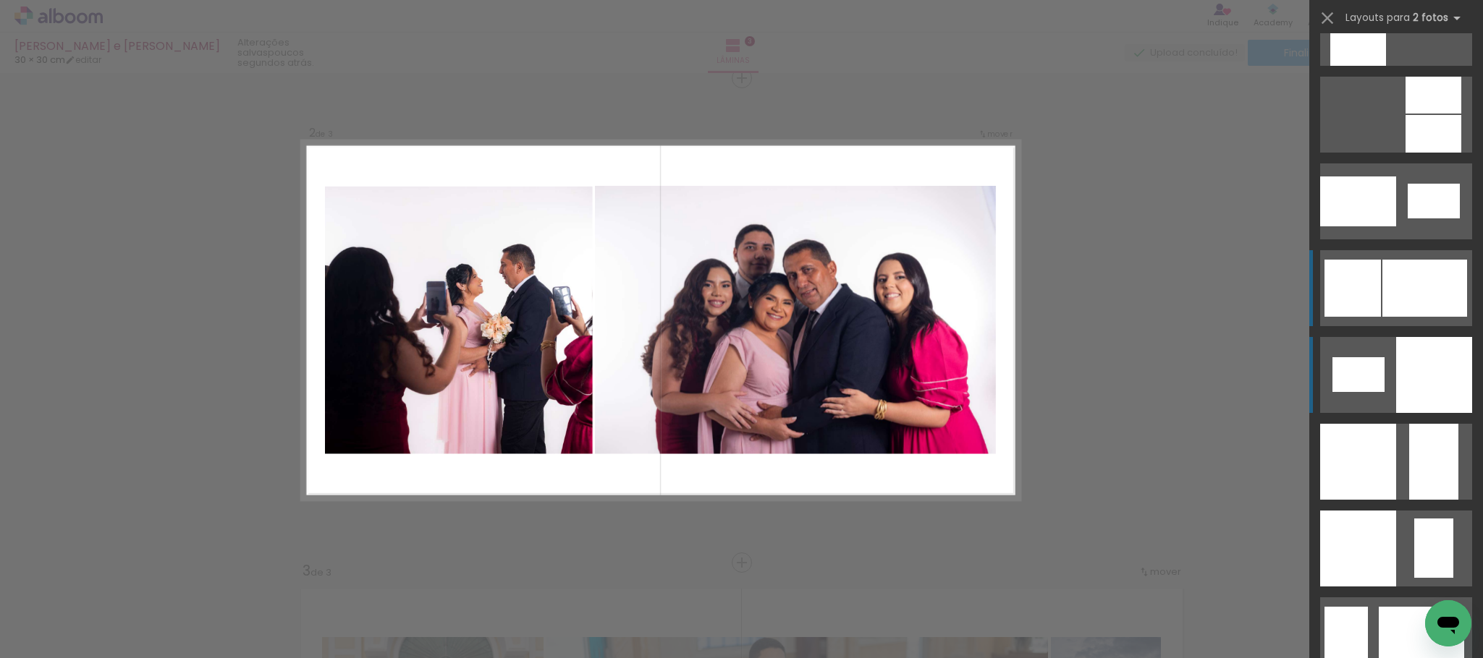
click at [1392, 296] on div at bounding box center [1424, 288] width 85 height 57
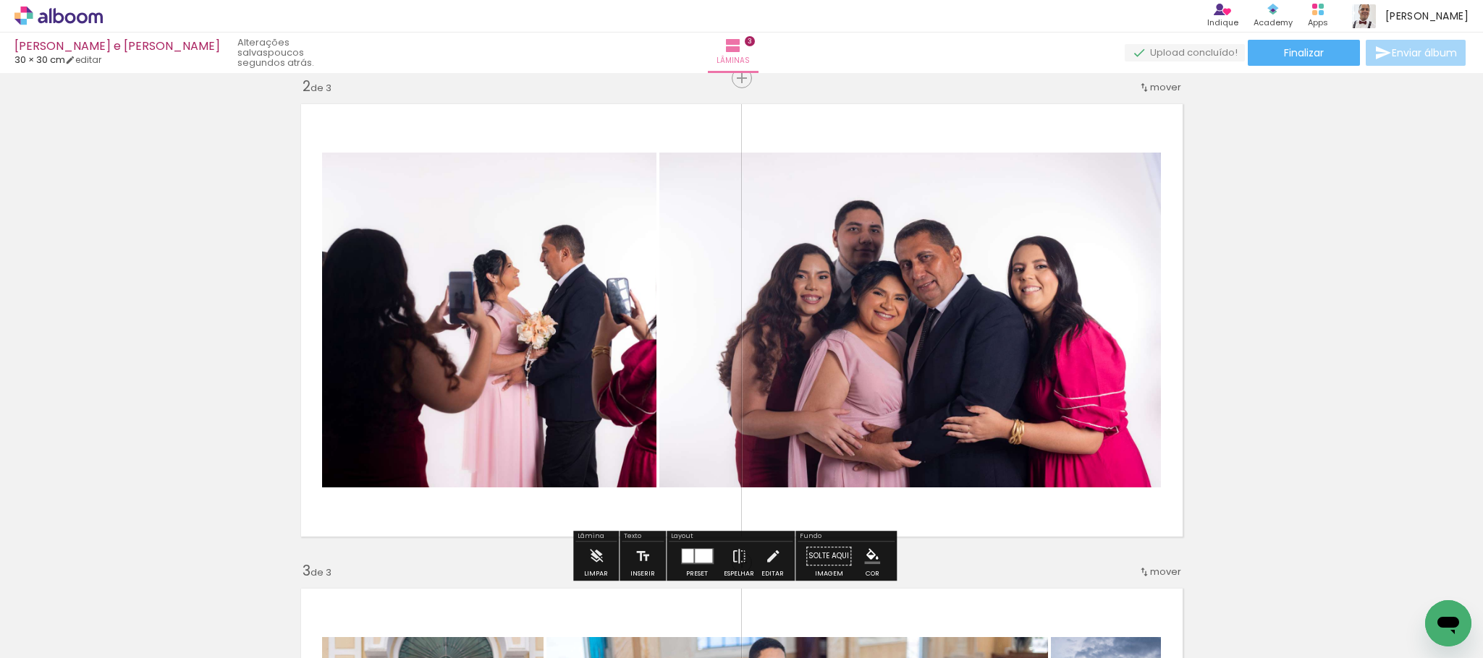
click at [0, 568] on div "Biblioteca 77 de 89 fotos Todas as fotos Não utilizadas Adicionar Fotos" at bounding box center [0, 613] width 0 height 90
click at [687, 563] on div at bounding box center [688, 556] width 12 height 14
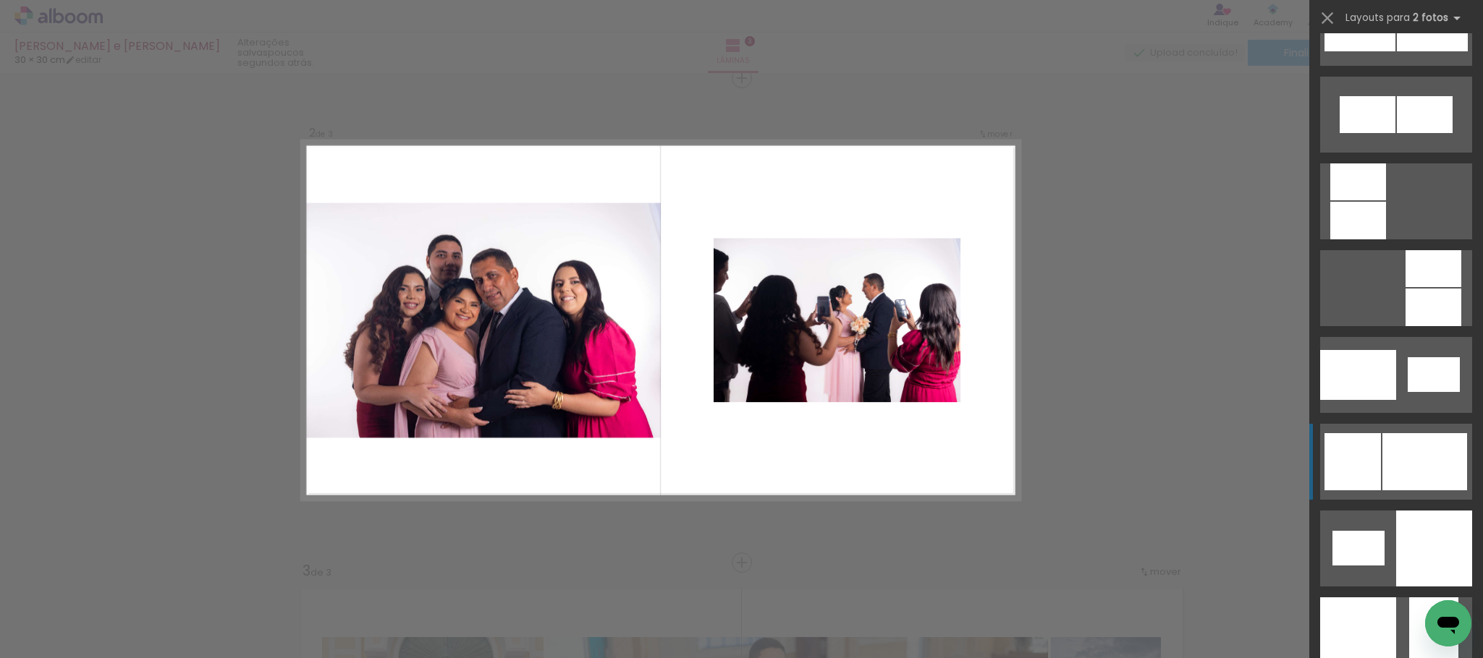
scroll to position [1516, 0]
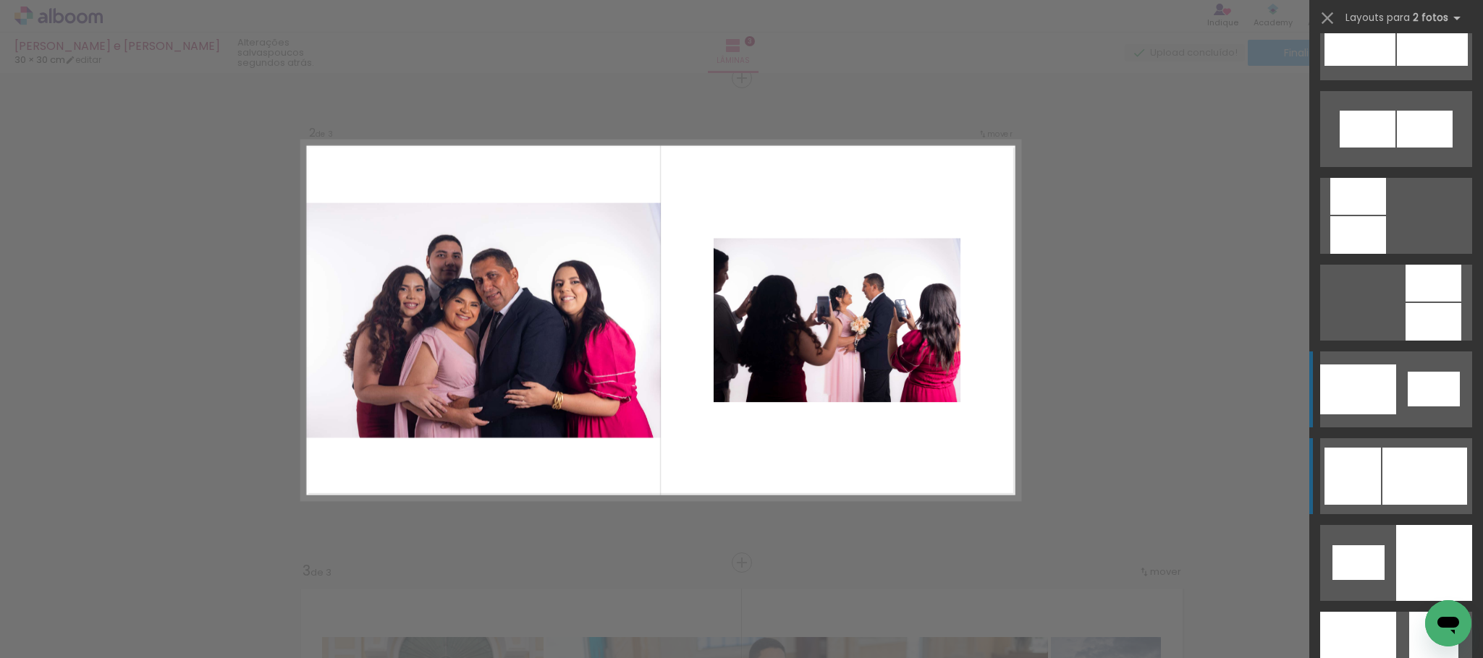
click at [1435, 407] on quentale-layouter at bounding box center [1396, 390] width 152 height 76
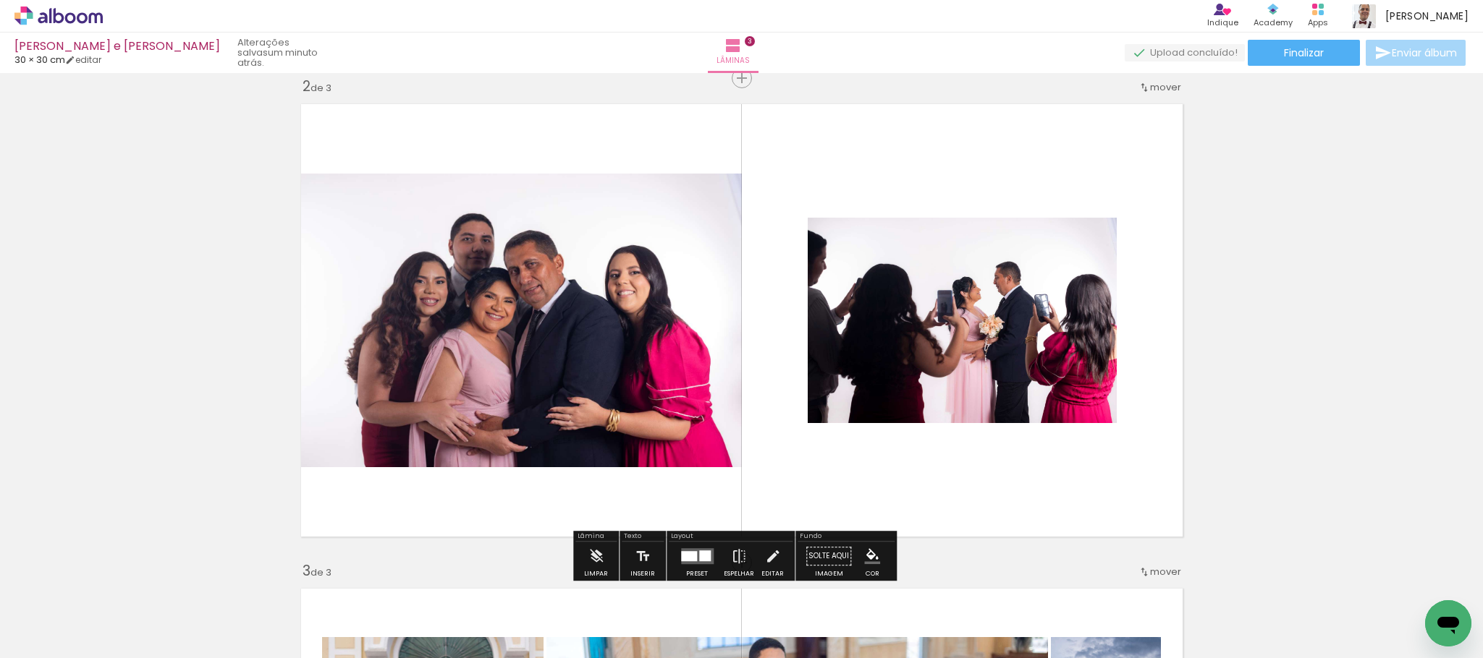
drag, startPoint x: 630, startPoint y: 337, endPoint x: 941, endPoint y: 344, distance: 310.5
drag, startPoint x: 941, startPoint y: 344, endPoint x: 754, endPoint y: 300, distance: 191.7
click at [539, 280] on quentale-photo at bounding box center [517, 321] width 449 height 294
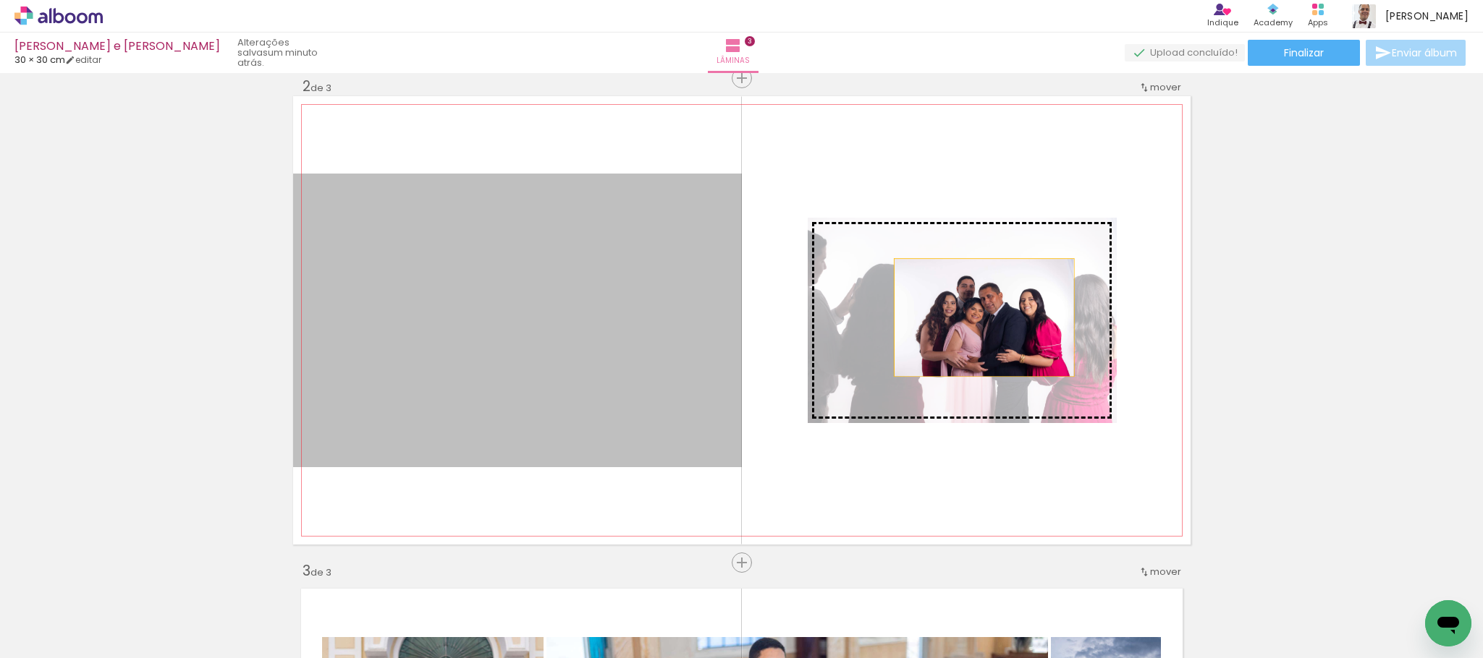
drag, startPoint x: 460, startPoint y: 256, endPoint x: 975, endPoint y: 318, distance: 518.8
click at [0, 0] on slot at bounding box center [0, 0] width 0 height 0
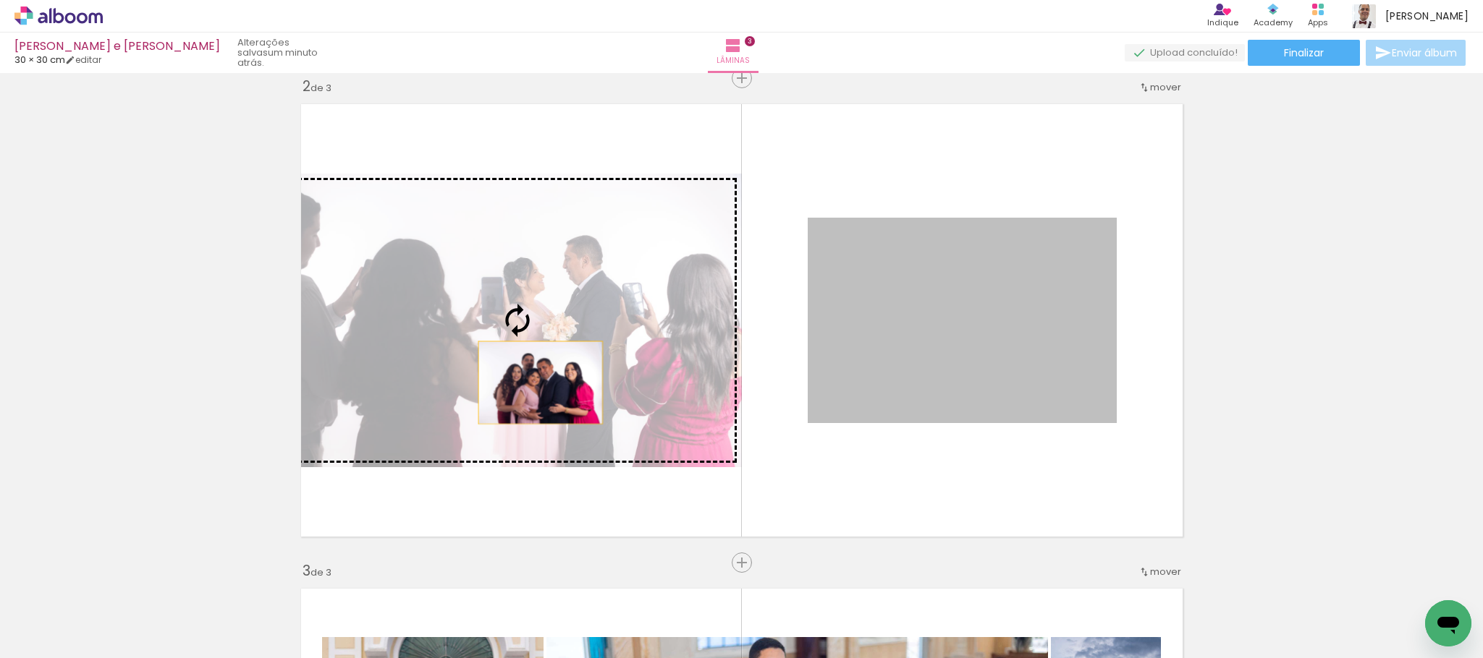
drag, startPoint x: 991, startPoint y: 387, endPoint x: 532, endPoint y: 383, distance: 458.7
click at [0, 0] on slot at bounding box center [0, 0] width 0 height 0
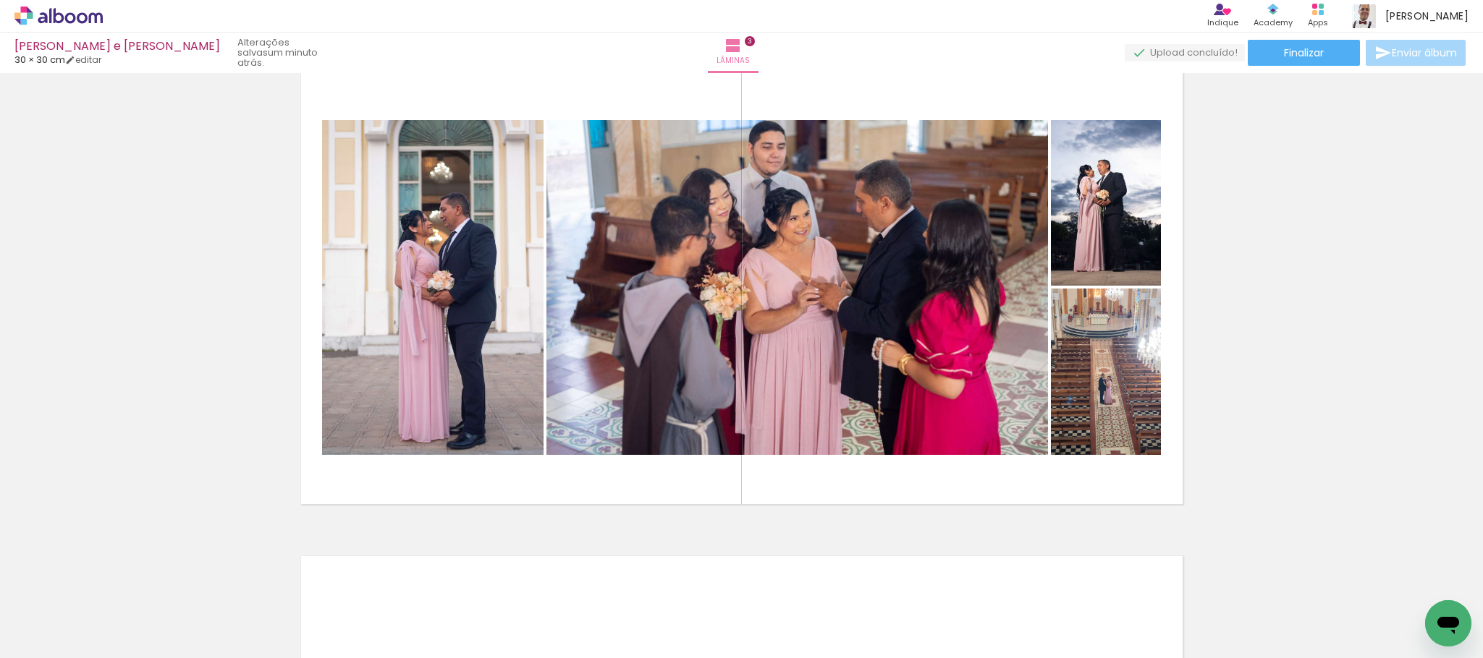
scroll to position [1025, 0]
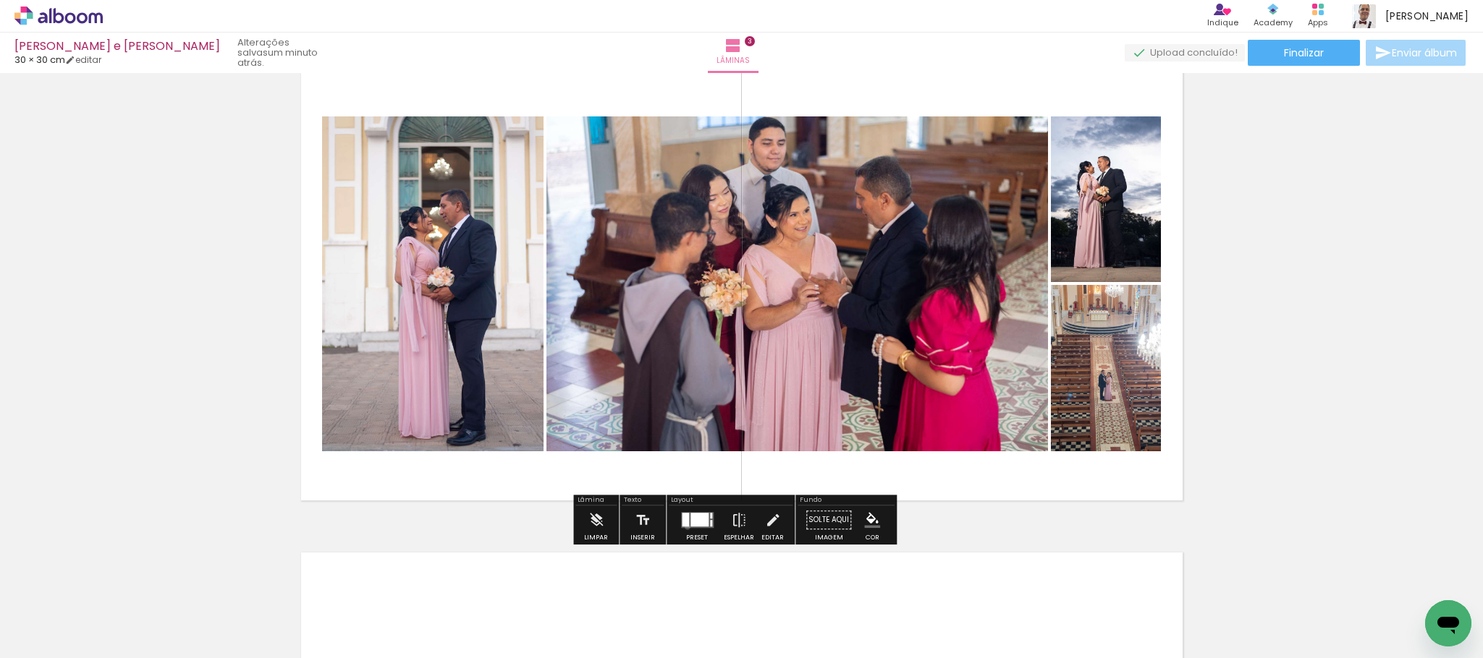
click at [684, 527] on quentale-layouter at bounding box center [697, 520] width 33 height 16
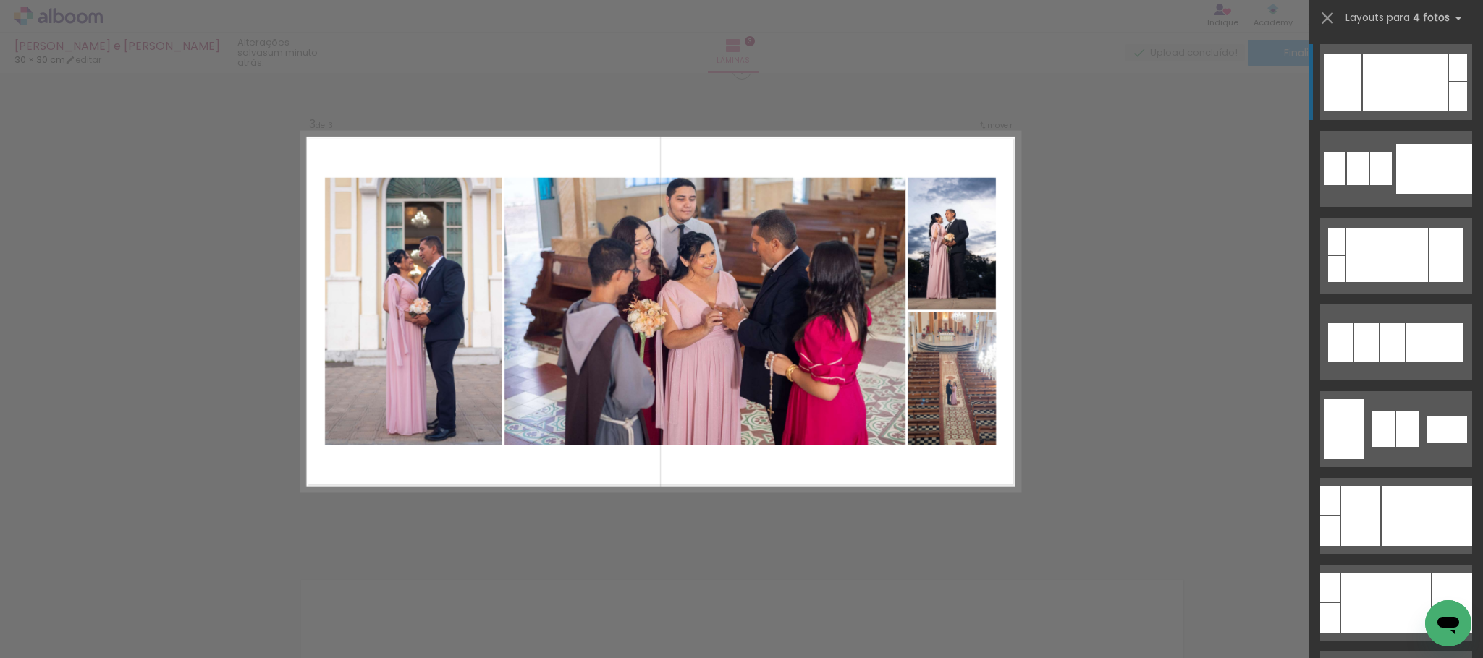
scroll to position [988, 0]
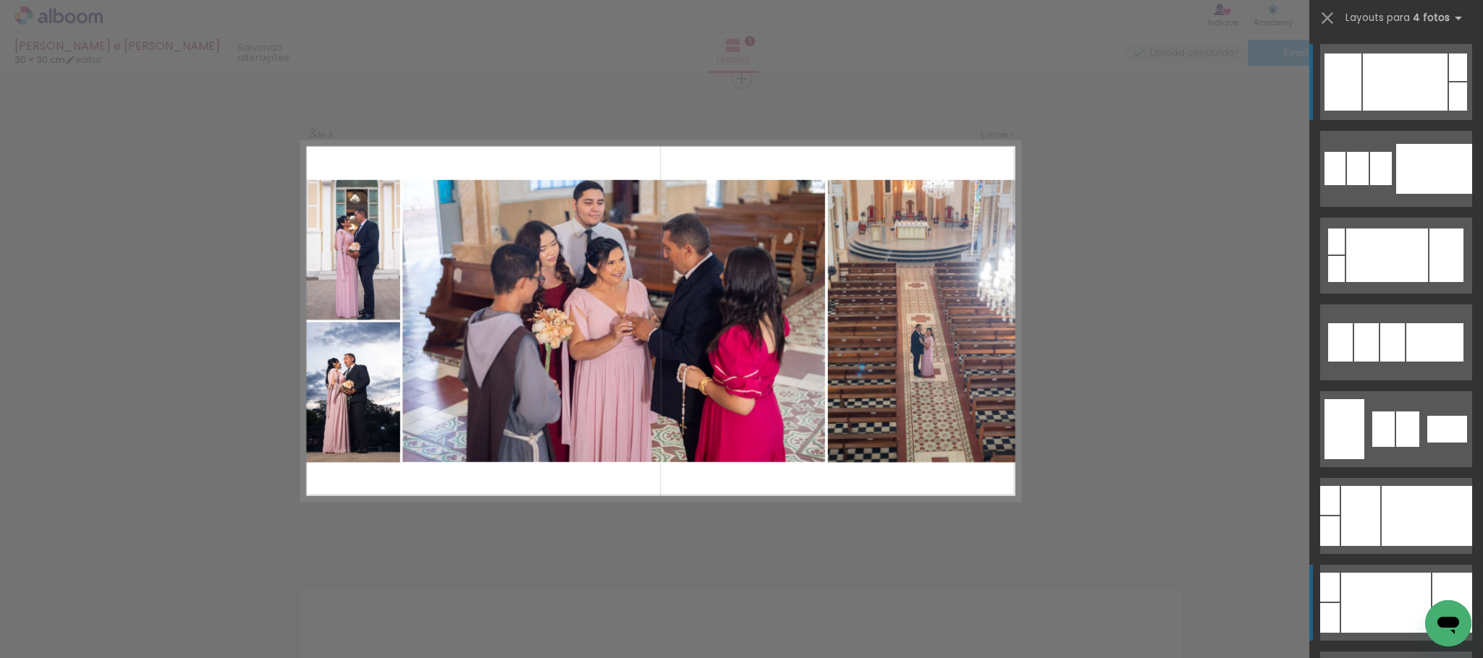
click at [1357, 629] on div at bounding box center [1386, 603] width 90 height 60
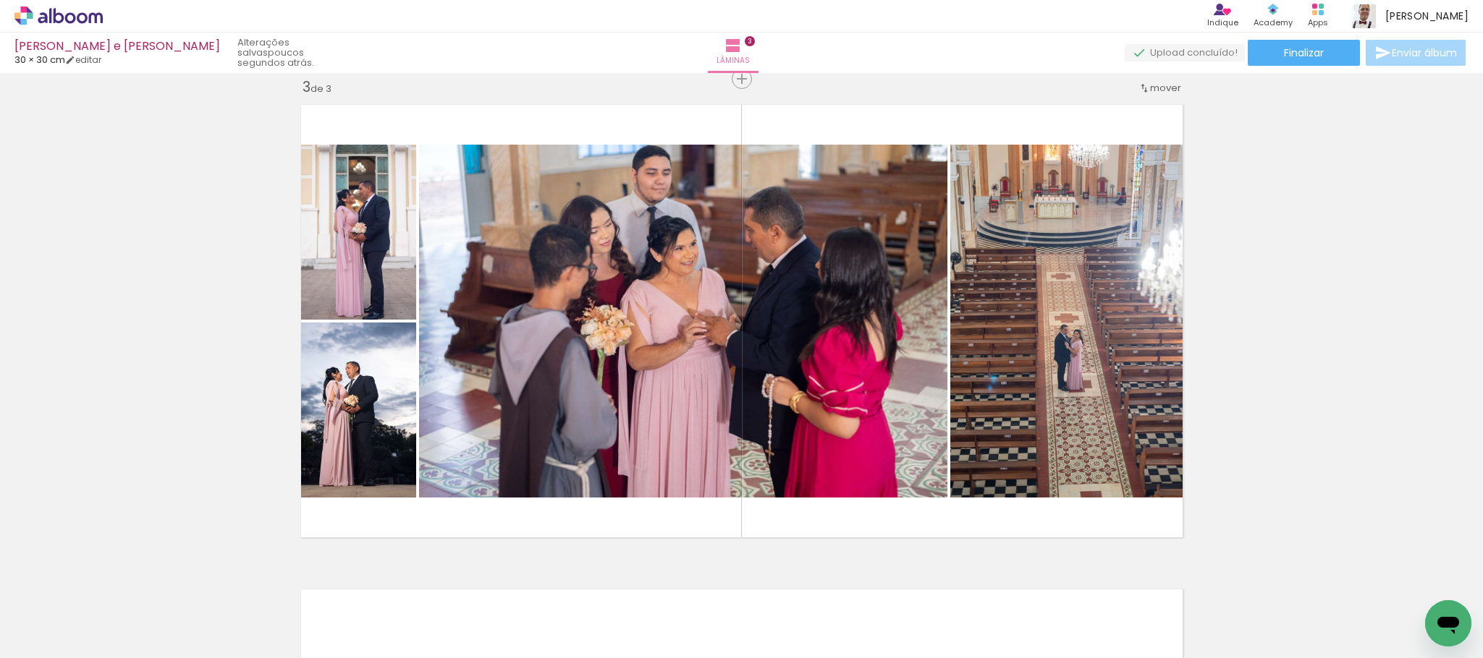
scroll to position [130, 0]
click at [1396, 298] on div "Inserir lâmina 1 de 3 Inserir lâmina 2 de 3 Inserir lâmina 3 de 3" at bounding box center [741, 61] width 1483 height 1940
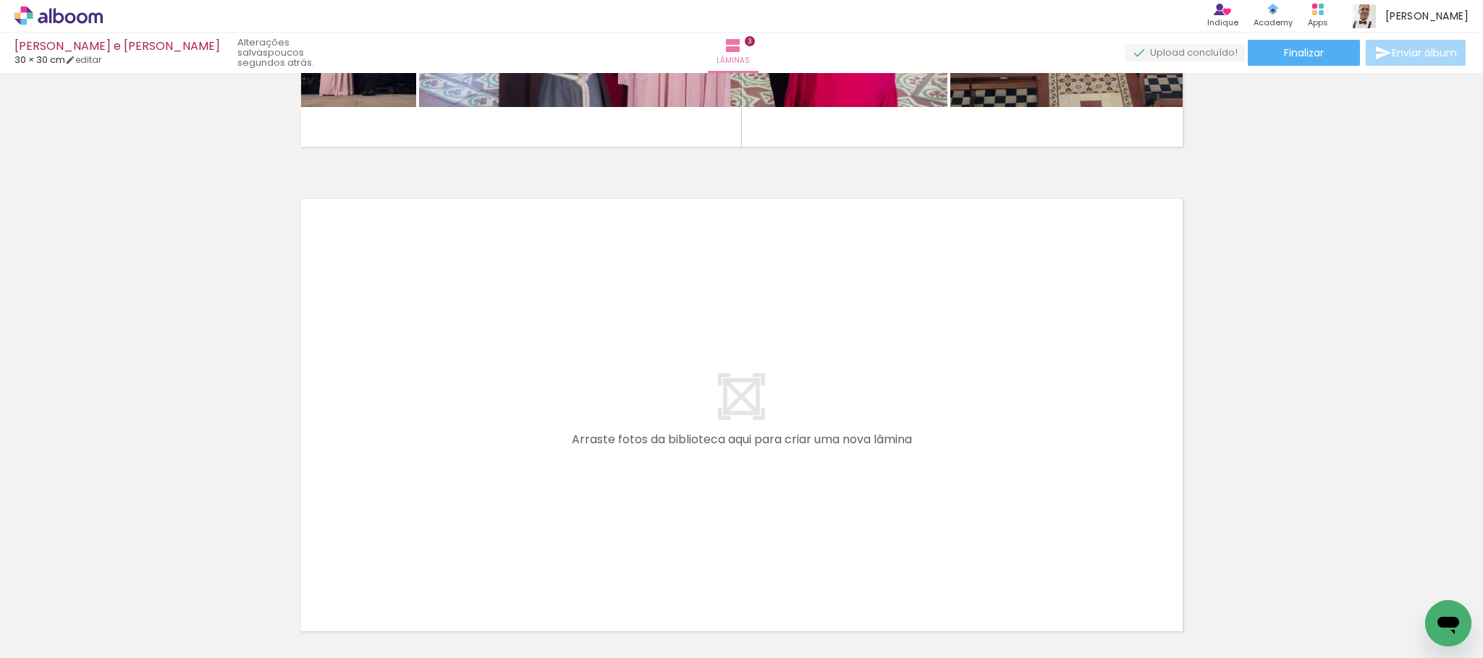
scroll to position [0, 0]
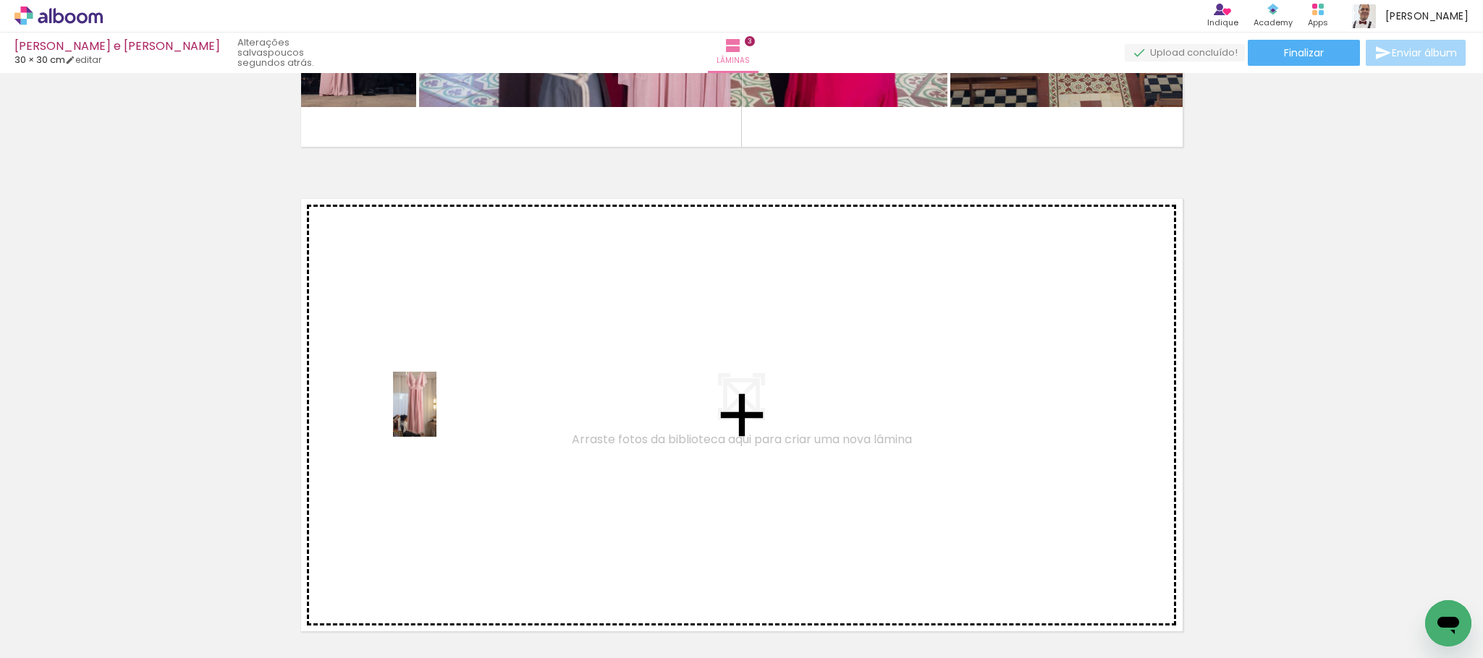
drag, startPoint x: 120, startPoint y: 634, endPoint x: 450, endPoint y: 404, distance: 401.8
click at [450, 404] on quentale-workspace at bounding box center [741, 329] width 1483 height 658
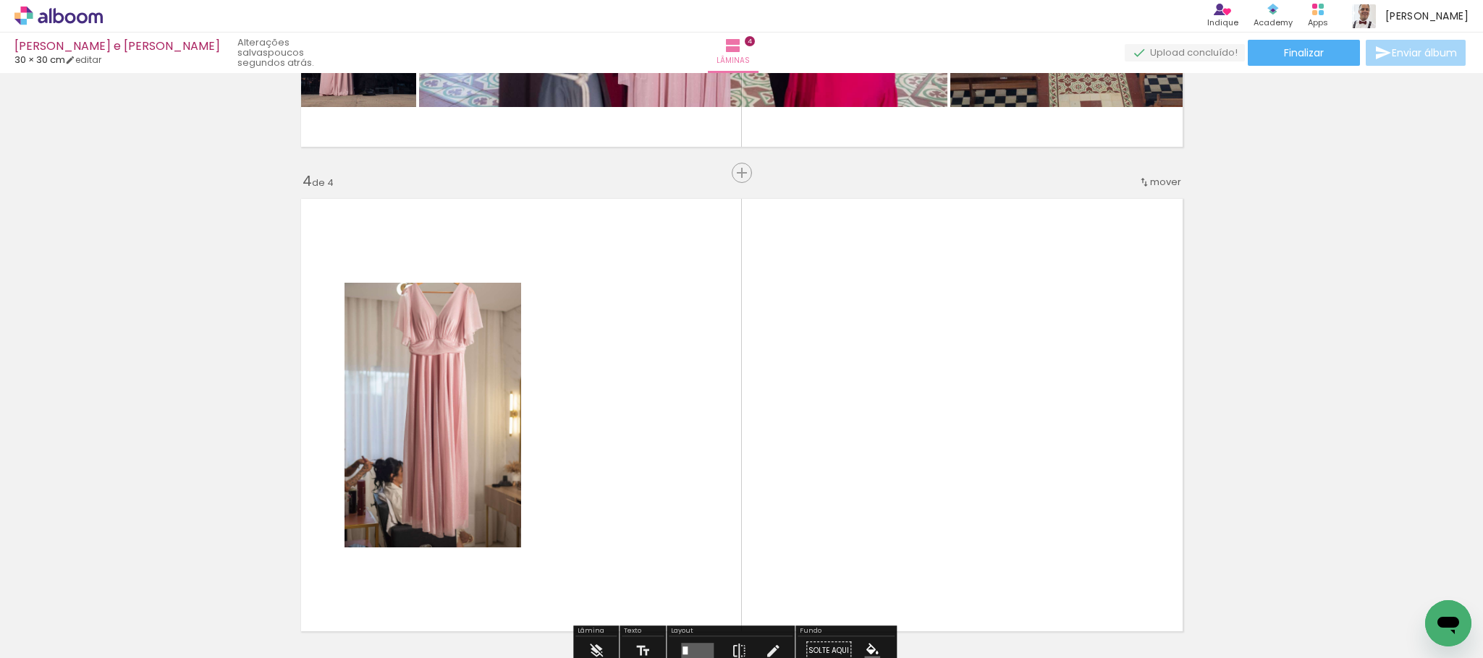
scroll to position [1472, 0]
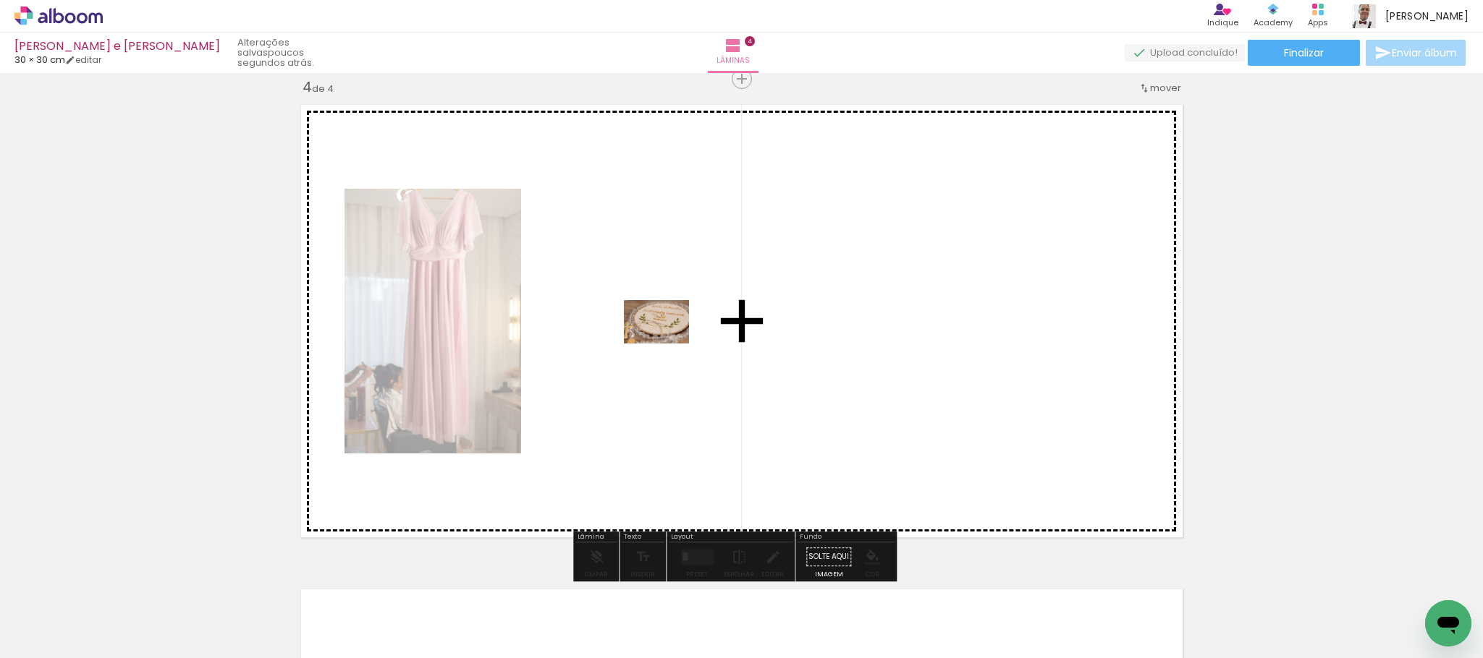
drag, startPoint x: 153, startPoint y: 612, endPoint x: 677, endPoint y: 326, distance: 597.7
click at [677, 326] on quentale-workspace at bounding box center [741, 329] width 1483 height 658
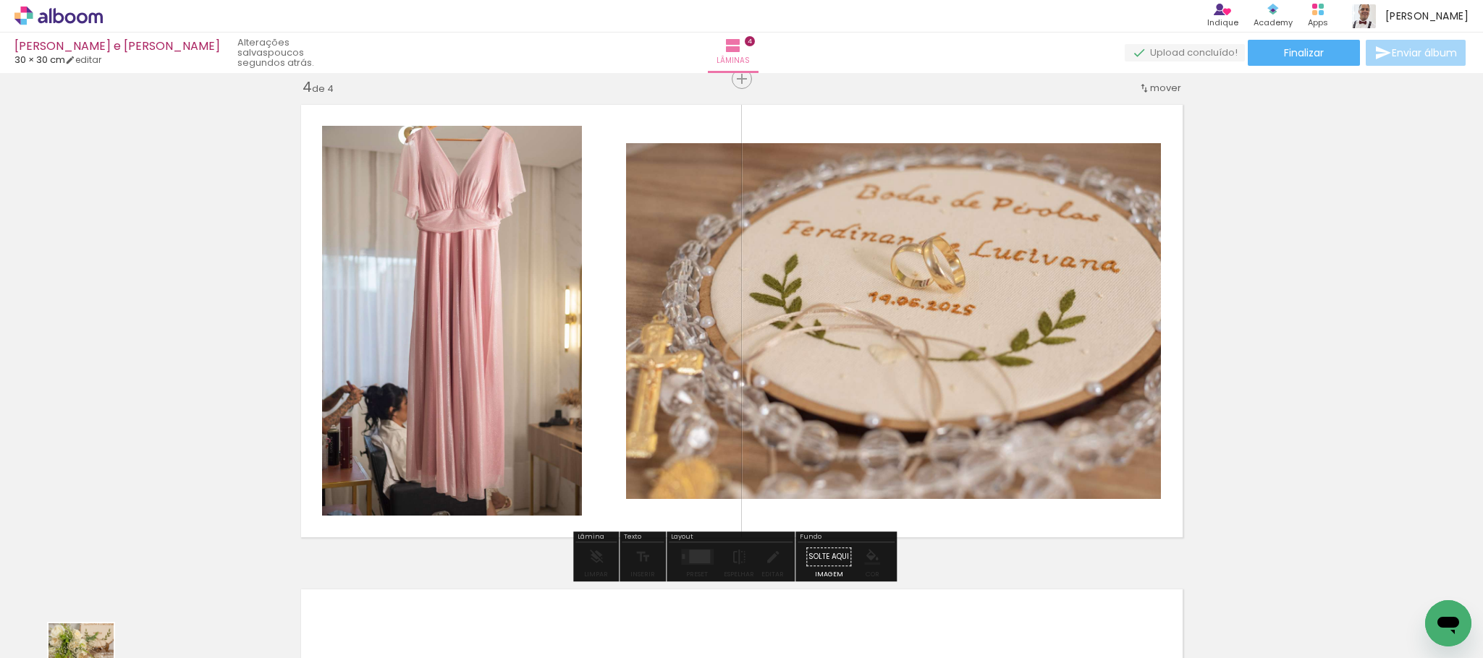
drag, startPoint x: 146, startPoint y: 608, endPoint x: 93, endPoint y: 667, distance: 78.9
click at [93, 658] on html "link( href="../../bower_components/polymer/polymer.html" rel="import" ) picture…" at bounding box center [741, 329] width 1483 height 658
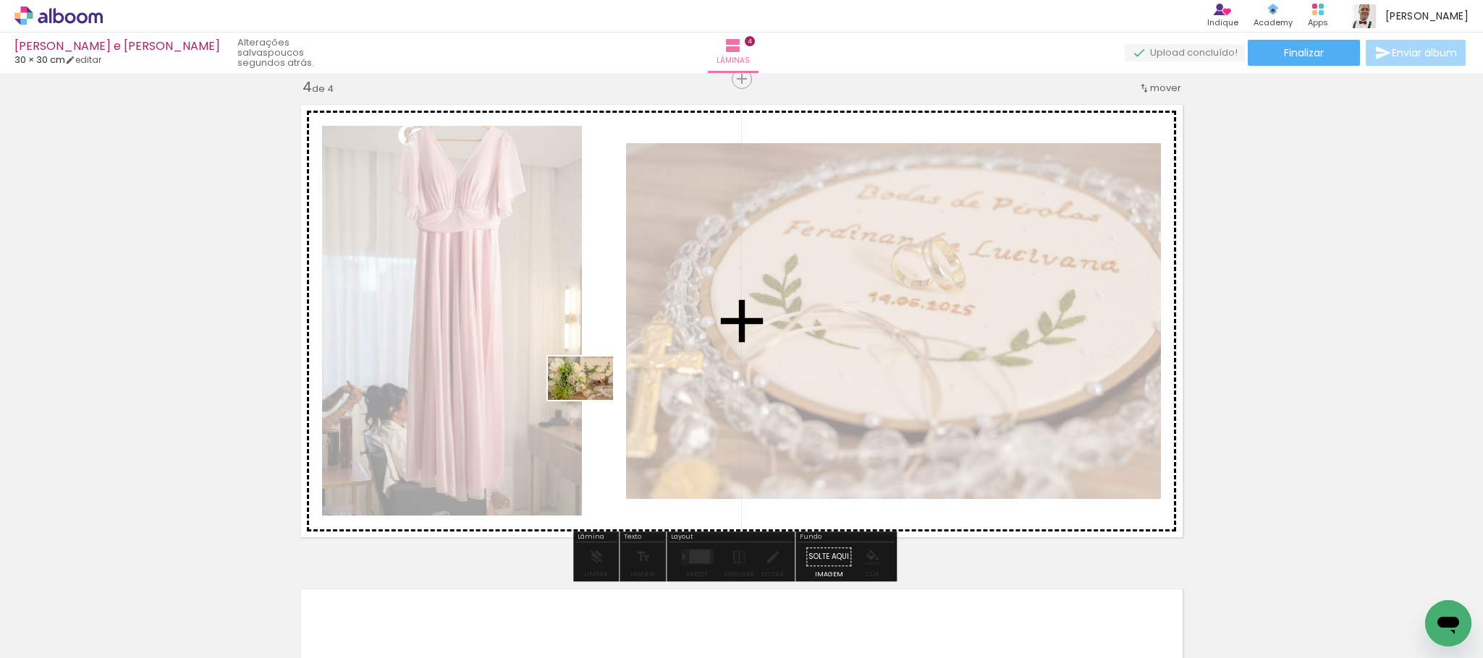
drag, startPoint x: 168, startPoint y: 621, endPoint x: 601, endPoint y: 400, distance: 486.3
click at [601, 400] on quentale-workspace at bounding box center [741, 329] width 1483 height 658
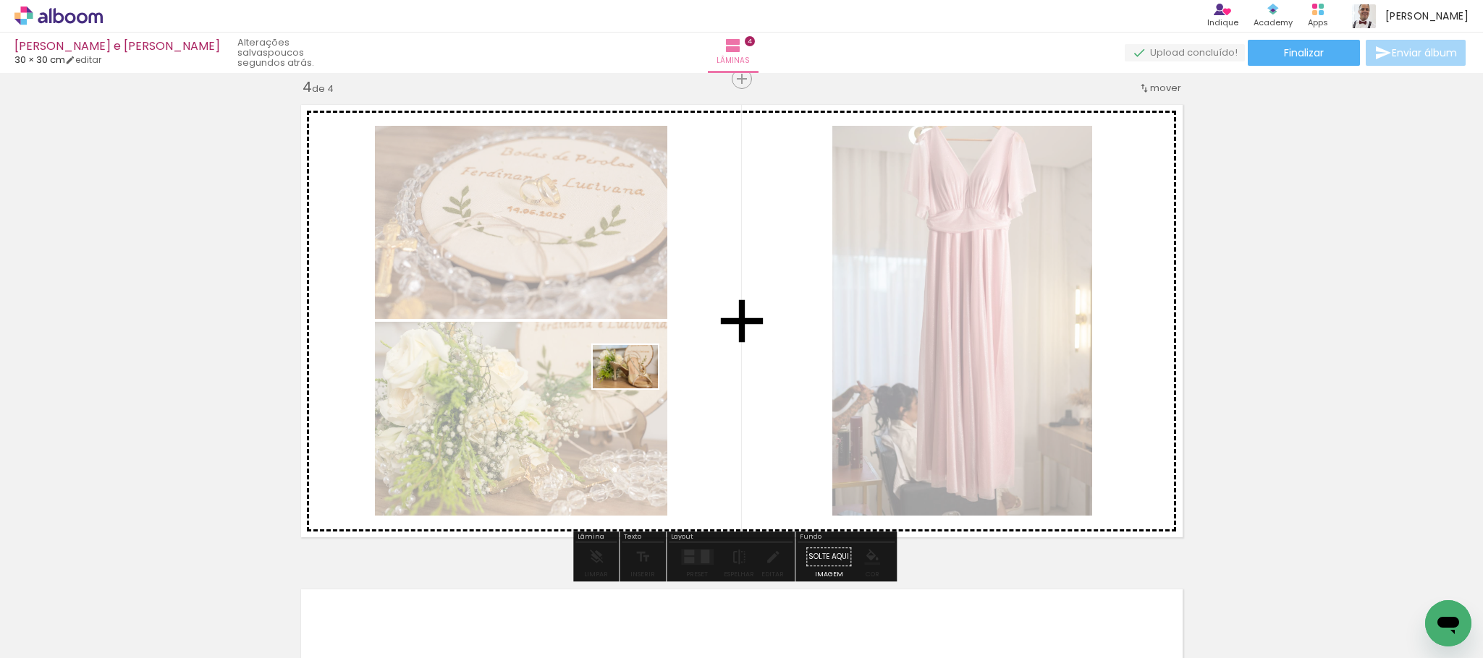
drag, startPoint x: 144, startPoint y: 632, endPoint x: 636, endPoint y: 389, distance: 549.1
click at [636, 389] on quentale-workspace at bounding box center [741, 329] width 1483 height 658
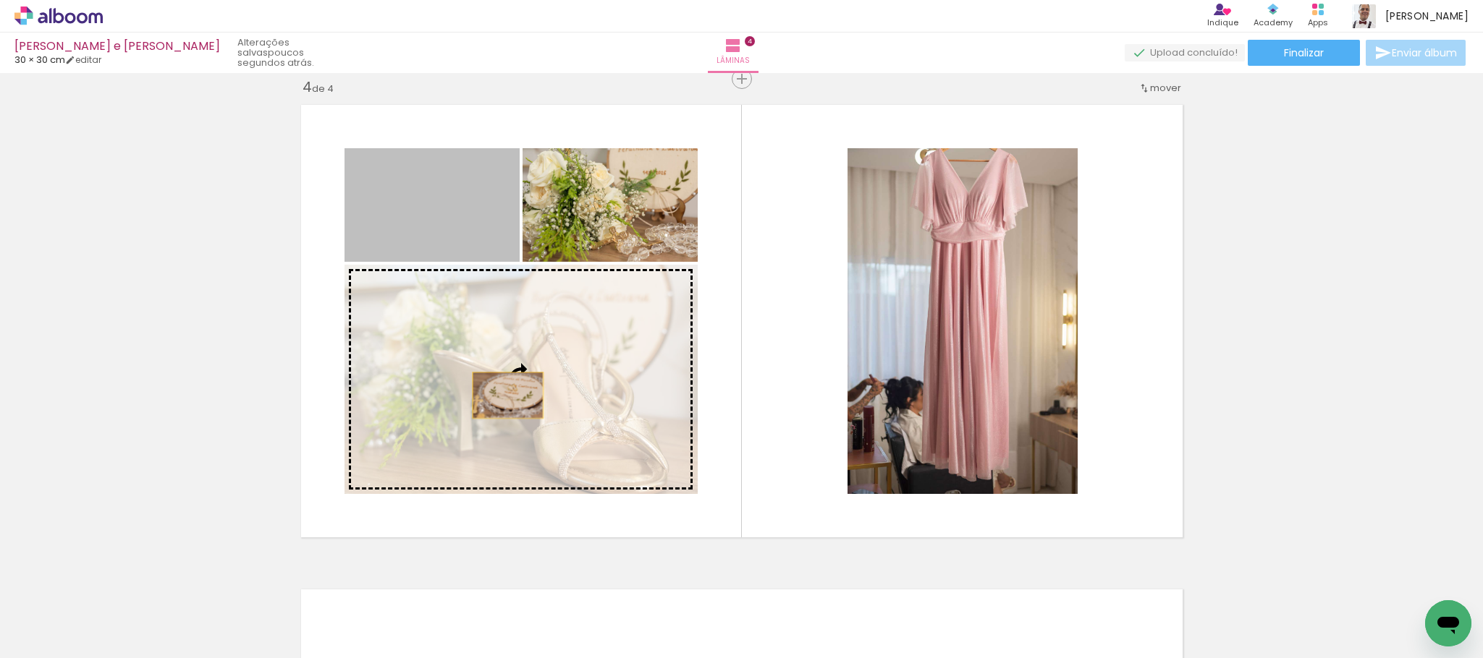
drag, startPoint x: 470, startPoint y: 229, endPoint x: 504, endPoint y: 404, distance: 179.1
click at [0, 0] on slot at bounding box center [0, 0] width 0 height 0
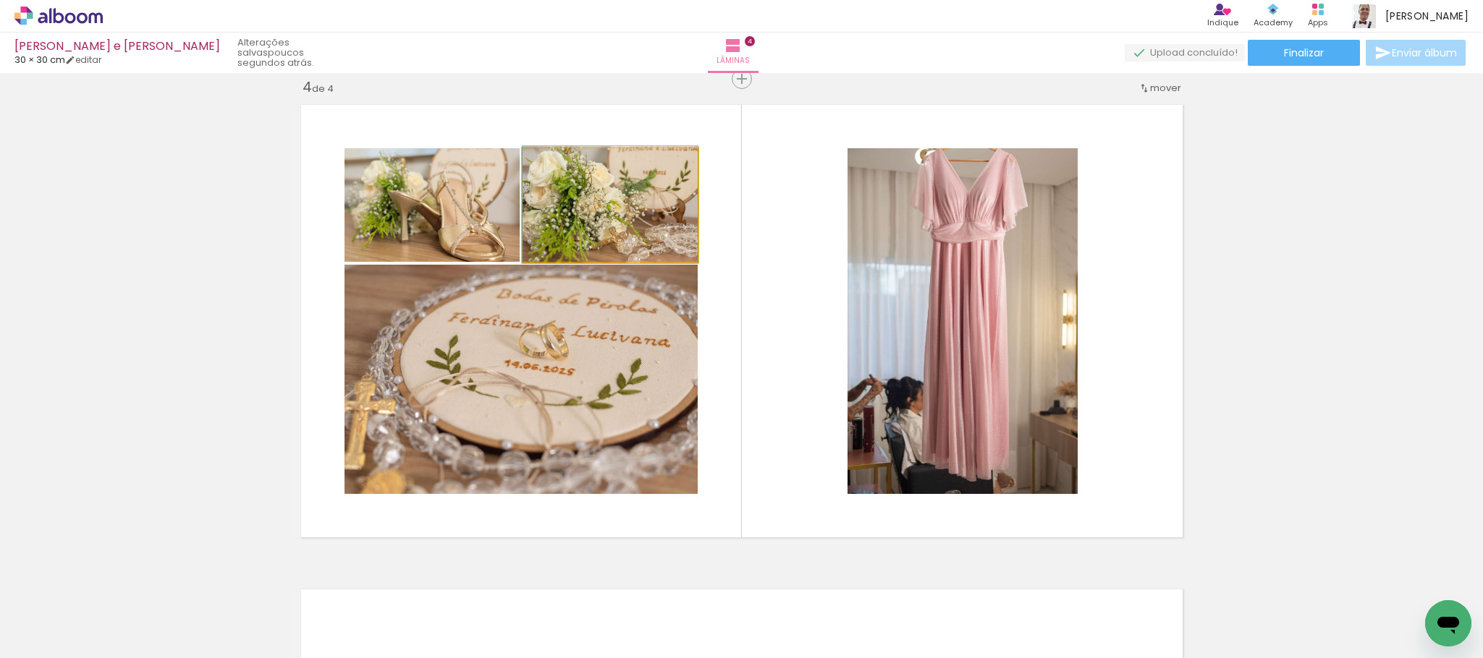
click at [589, 226] on quentale-photo at bounding box center [609, 205] width 175 height 114
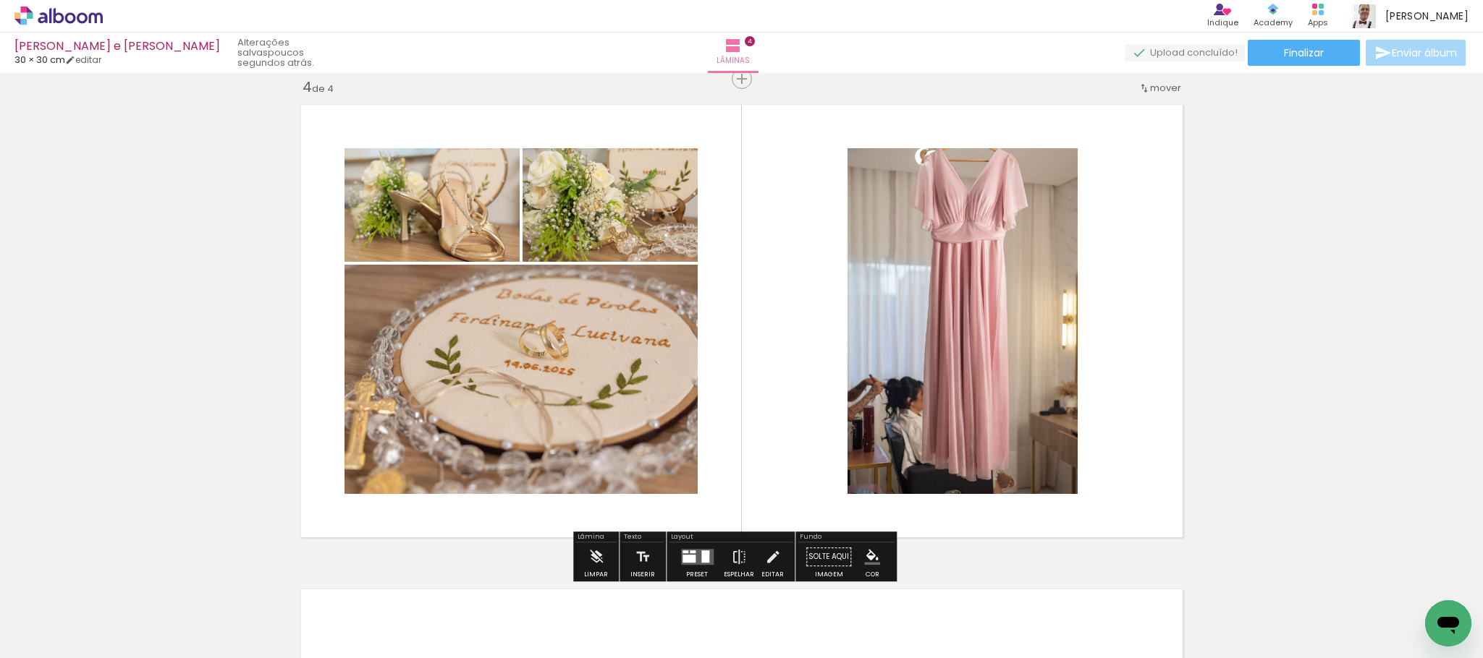
click at [1146, 372] on quentale-layouter at bounding box center [741, 321] width 897 height 449
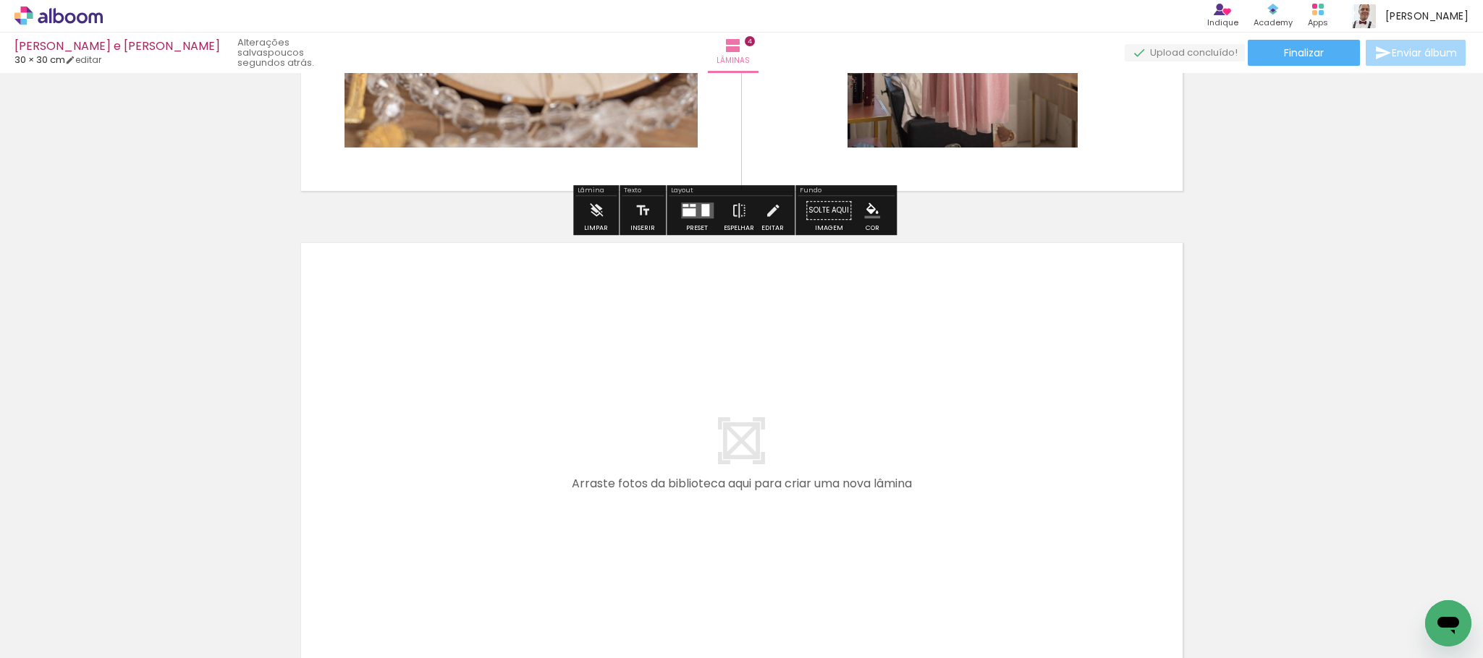
scroll to position [1820, 0]
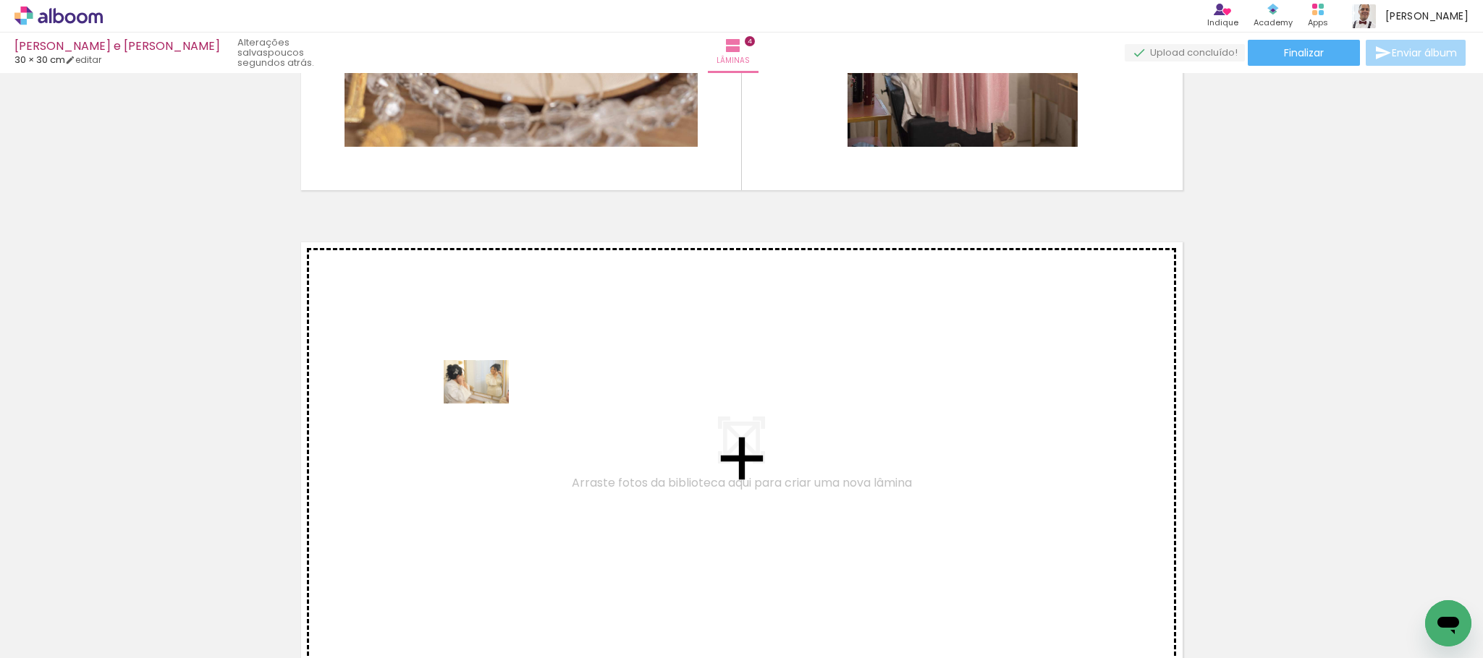
drag, startPoint x: 155, startPoint y: 622, endPoint x: 491, endPoint y: 402, distance: 401.4
click at [491, 402] on quentale-workspace at bounding box center [741, 329] width 1483 height 658
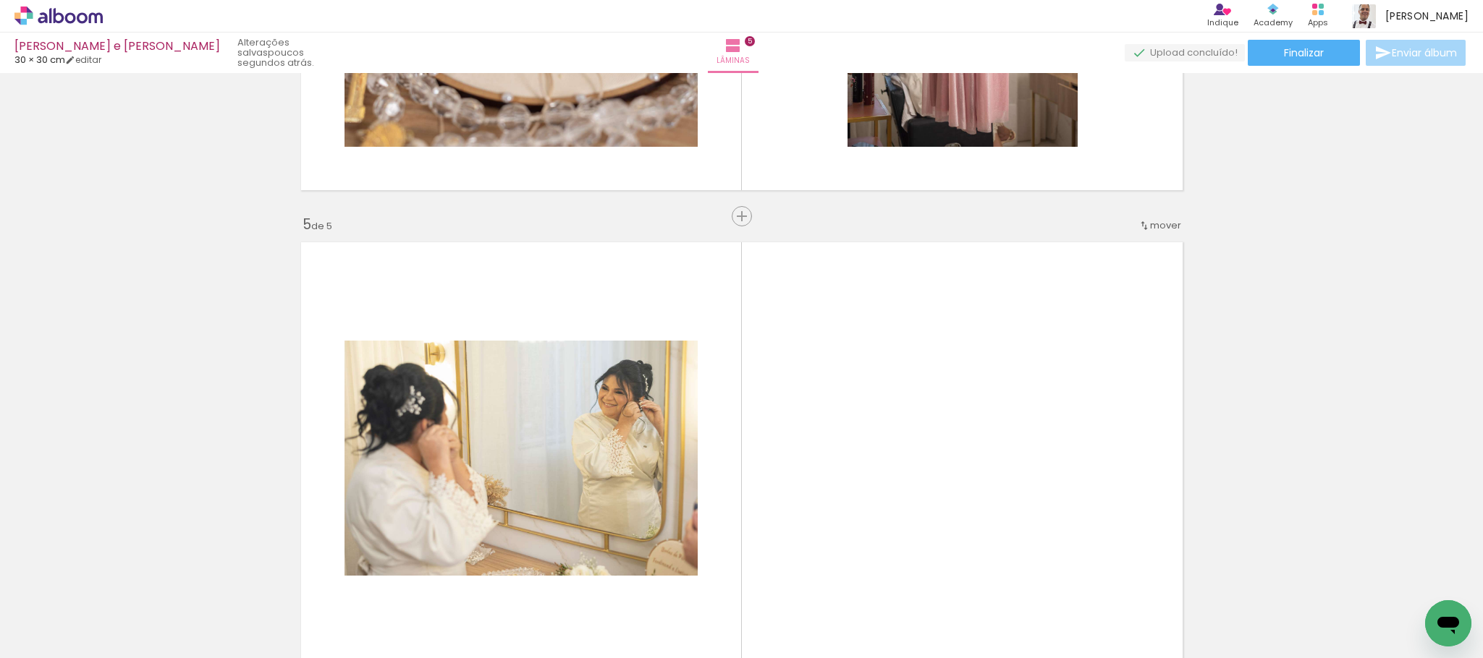
scroll to position [1958, 0]
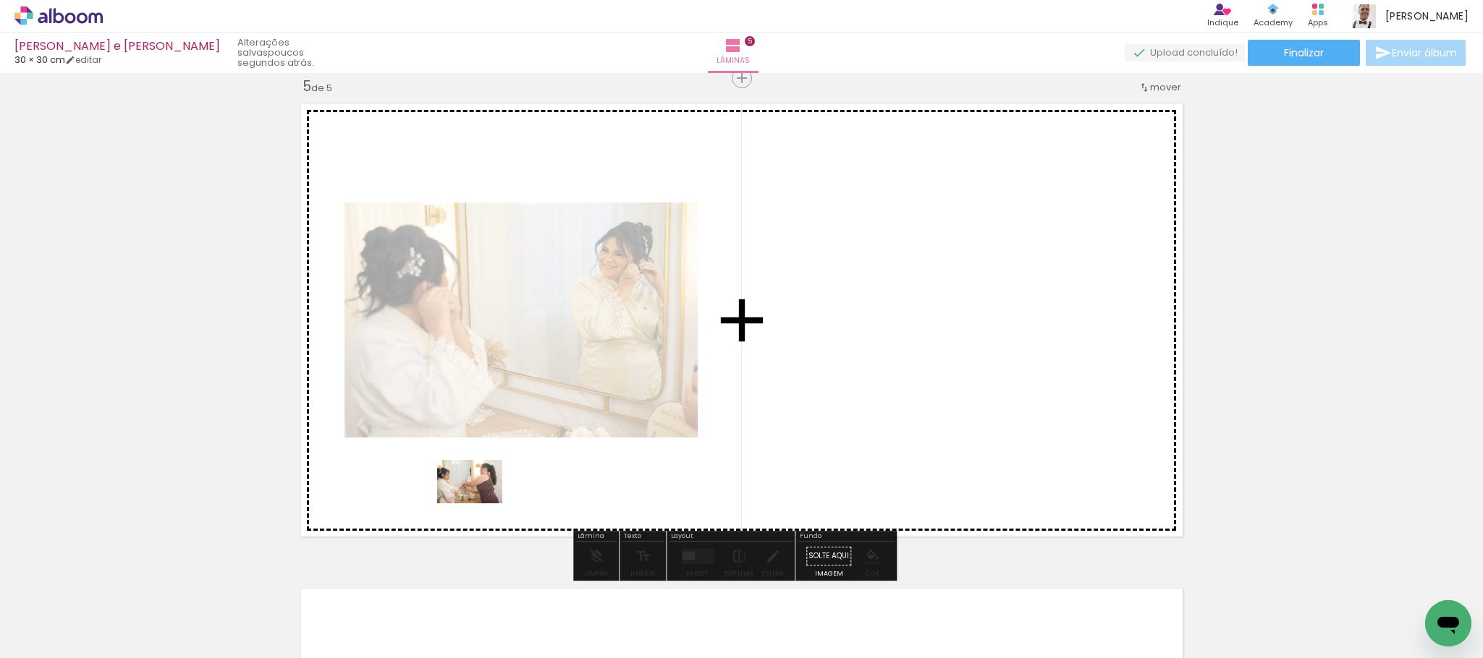
drag, startPoint x: 150, startPoint y: 617, endPoint x: 480, endPoint y: 504, distance: 349.6
click at [480, 504] on quentale-workspace at bounding box center [741, 329] width 1483 height 658
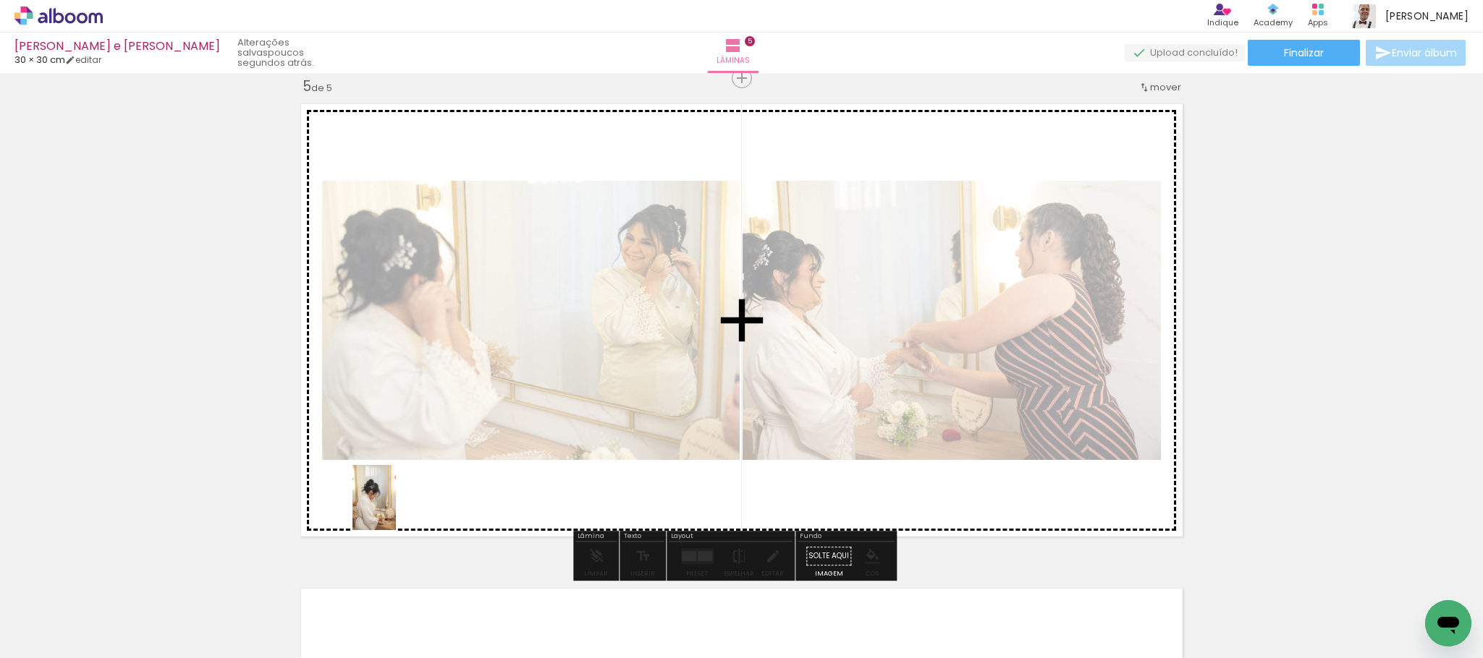
drag, startPoint x: 161, startPoint y: 606, endPoint x: 395, endPoint y: 509, distance: 253.7
click at [395, 509] on quentale-workspace at bounding box center [741, 329] width 1483 height 658
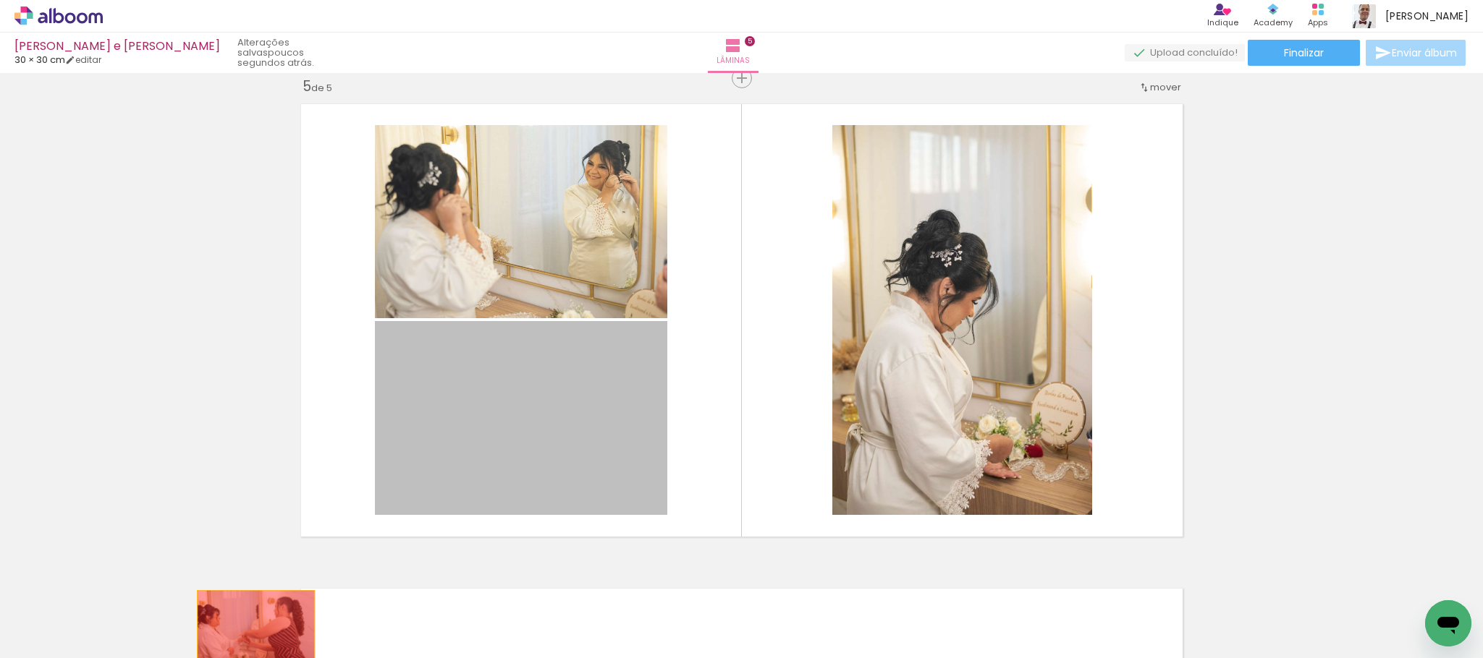
drag, startPoint x: 454, startPoint y: 419, endPoint x: 246, endPoint y: 632, distance: 297.8
click at [246, 632] on quentale-workspace at bounding box center [741, 329] width 1483 height 658
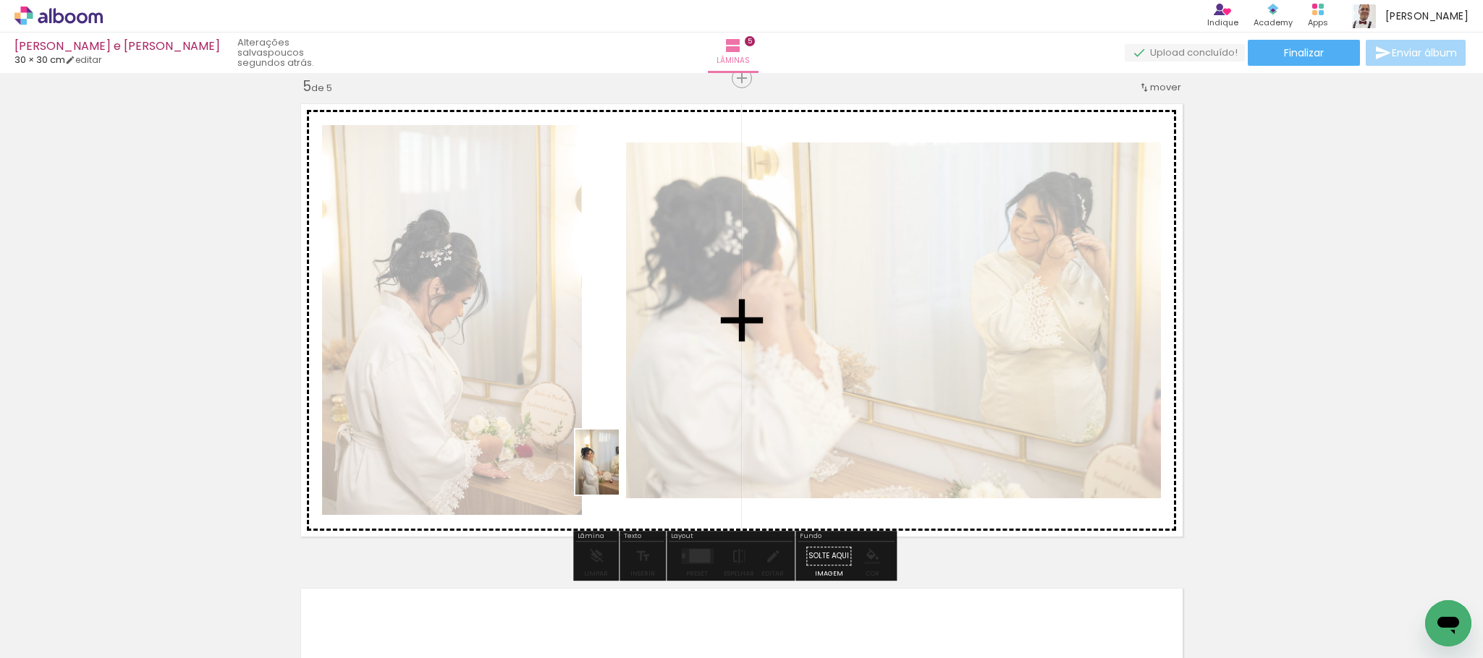
drag, startPoint x: 307, startPoint y: 615, endPoint x: 617, endPoint y: 471, distance: 342.2
click at [617, 471] on quentale-workspace at bounding box center [741, 329] width 1483 height 658
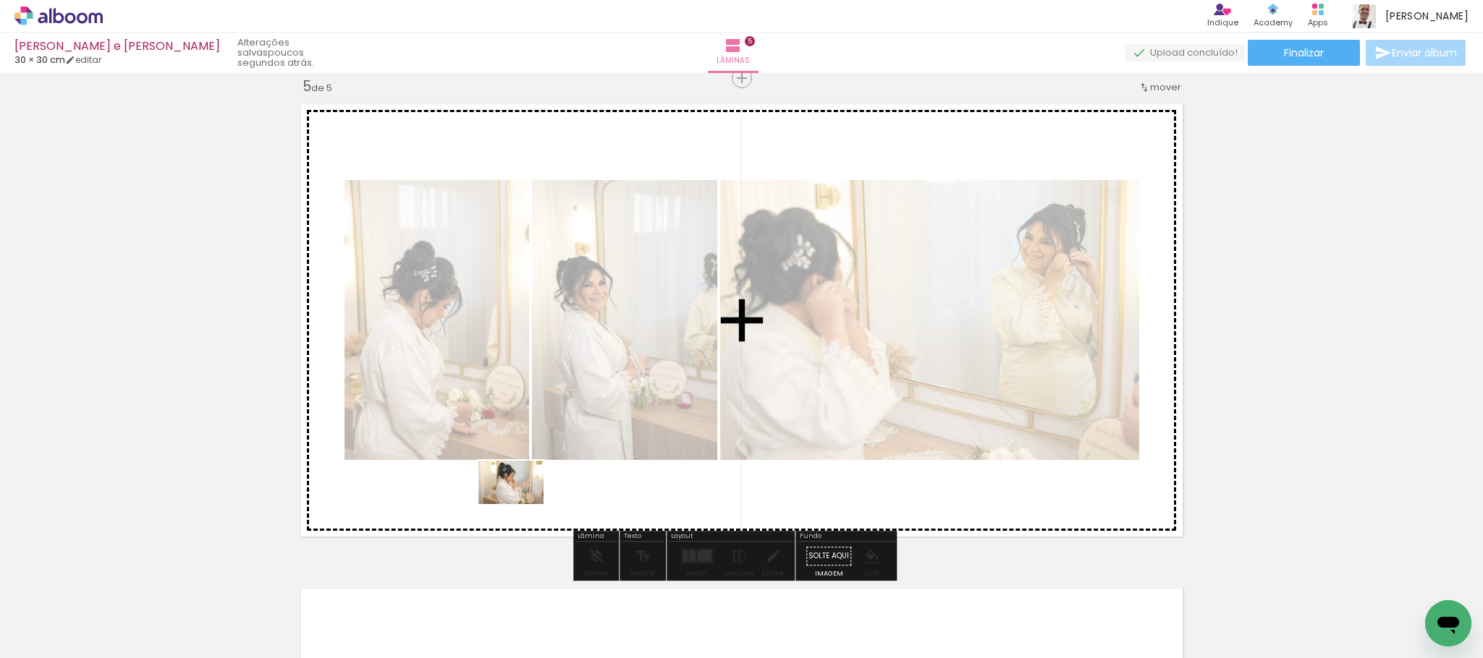
drag, startPoint x: 234, startPoint y: 636, endPoint x: 526, endPoint y: 498, distance: 322.7
click at [526, 498] on quentale-workspace at bounding box center [741, 329] width 1483 height 658
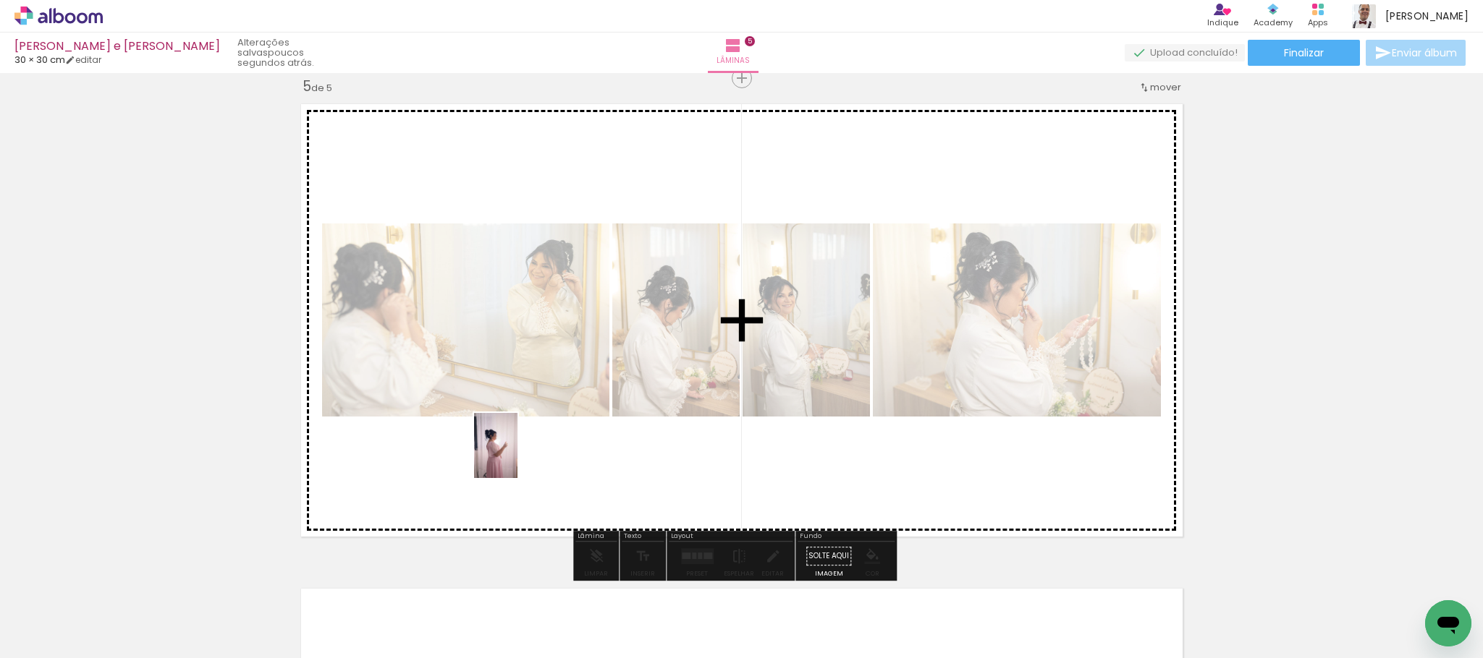
drag, startPoint x: 229, startPoint y: 608, endPoint x: 530, endPoint y: 452, distance: 339.1
click at [530, 452] on quentale-workspace at bounding box center [741, 329] width 1483 height 658
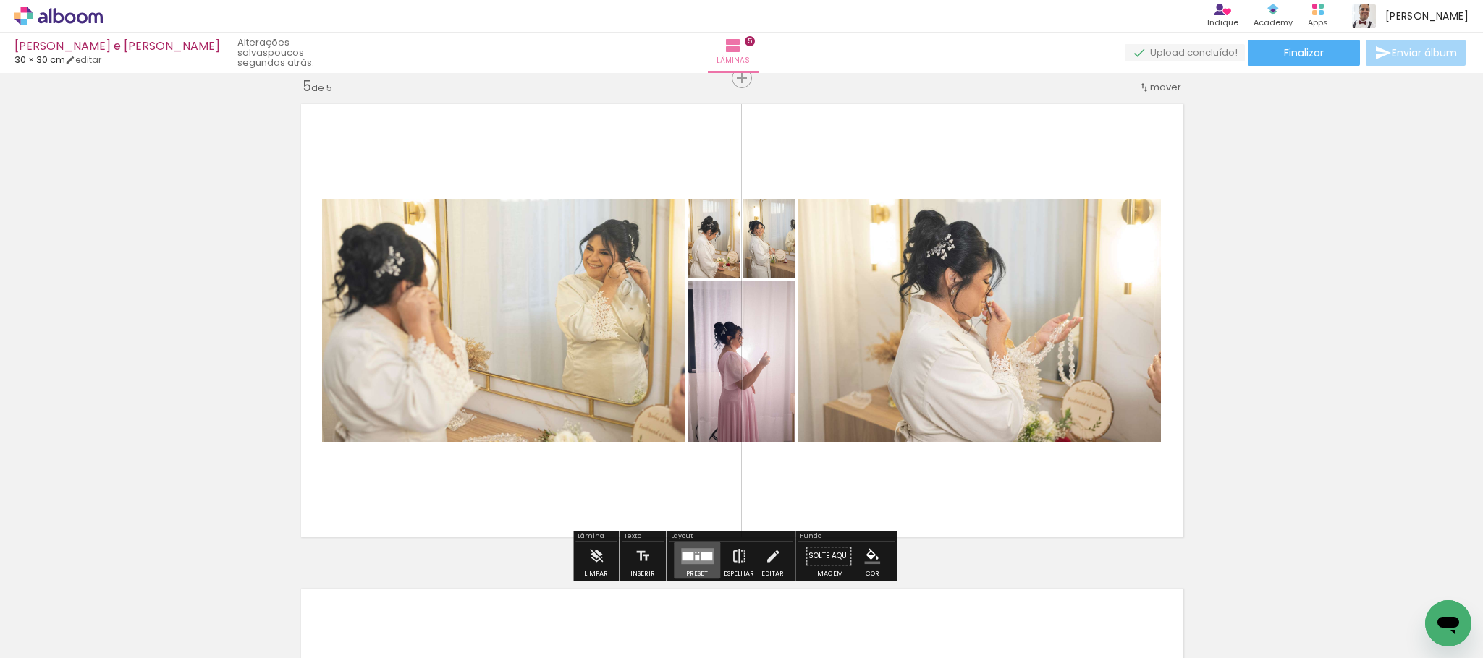
click at [695, 556] on div at bounding box center [697, 558] width 4 height 6
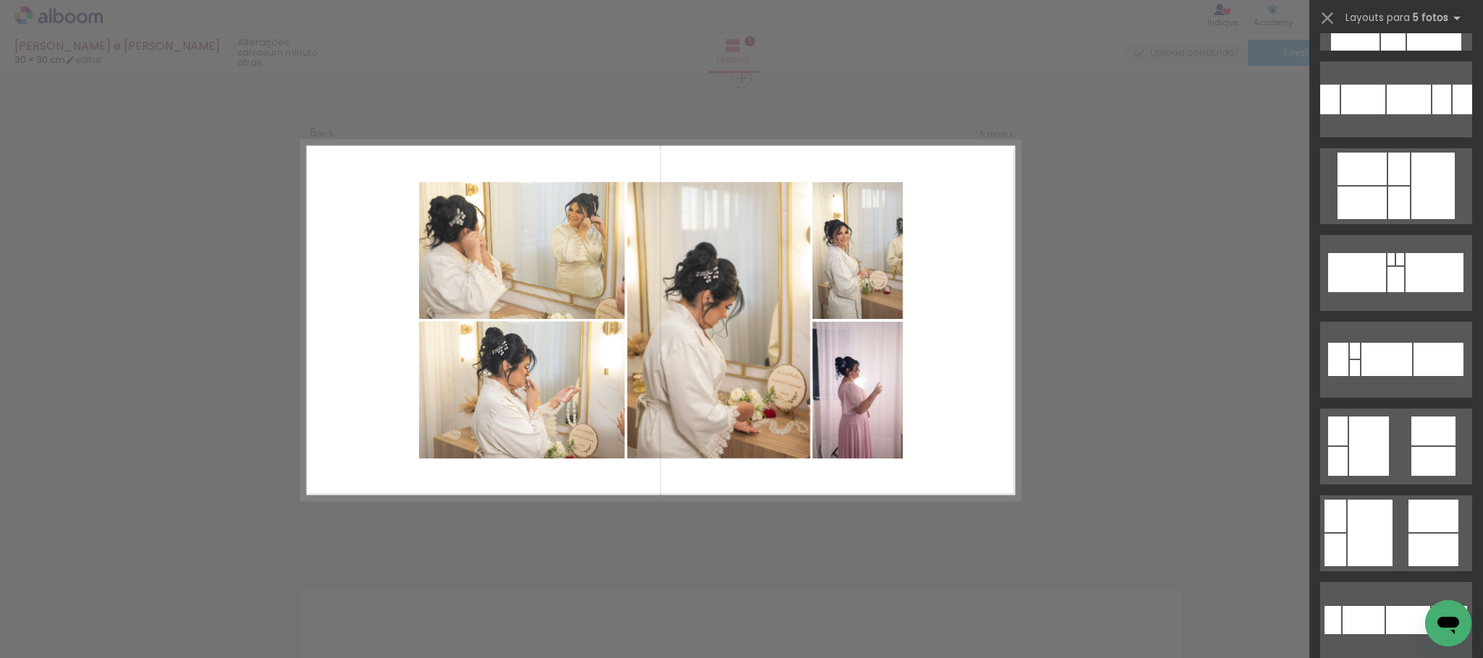
scroll to position [865, 0]
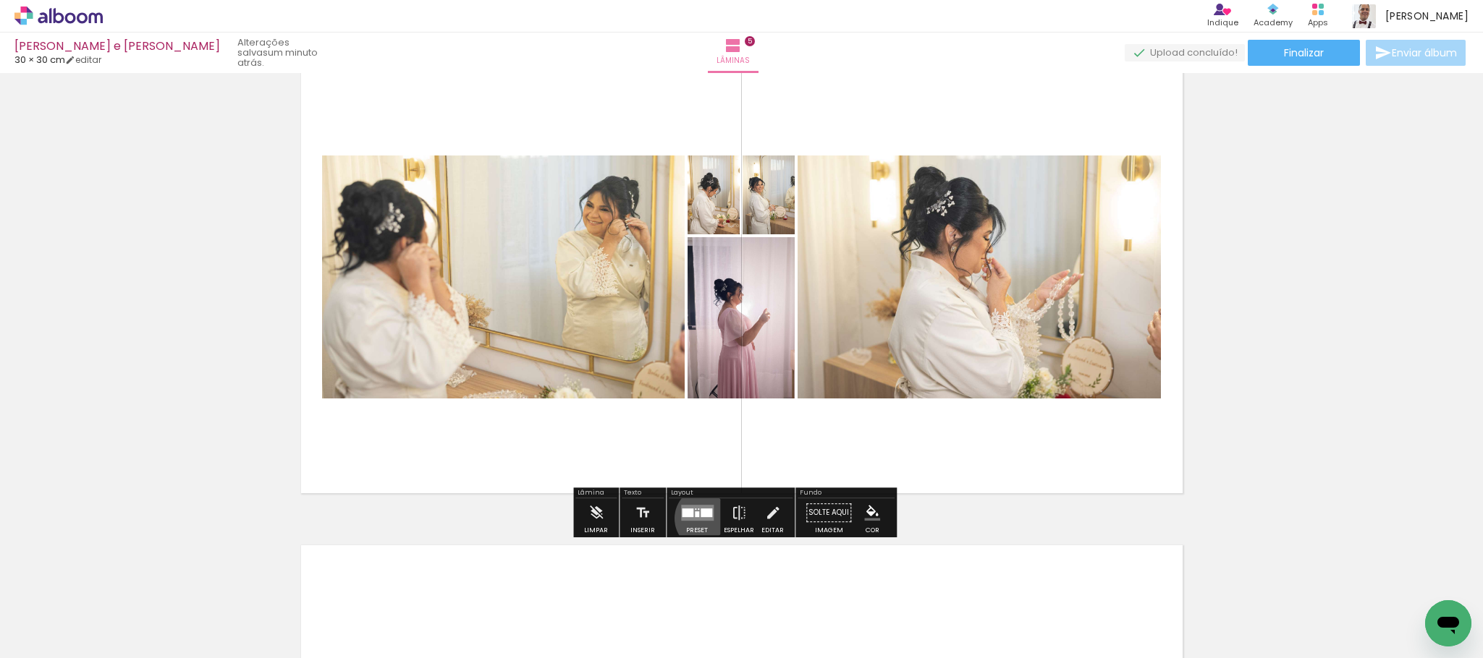
click at [703, 519] on quentale-layouter at bounding box center [697, 513] width 33 height 16
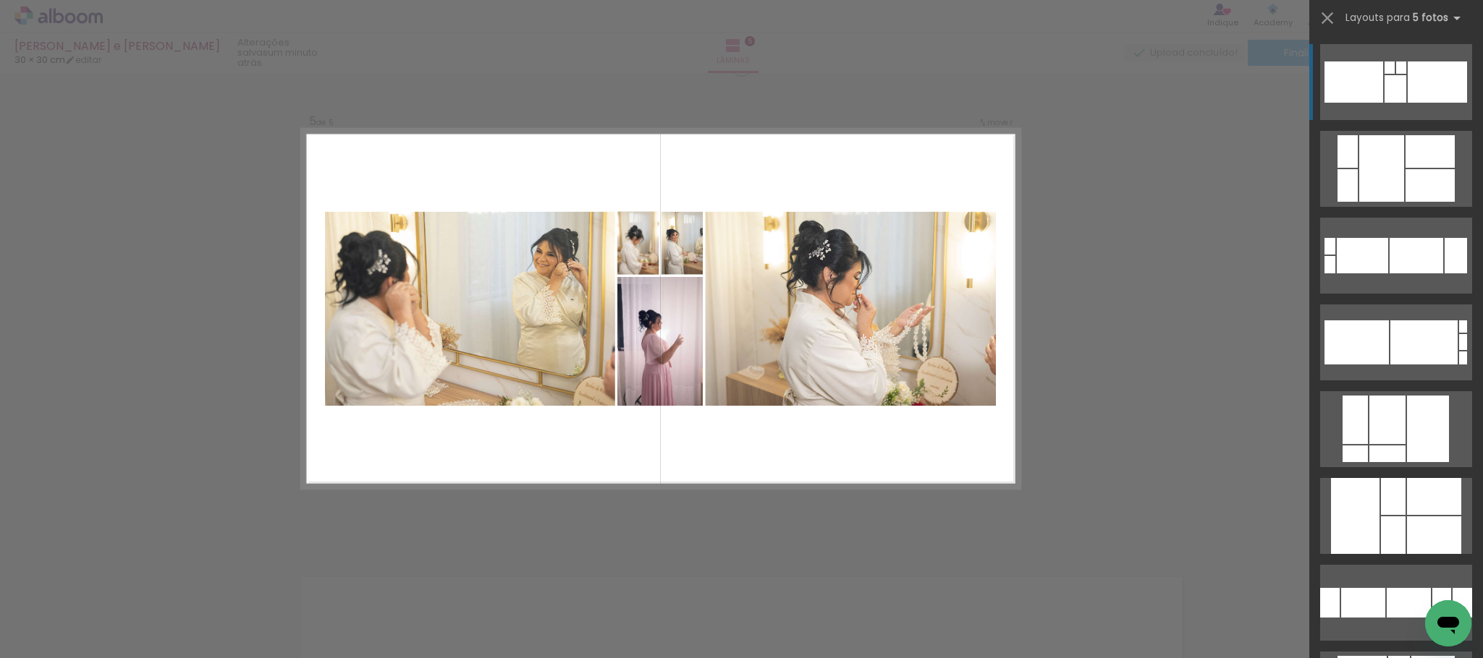
scroll to position [1958, 0]
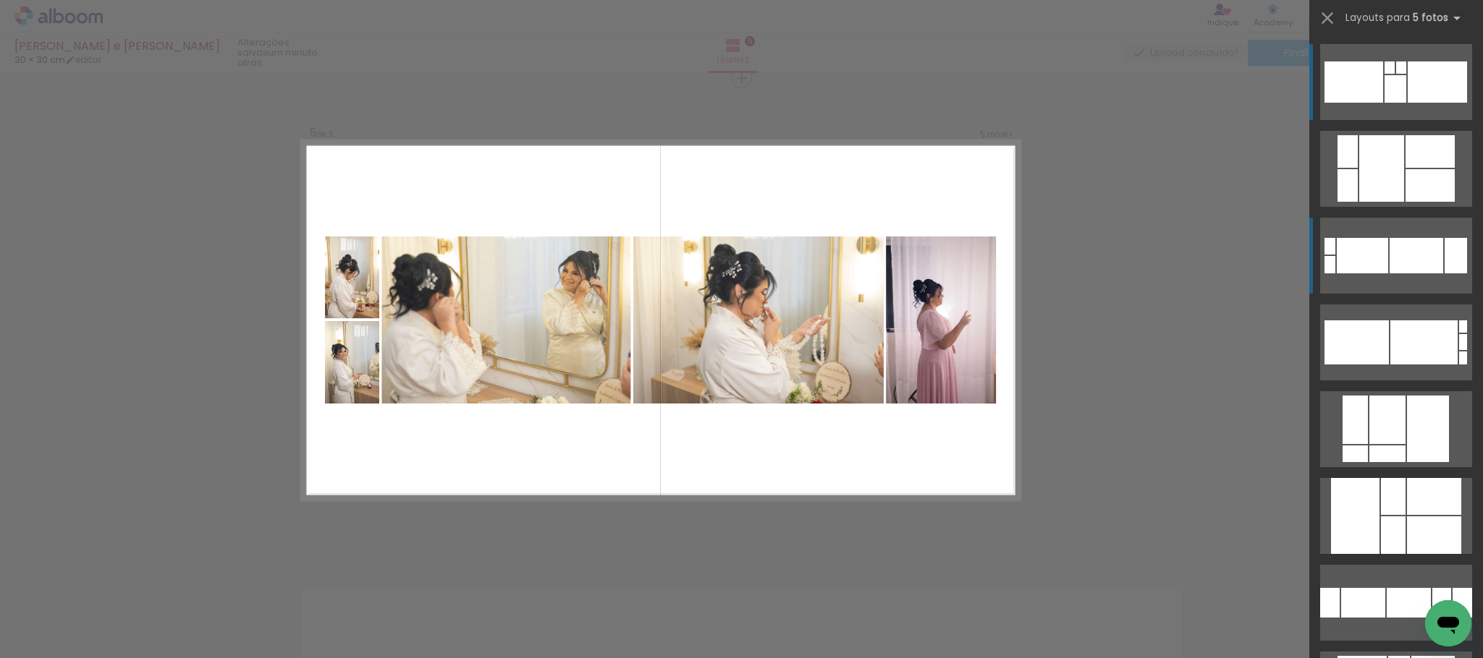
click at [1420, 242] on div at bounding box center [1416, 255] width 54 height 35
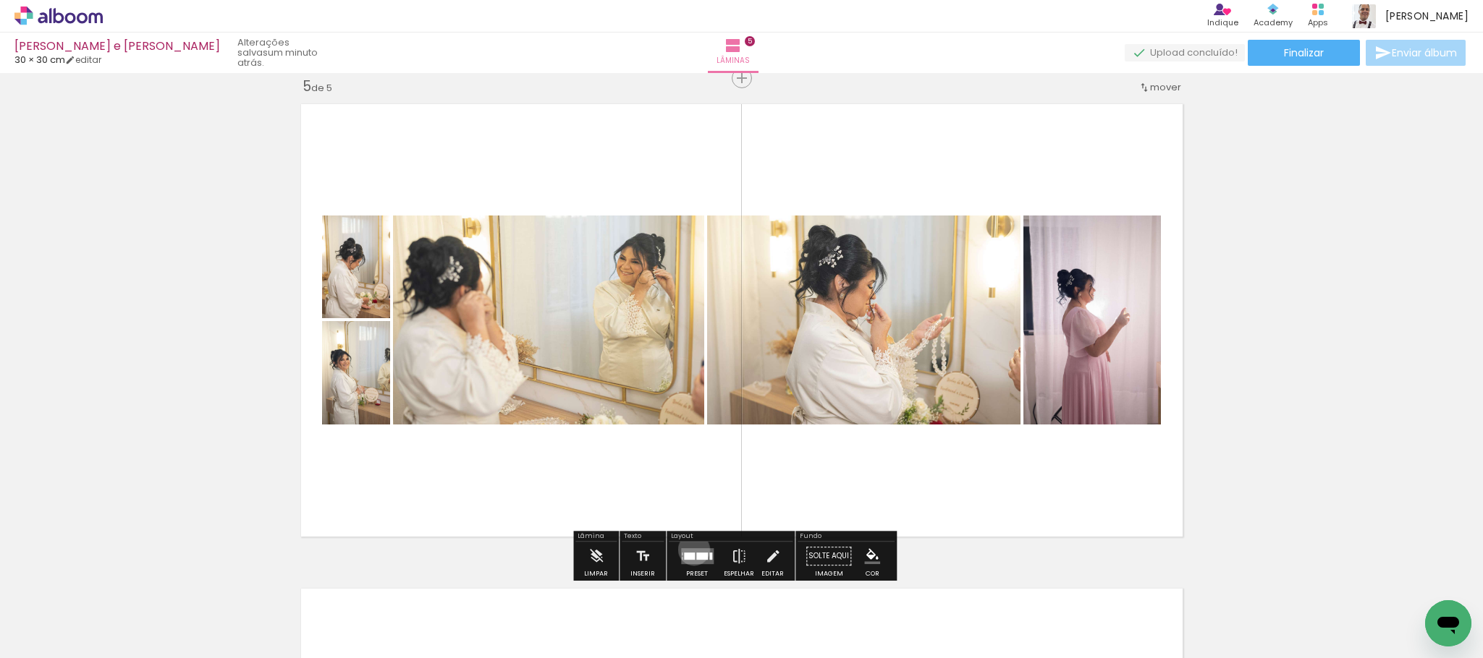
click at [690, 550] on quentale-layouter at bounding box center [697, 556] width 33 height 16
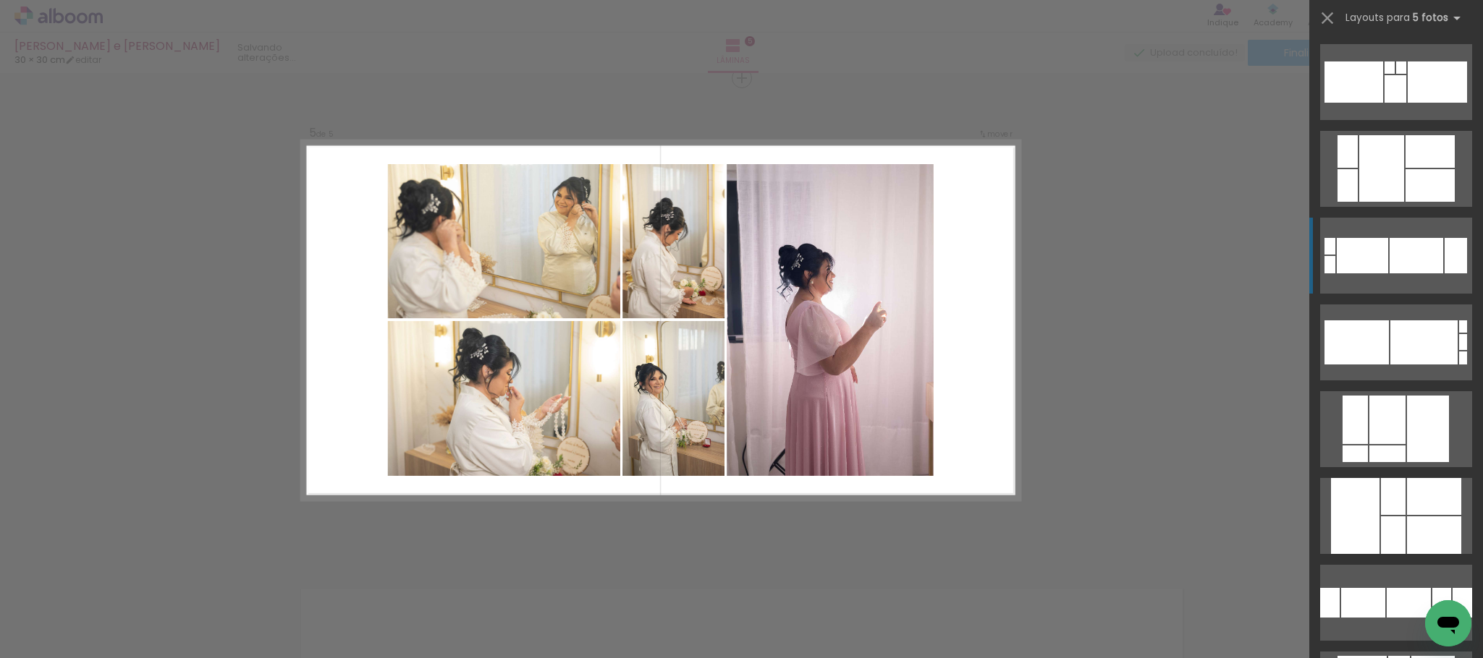
scroll to position [69, 0]
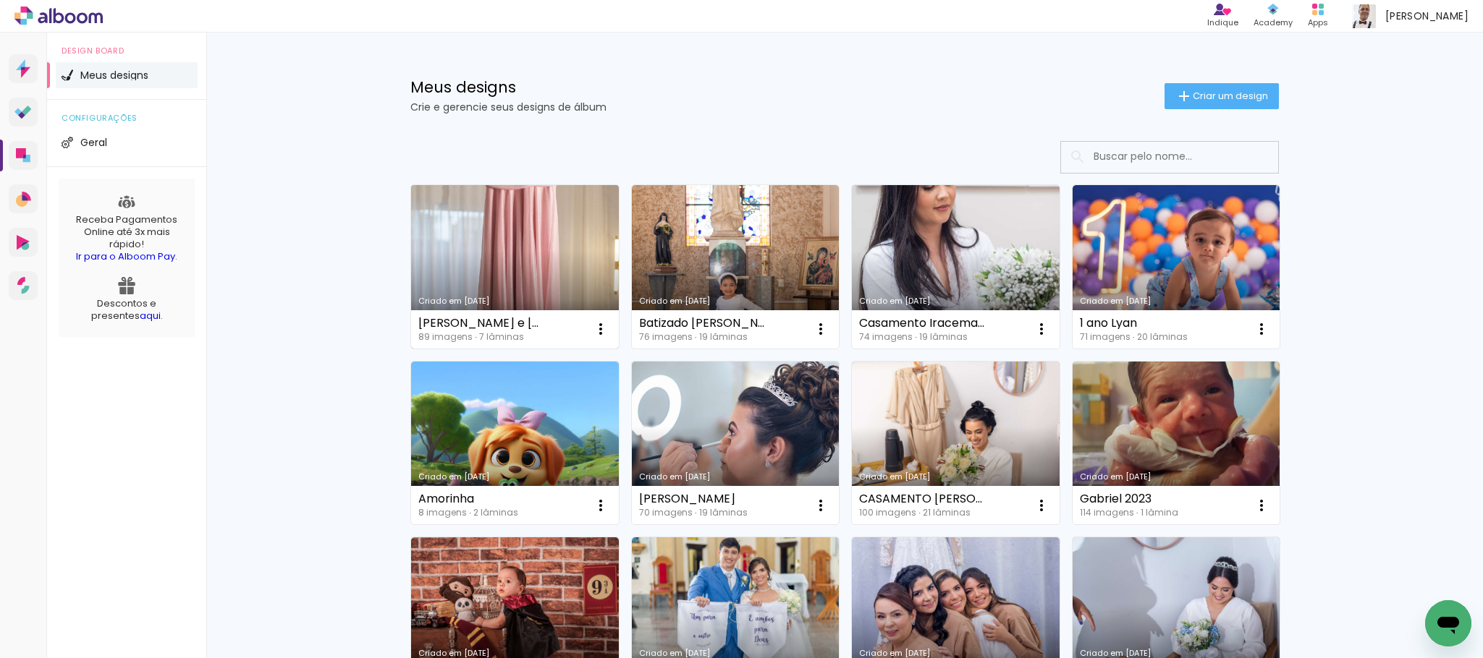
click at [493, 282] on link "Criado em 10/09/25" at bounding box center [515, 267] width 208 height 164
click at [510, 263] on link "Criado em [DATE]" at bounding box center [515, 267] width 208 height 164
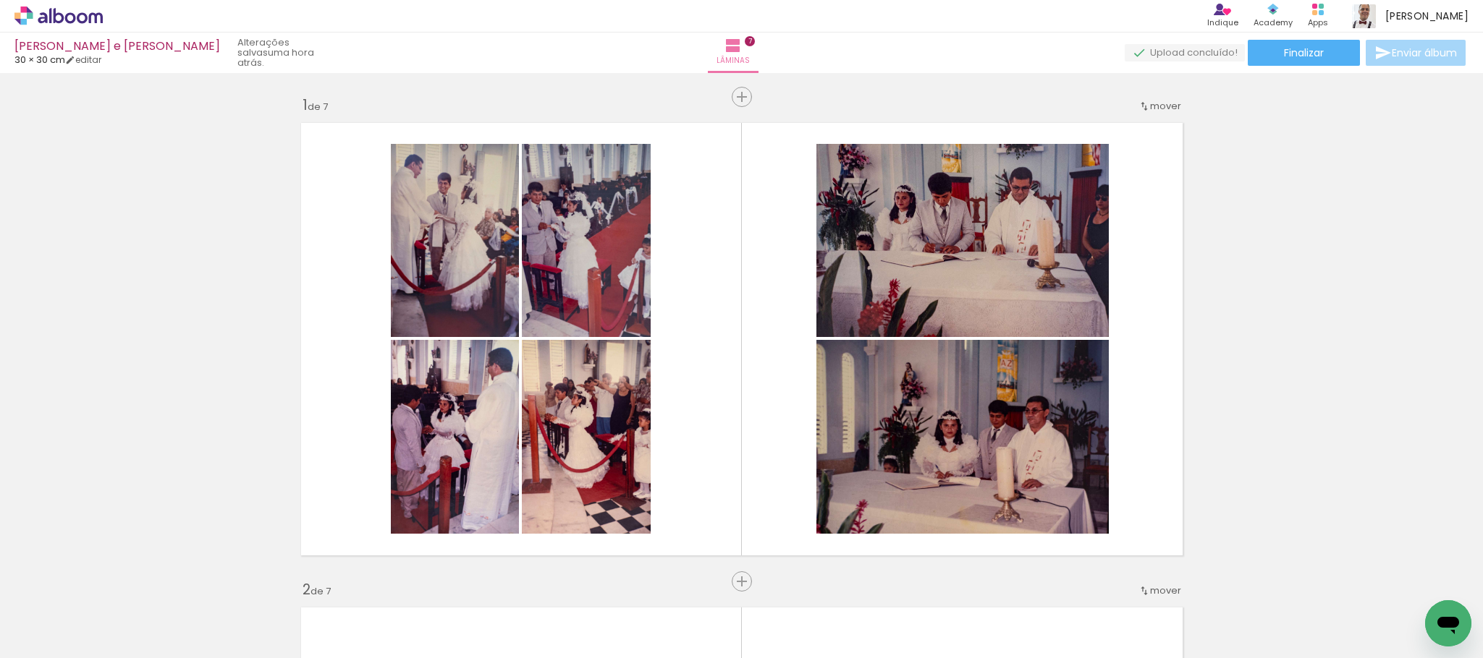
scroll to position [0, 3584]
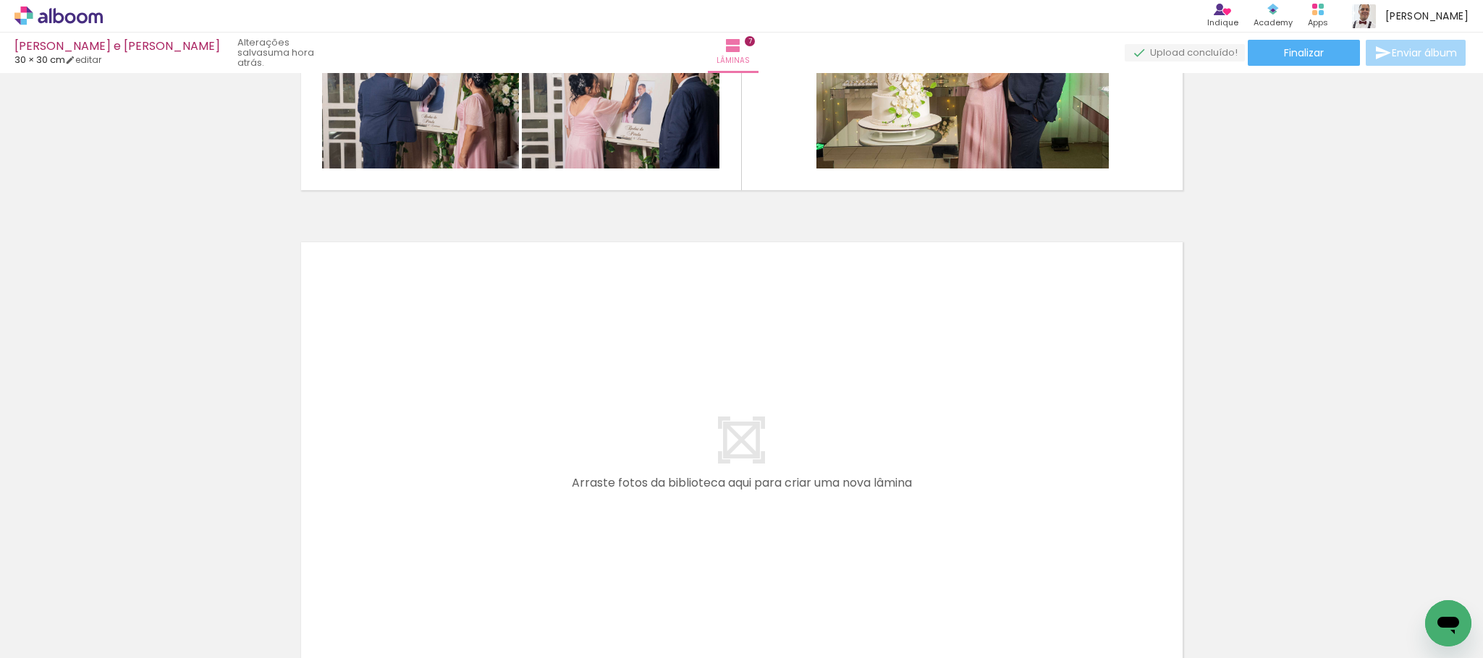
scroll to position [3317, 0]
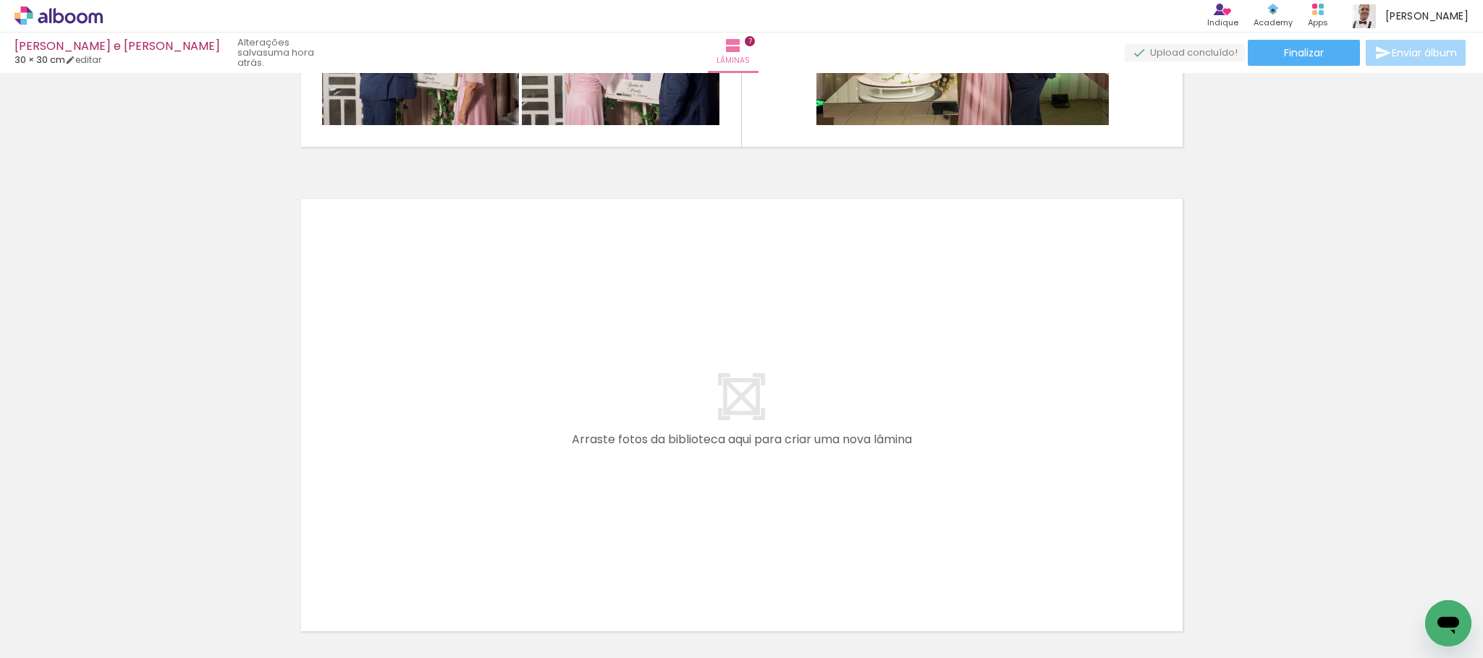
click at [1407, 622] on div at bounding box center [1424, 609] width 72 height 48
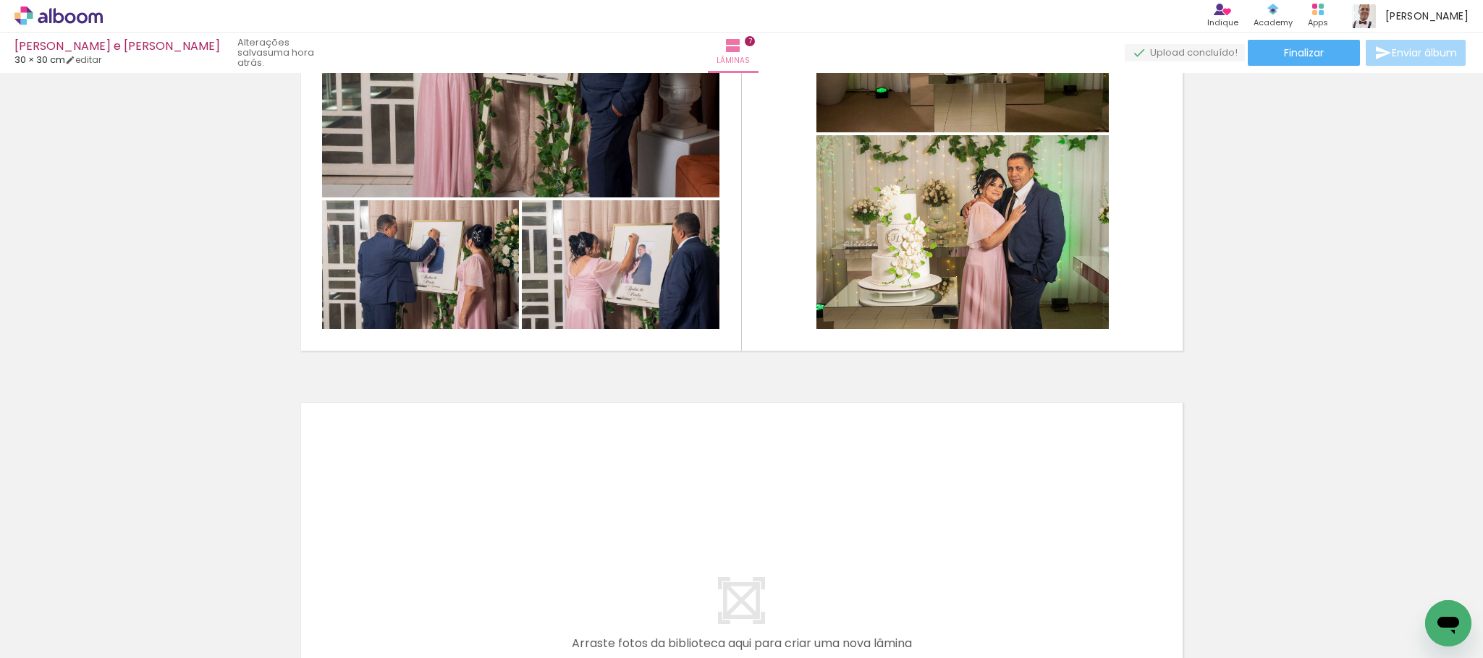
scroll to position [3144, 0]
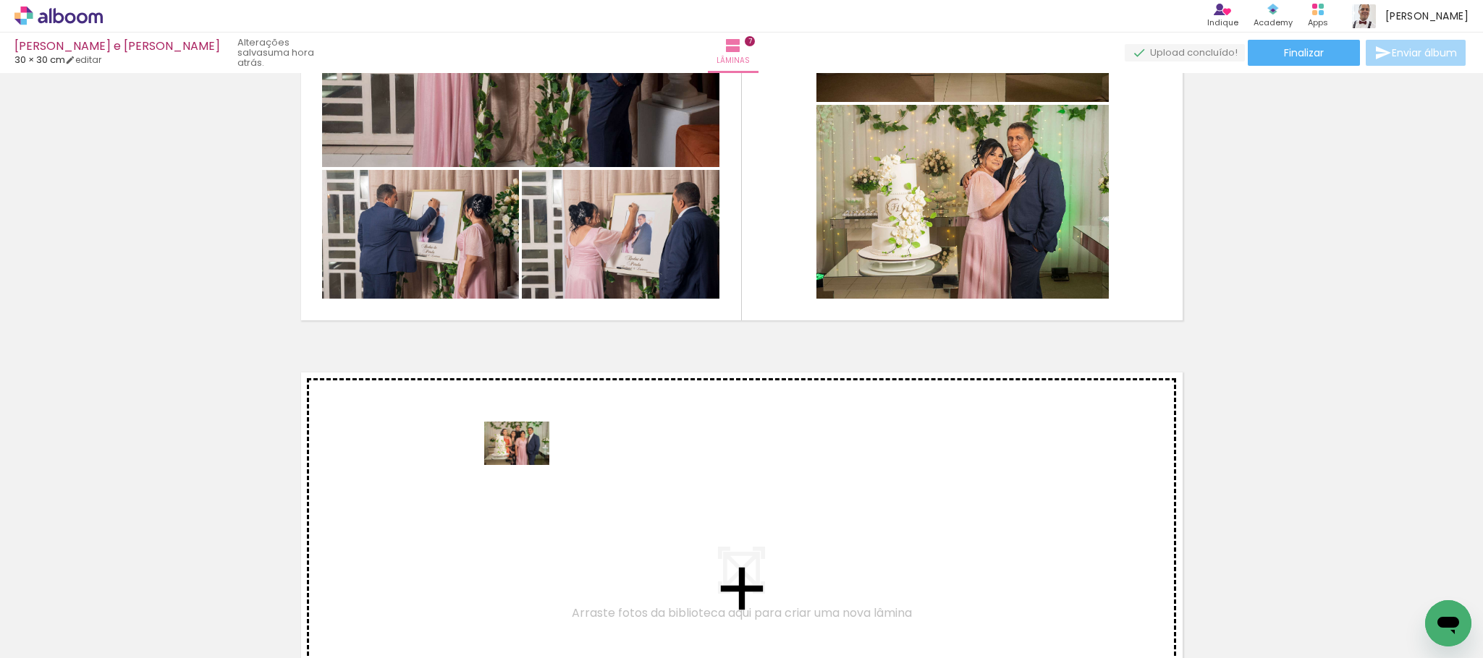
drag, startPoint x: 146, startPoint y: 621, endPoint x: 567, endPoint y: 454, distance: 452.4
click at [567, 454] on quentale-workspace at bounding box center [741, 329] width 1483 height 658
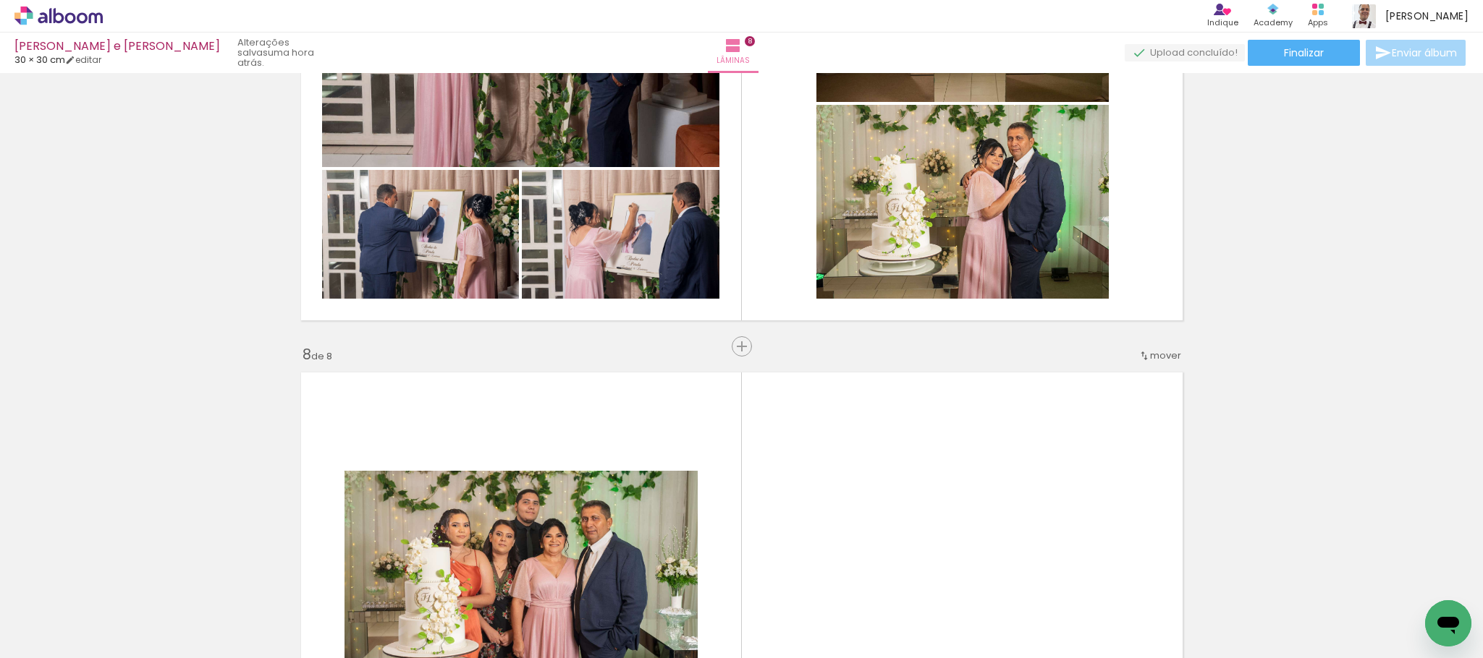
scroll to position [3412, 0]
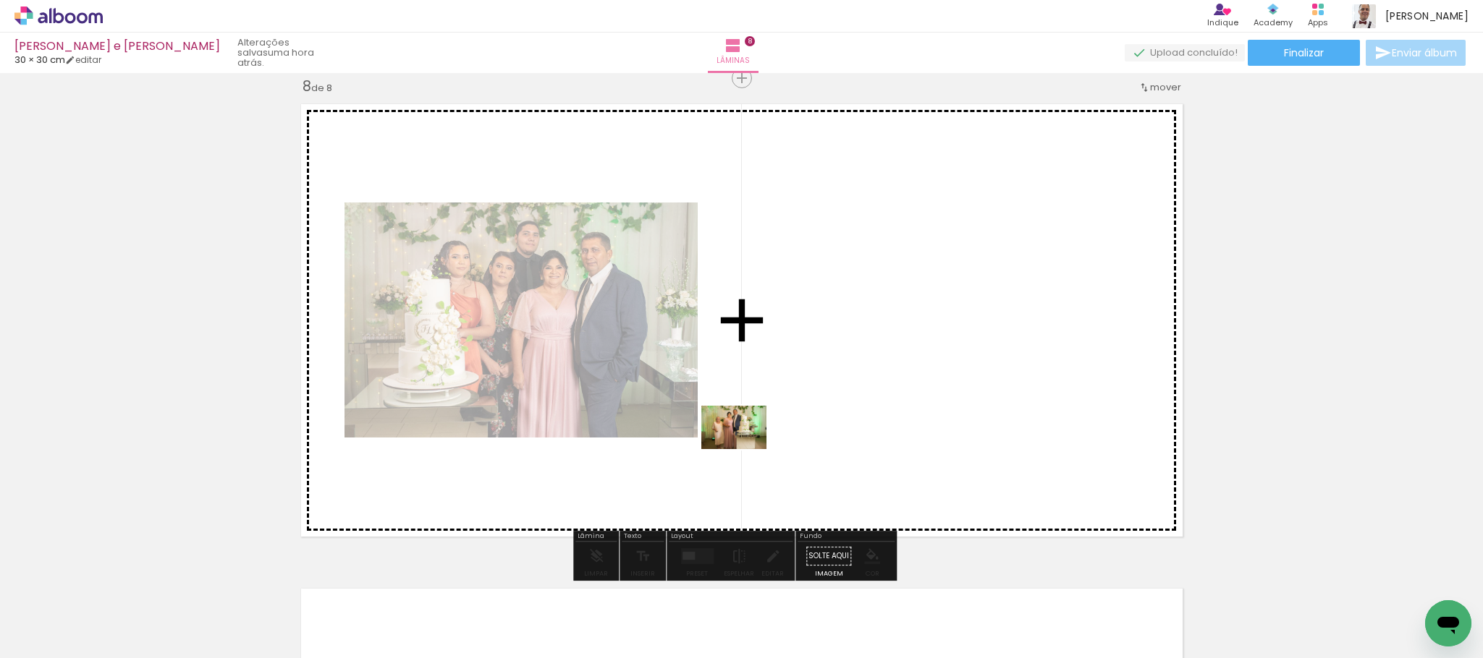
drag, startPoint x: 148, startPoint y: 623, endPoint x: 794, endPoint y: 422, distance: 677.4
click at [794, 422] on quentale-workspace at bounding box center [741, 329] width 1483 height 658
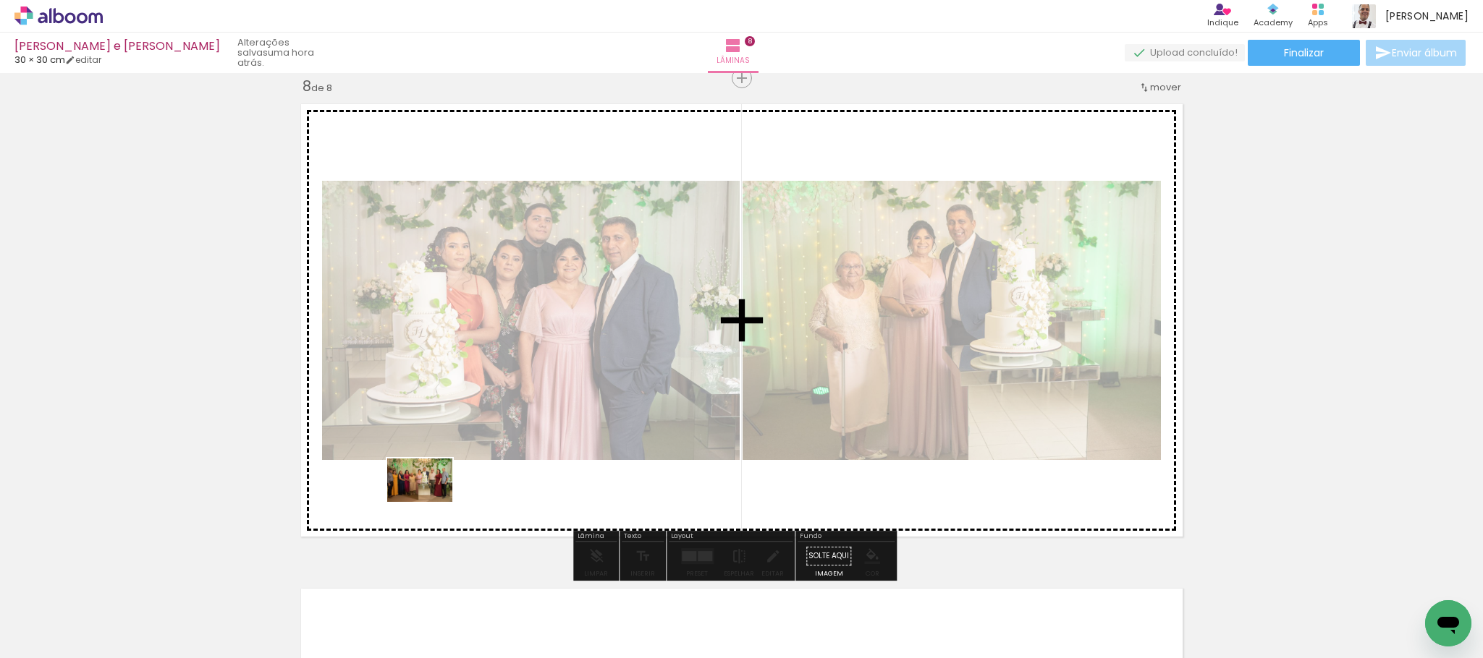
drag, startPoint x: 140, startPoint y: 619, endPoint x: 431, endPoint y: 502, distance: 313.6
click at [431, 502] on quentale-workspace at bounding box center [741, 329] width 1483 height 658
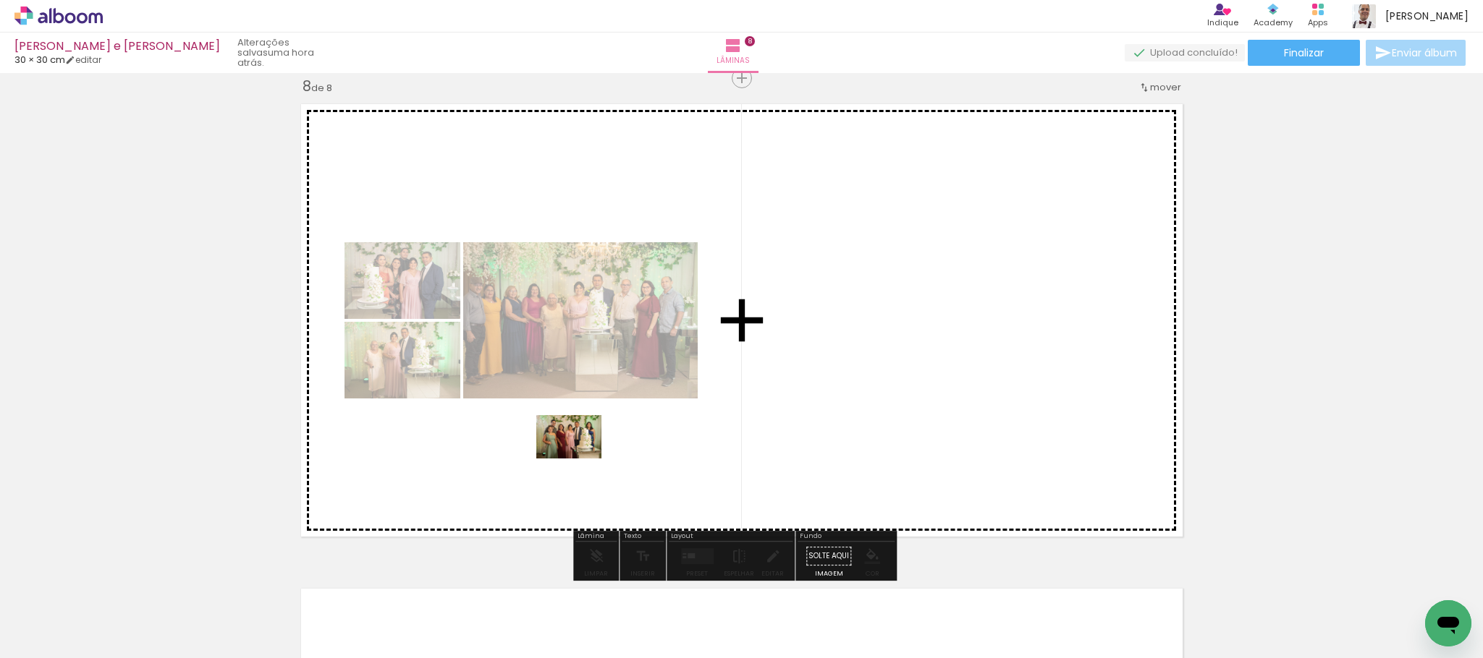
drag, startPoint x: 153, startPoint y: 617, endPoint x: 580, endPoint y: 459, distance: 455.3
click at [580, 459] on quentale-workspace at bounding box center [741, 329] width 1483 height 658
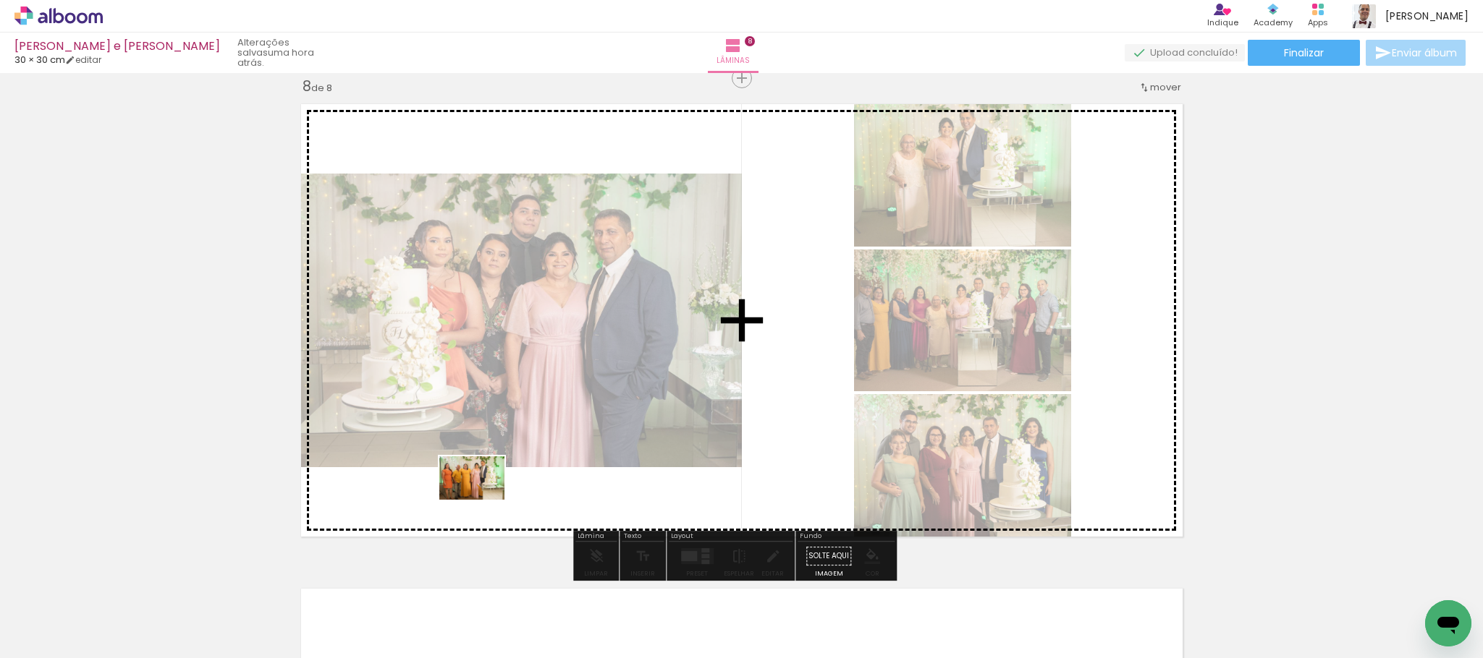
drag, startPoint x: 158, startPoint y: 608, endPoint x: 483, endPoint y: 500, distance: 341.8
click at [483, 500] on quentale-workspace at bounding box center [741, 329] width 1483 height 658
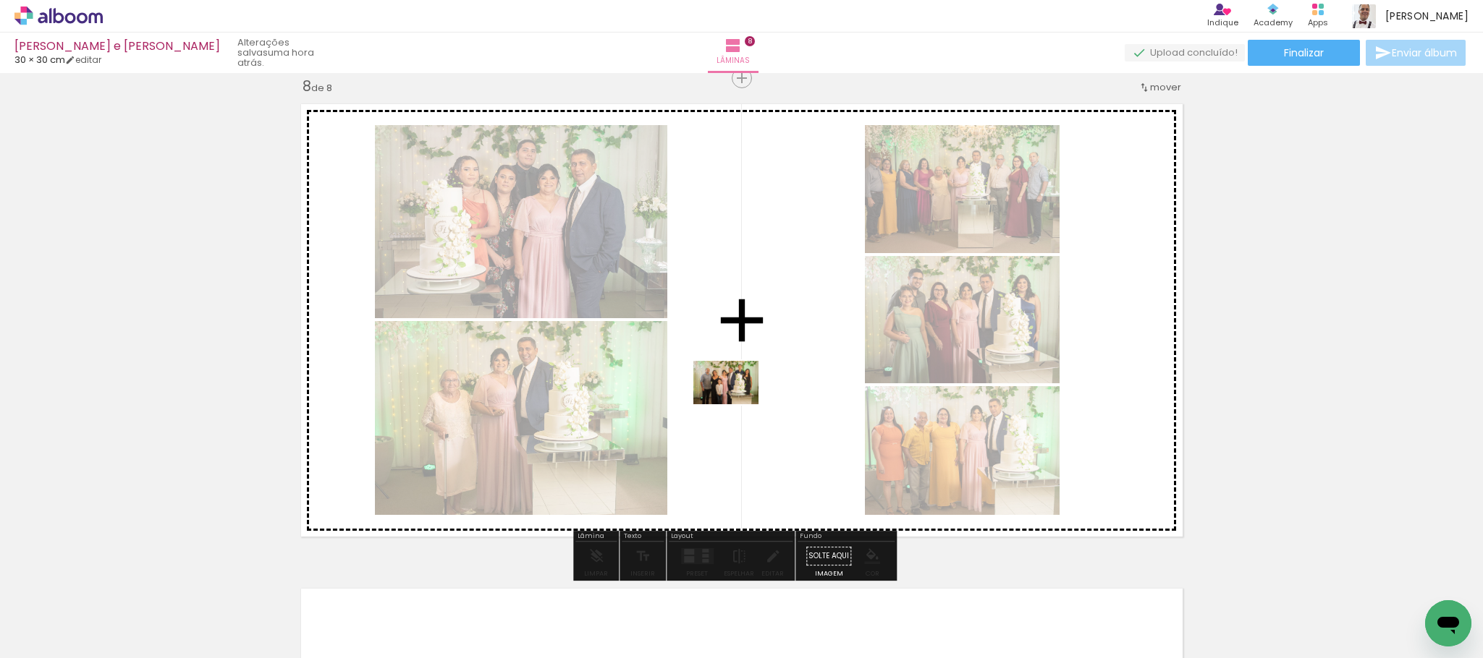
drag, startPoint x: 128, startPoint y: 632, endPoint x: 742, endPoint y: 404, distance: 655.0
click at [742, 404] on quentale-workspace at bounding box center [741, 329] width 1483 height 658
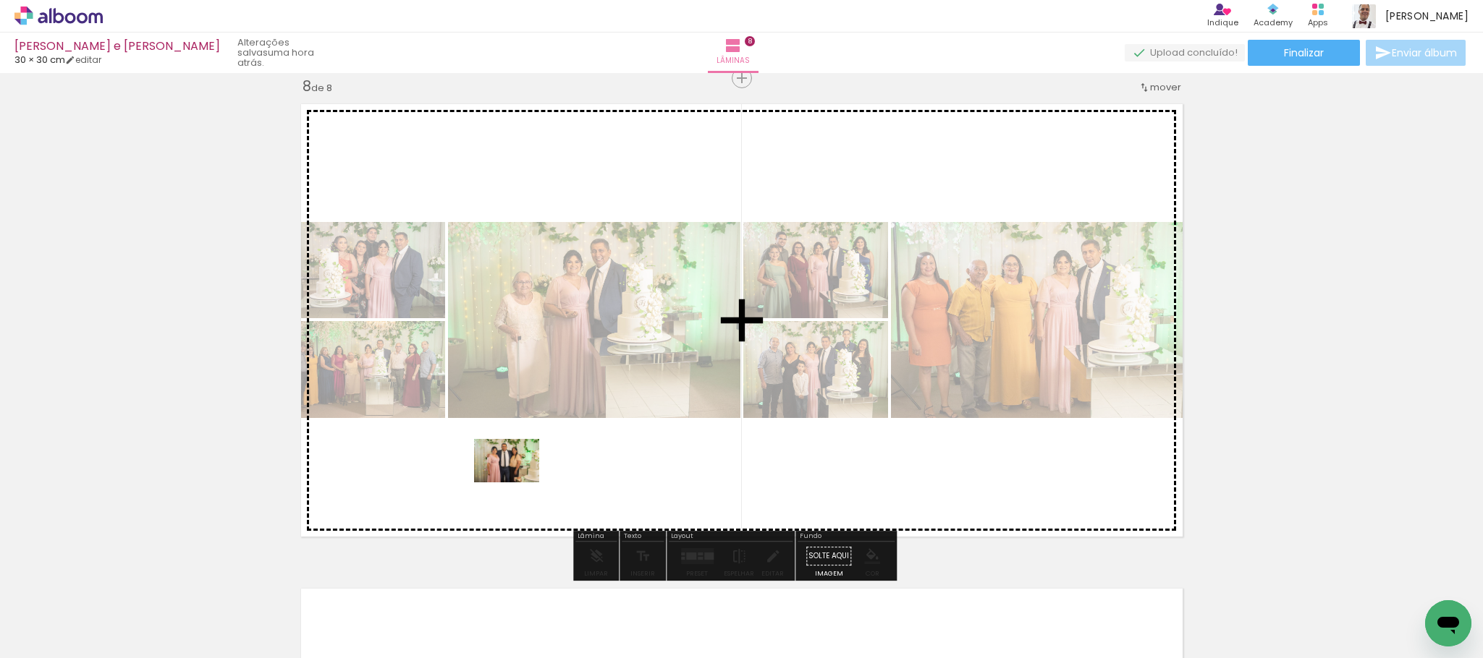
drag, startPoint x: 122, startPoint y: 639, endPoint x: 517, endPoint y: 483, distance: 425.5
click at [517, 483] on quentale-workspace at bounding box center [741, 329] width 1483 height 658
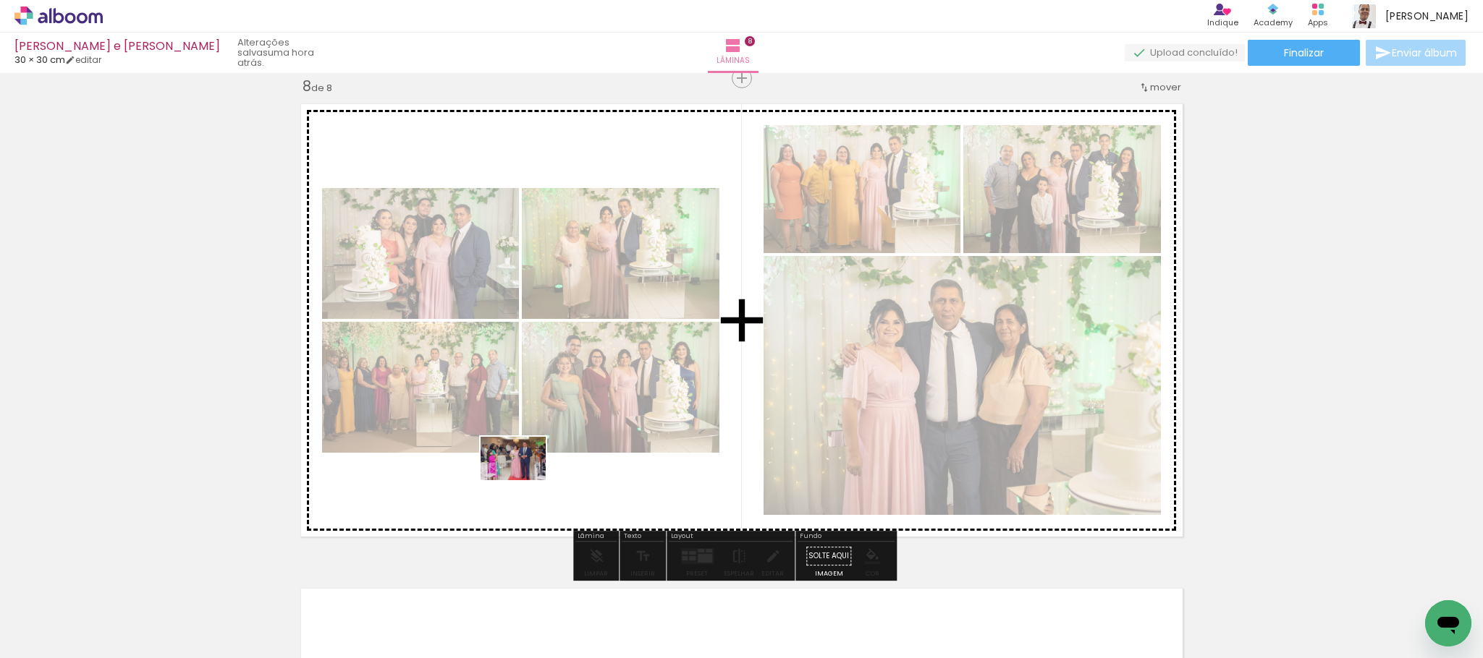
drag, startPoint x: 141, startPoint y: 623, endPoint x: 524, endPoint y: 480, distance: 408.7
click at [524, 480] on quentale-workspace at bounding box center [741, 329] width 1483 height 658
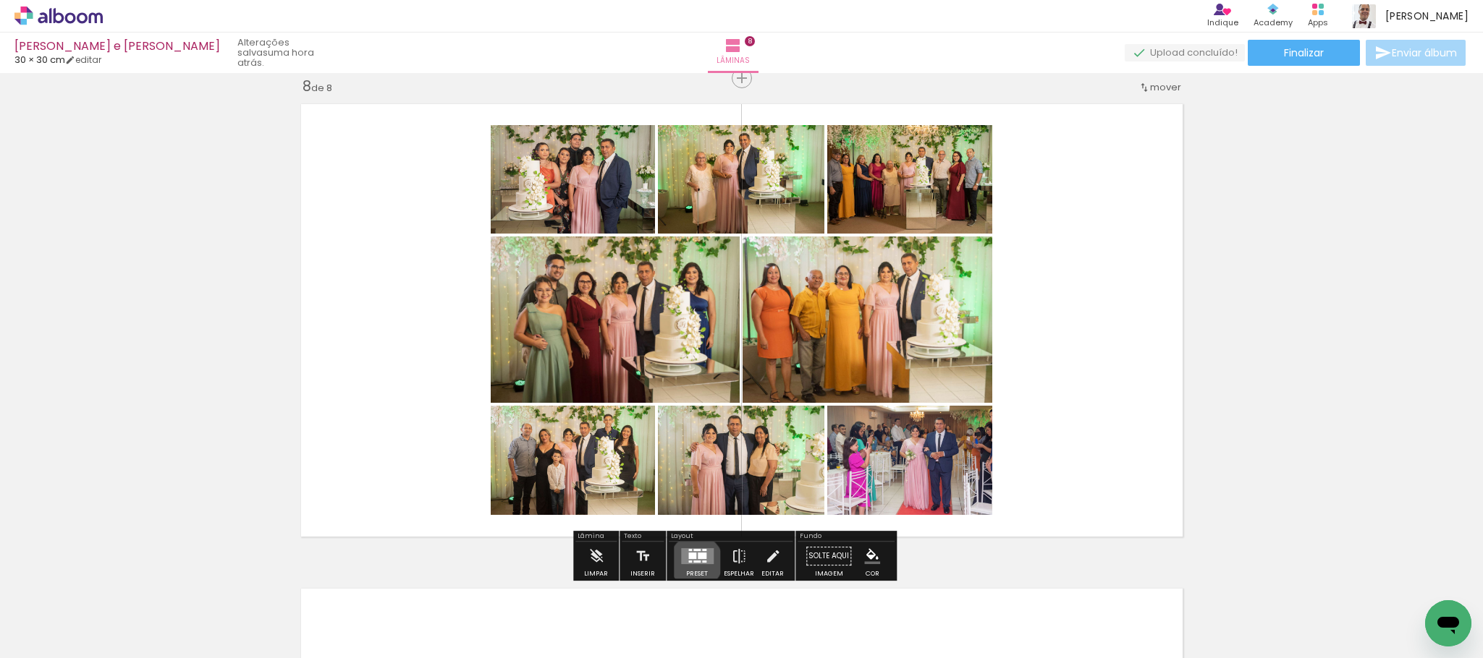
click at [693, 562] on div at bounding box center [696, 562] width 7 height 2
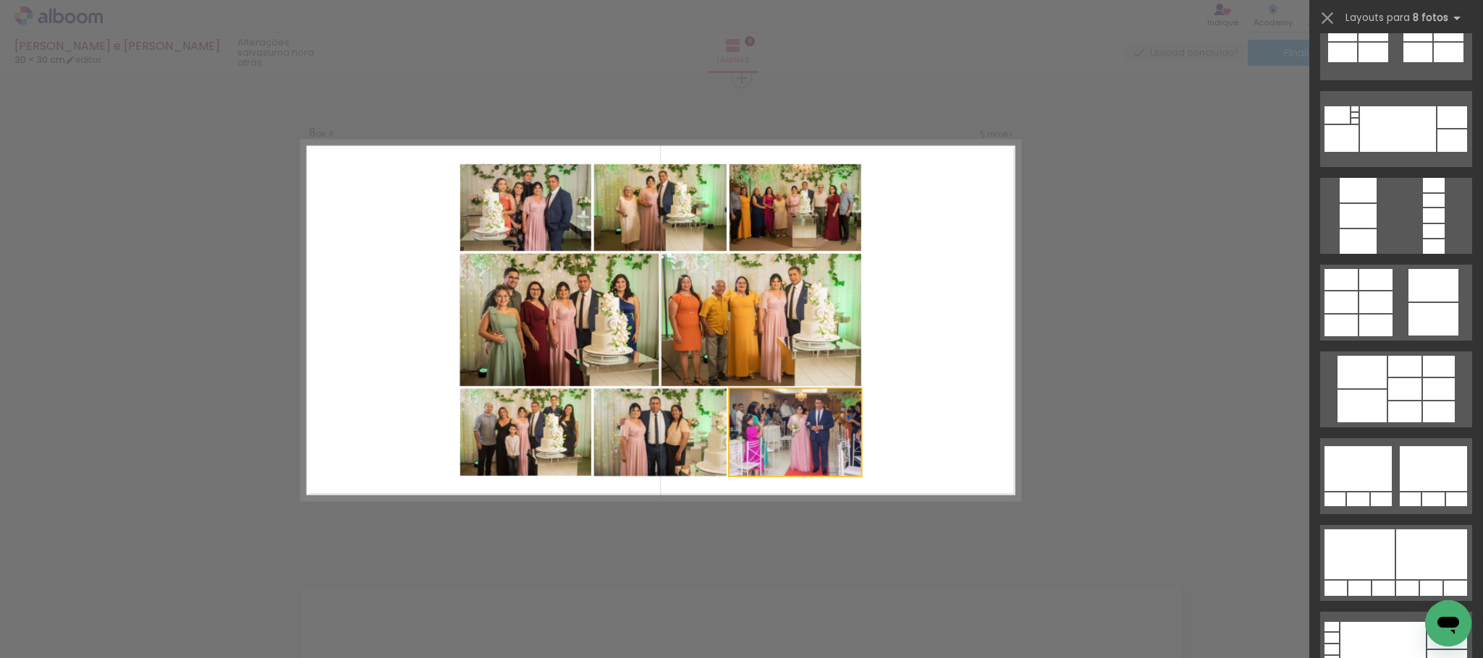
scroll to position [0, 0]
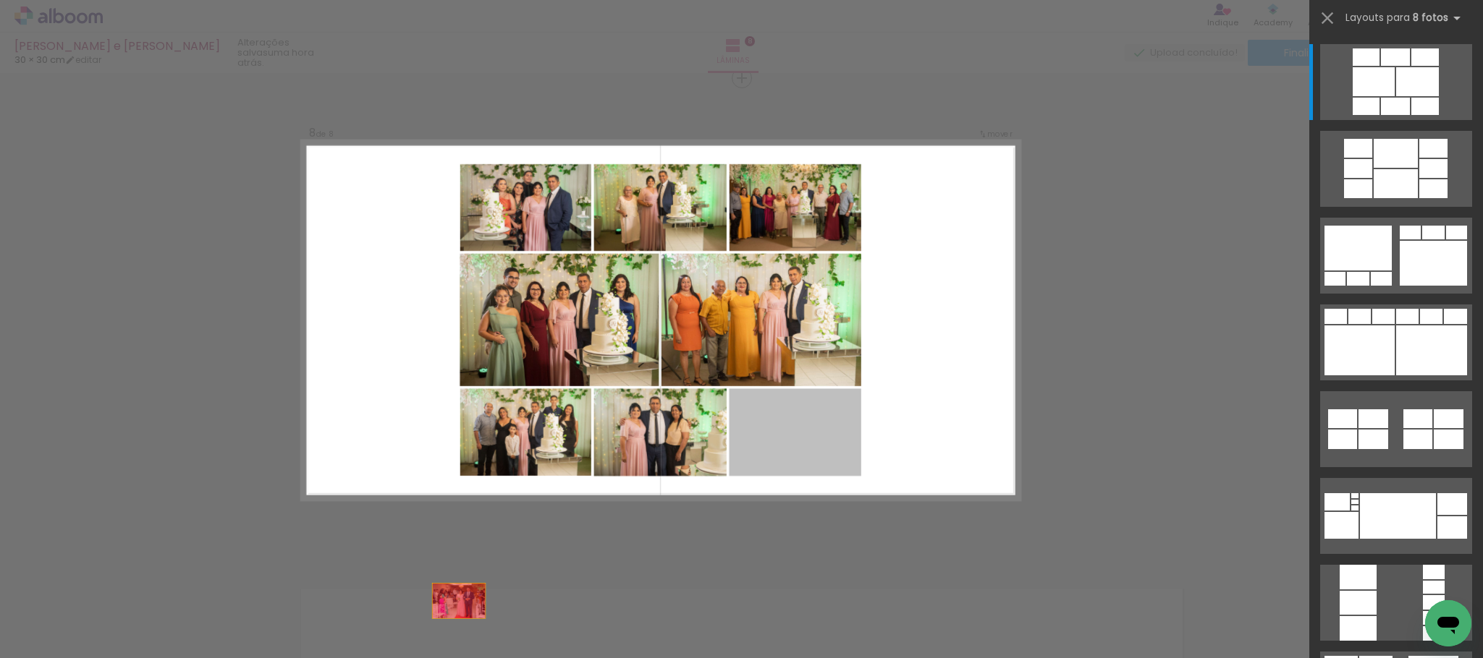
drag, startPoint x: 840, startPoint y: 399, endPoint x: 360, endPoint y: 625, distance: 530.2
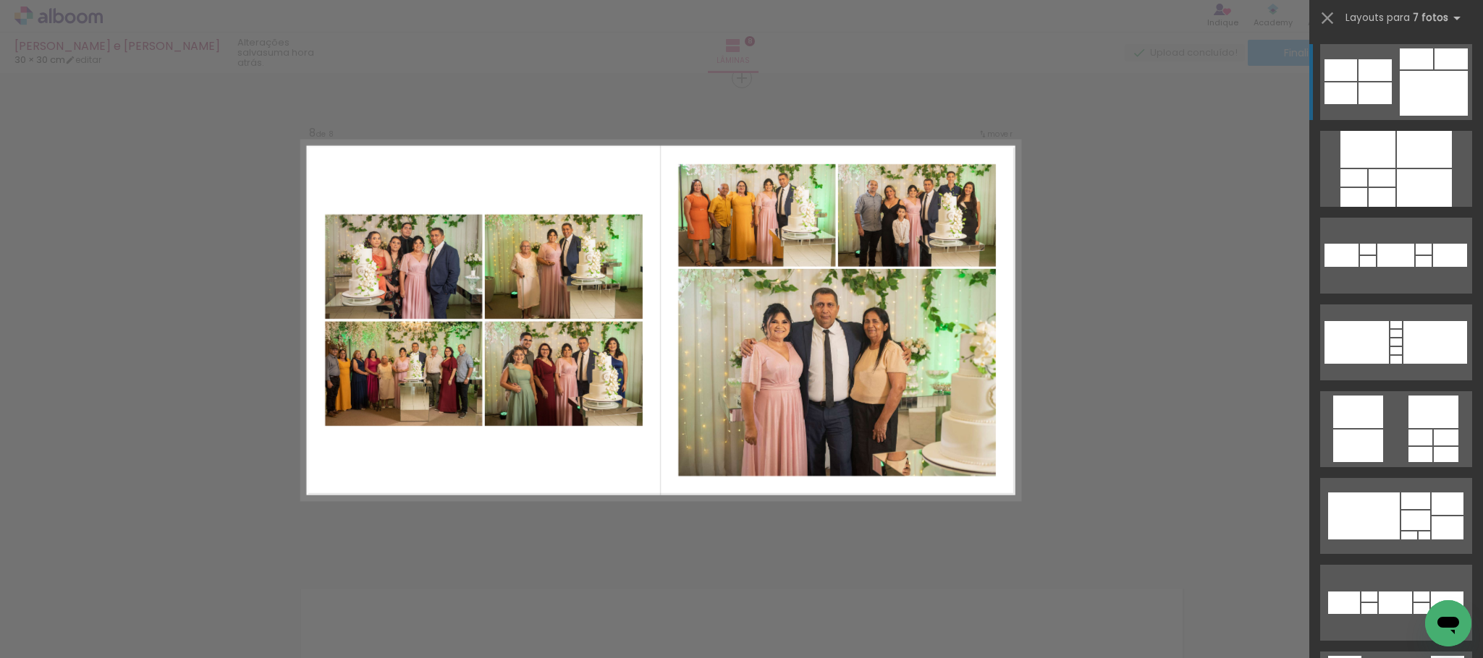
scroll to position [0, 2429]
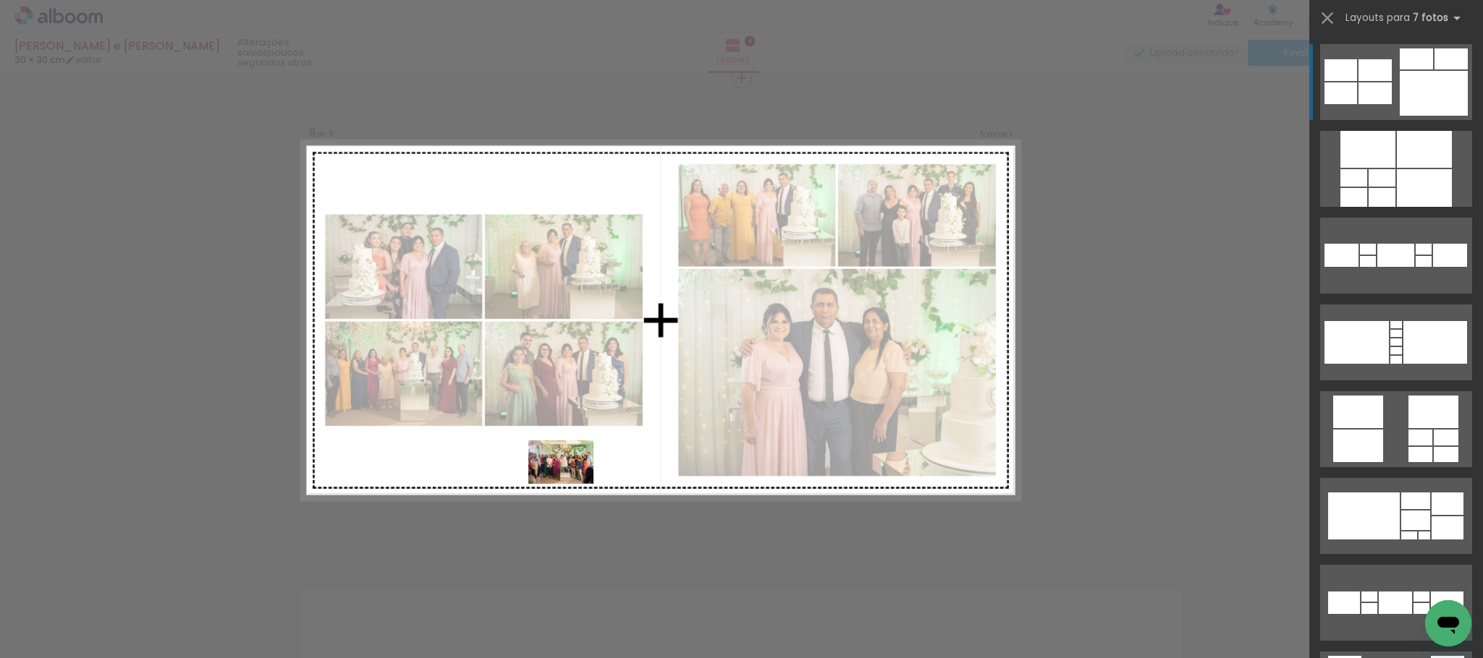
drag, startPoint x: 884, startPoint y: 612, endPoint x: 572, endPoint y: 484, distance: 337.8
click at [572, 484] on quentale-workspace at bounding box center [741, 329] width 1483 height 658
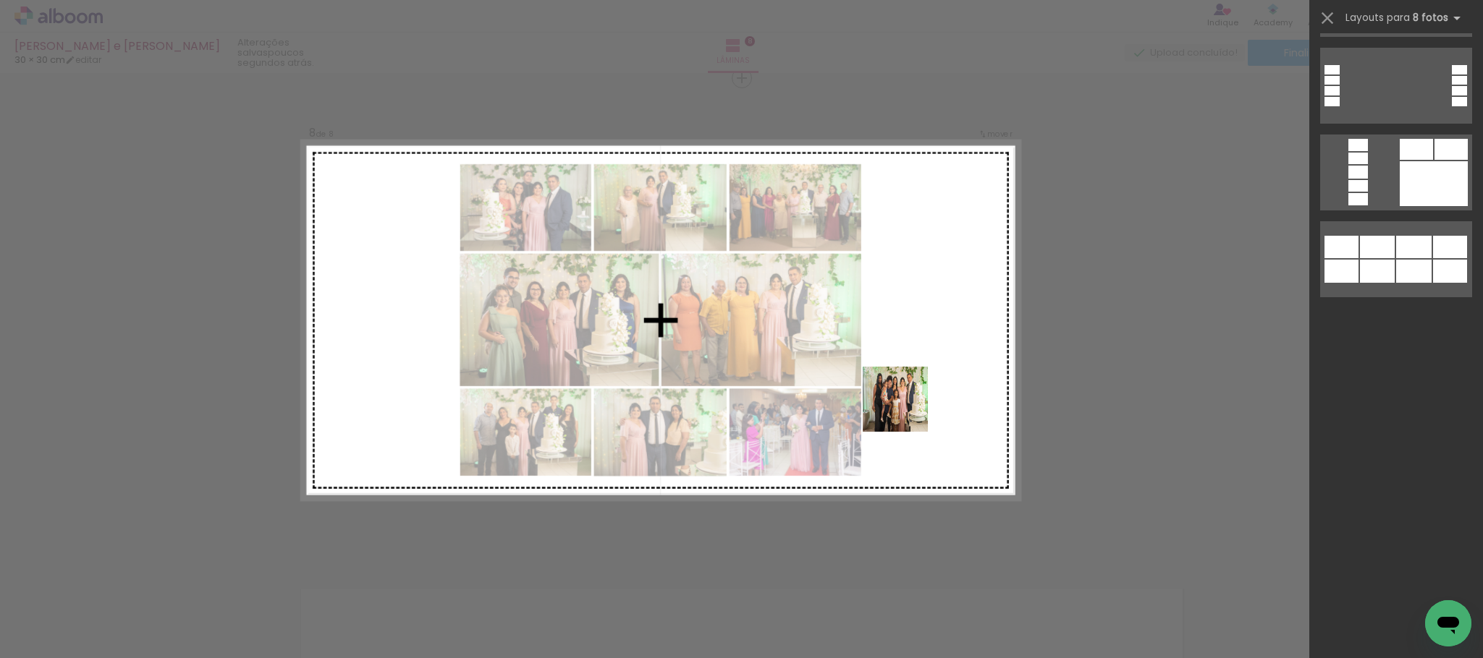
scroll to position [0, 0]
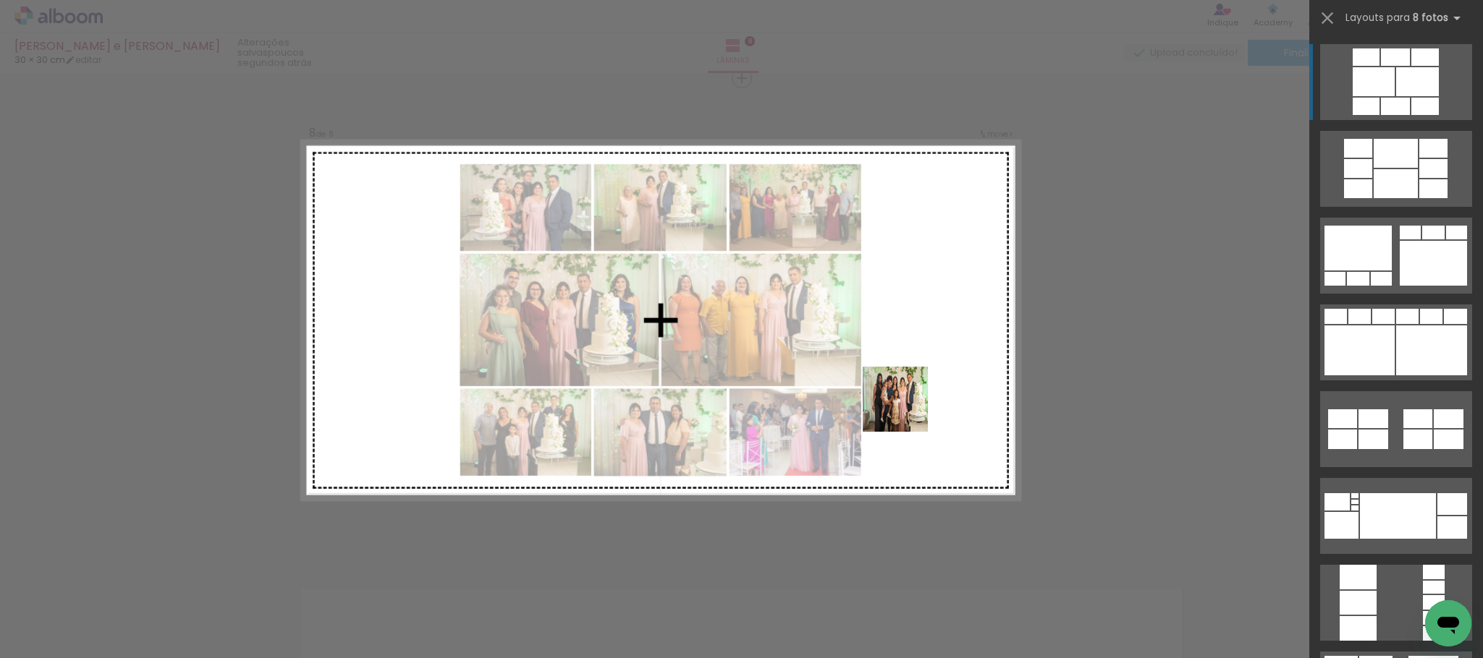
drag, startPoint x: 870, startPoint y: 629, endPoint x: 914, endPoint y: 371, distance: 261.9
click at [914, 371] on quentale-workspace at bounding box center [741, 329] width 1483 height 658
